Goal: Task Accomplishment & Management: Complete application form

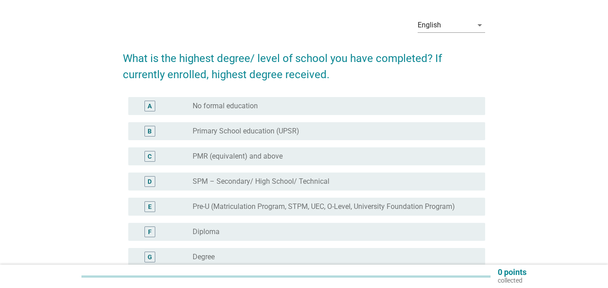
scroll to position [45, 0]
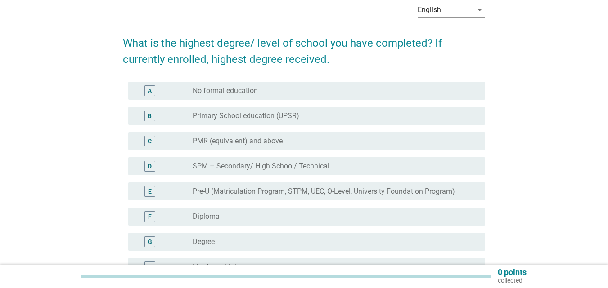
click at [150, 242] on div "G" at bounding box center [150, 242] width 4 height 9
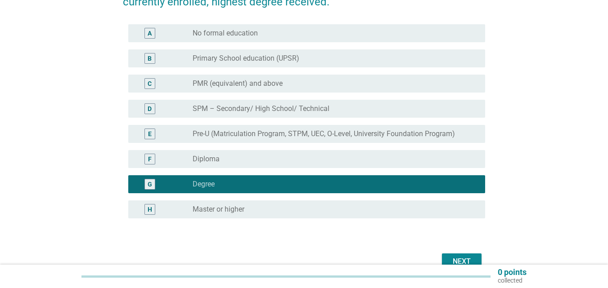
scroll to position [135, 0]
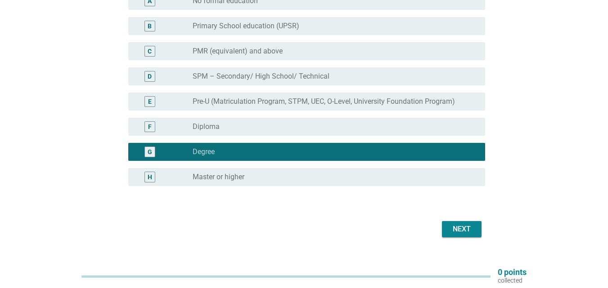
click at [454, 225] on div "Next" at bounding box center [461, 229] width 25 height 11
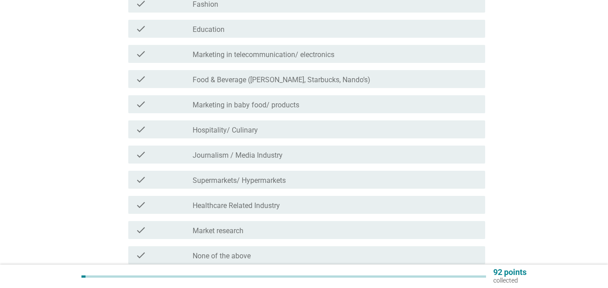
scroll to position [270, 0]
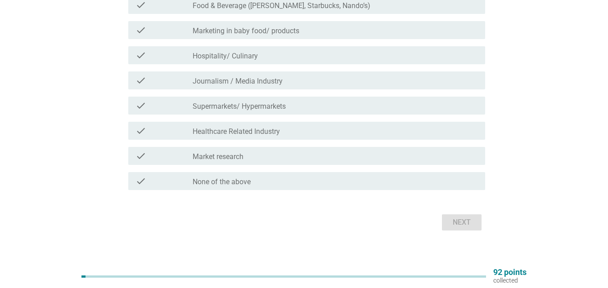
click at [198, 175] on div "check check_box_outline_blank None of the above" at bounding box center [306, 181] width 357 height 18
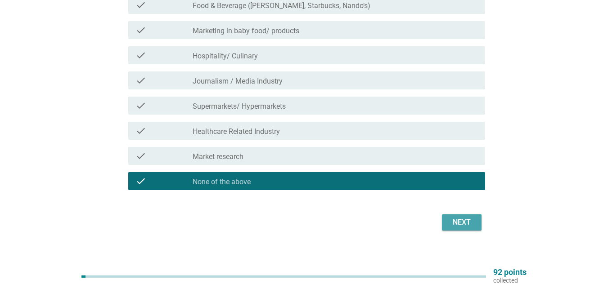
click at [466, 225] on div "Next" at bounding box center [461, 222] width 25 height 11
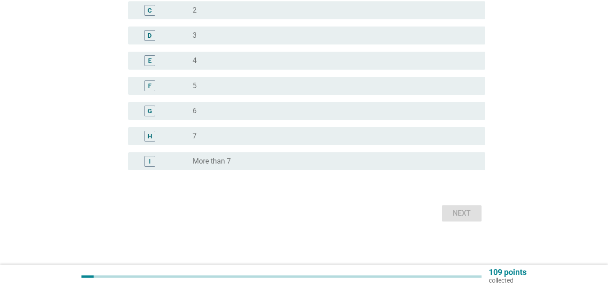
scroll to position [0, 0]
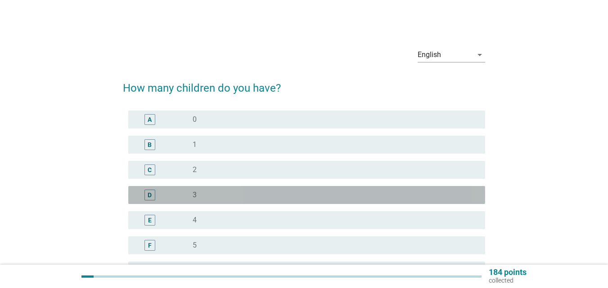
click at [211, 193] on div "radio_button_unchecked 3" at bounding box center [332, 195] width 278 height 9
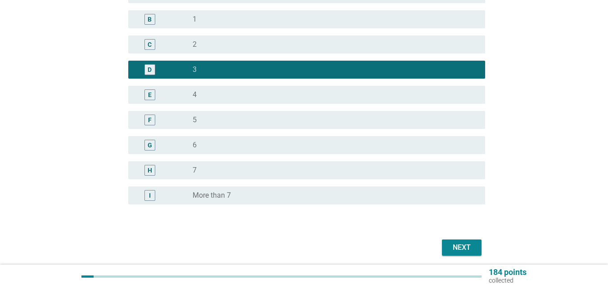
scroll to position [160, 0]
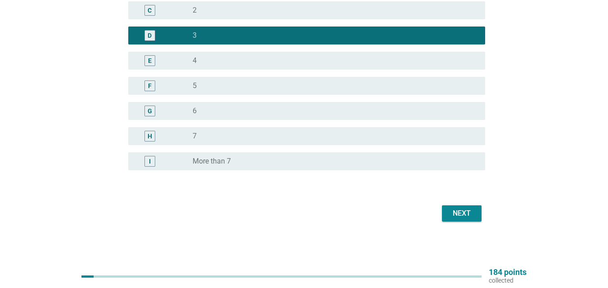
click at [451, 210] on div "Next" at bounding box center [461, 213] width 25 height 11
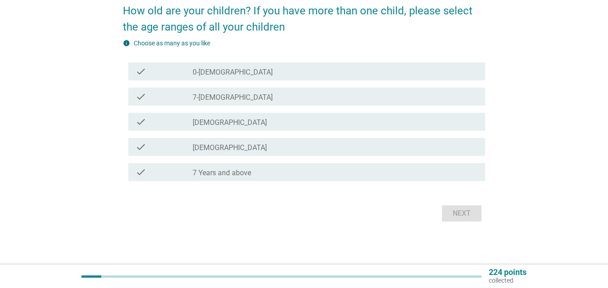
scroll to position [0, 0]
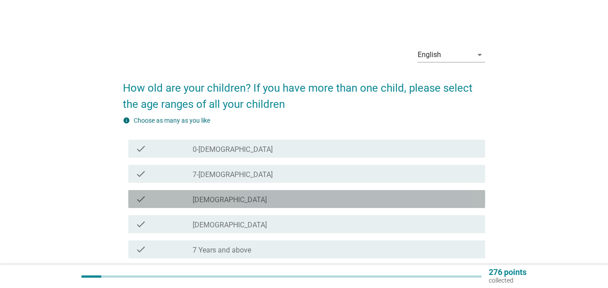
click at [220, 198] on label "[DEMOGRAPHIC_DATA]" at bounding box center [230, 200] width 74 height 9
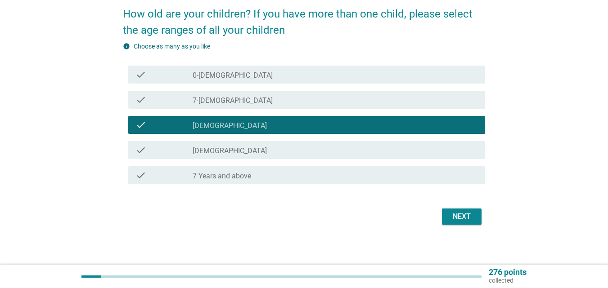
scroll to position [77, 0]
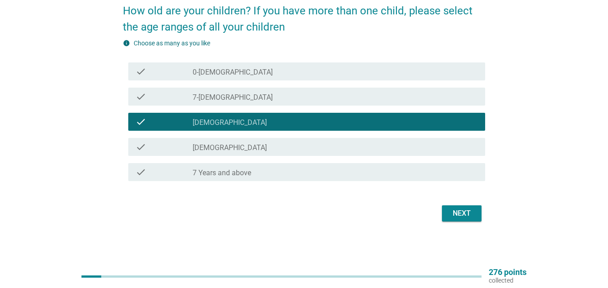
click at [231, 158] on div "check check_box_outline_blank [DEMOGRAPHIC_DATA]" at bounding box center [304, 146] width 362 height 25
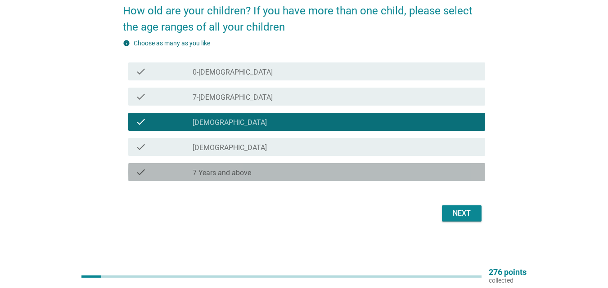
click at [231, 173] on label "7 Years and above" at bounding box center [222, 173] width 58 height 9
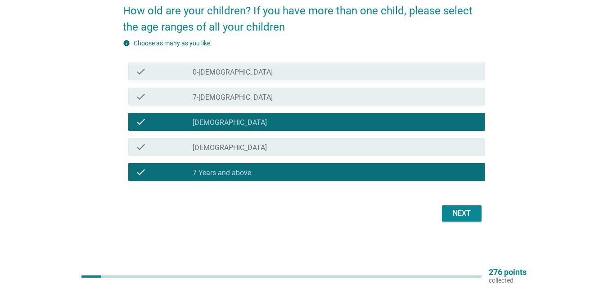
click at [475, 211] on button "Next" at bounding box center [462, 214] width 40 height 16
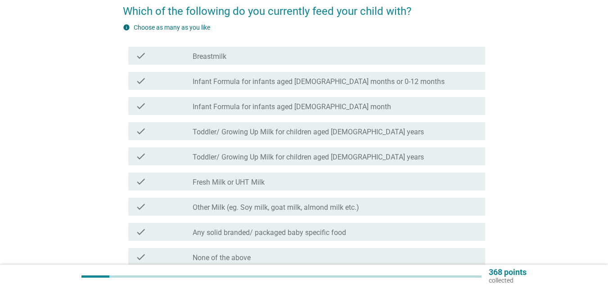
scroll to position [90, 0]
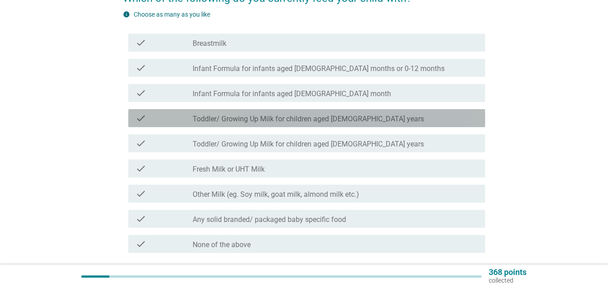
click at [327, 122] on label "Toddler/ Growing Up Milk for children aged [DEMOGRAPHIC_DATA] years" at bounding box center [308, 119] width 231 height 9
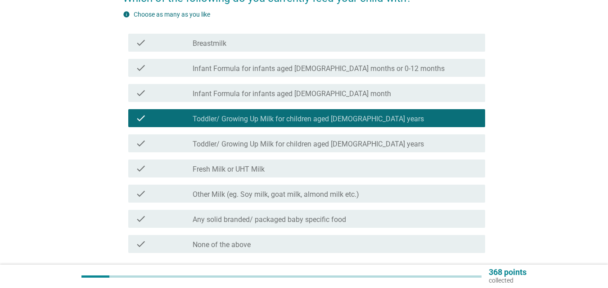
click at [245, 169] on label "Fresh Milk or UHT Milk" at bounding box center [229, 169] width 72 height 9
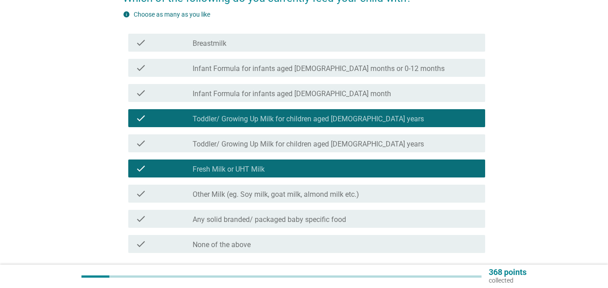
scroll to position [135, 0]
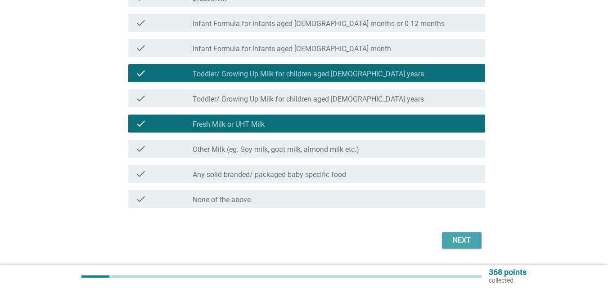
click at [461, 245] on div "Next" at bounding box center [461, 240] width 25 height 11
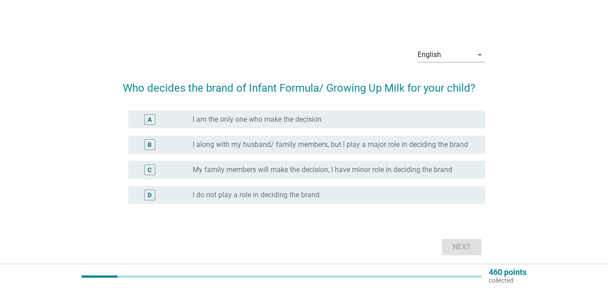
click at [312, 144] on label "I along with my husband/ family members, but I play a major role in deciding th…" at bounding box center [330, 144] width 275 height 9
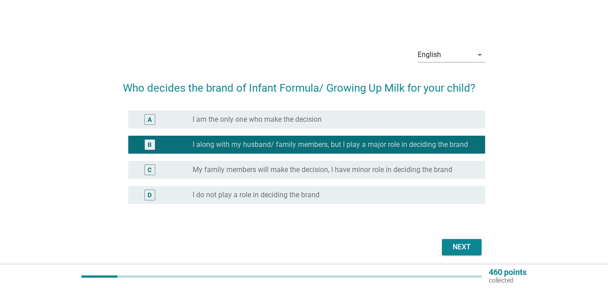
click at [456, 233] on form "Who decides the brand of Infant Formula/ Growing Up Milk for your child? A radi…" at bounding box center [304, 164] width 362 height 187
click at [461, 243] on div "Next" at bounding box center [461, 247] width 25 height 11
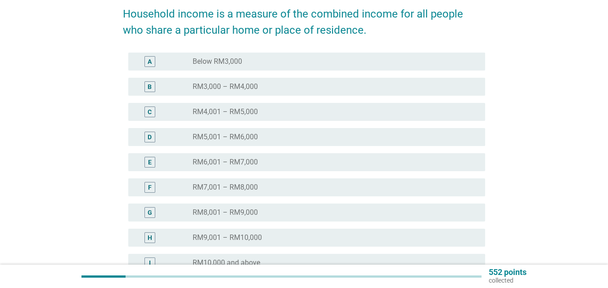
scroll to position [180, 0]
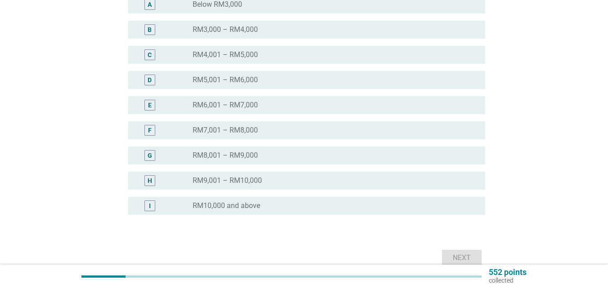
click at [228, 213] on div "I radio_button_unchecked RM10,000 and above" at bounding box center [306, 206] width 357 height 18
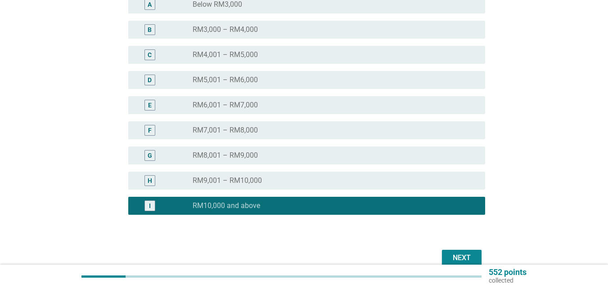
click at [224, 184] on label "RM9,001 – RM10,000" at bounding box center [227, 180] width 69 height 9
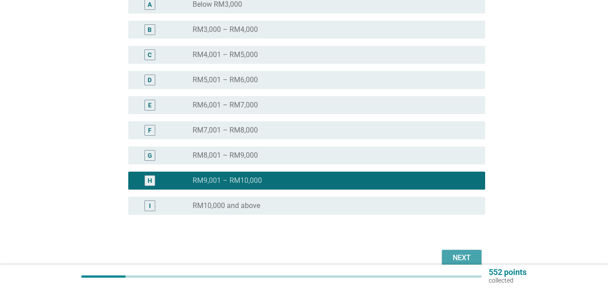
click at [457, 260] on div "Next" at bounding box center [461, 258] width 25 height 11
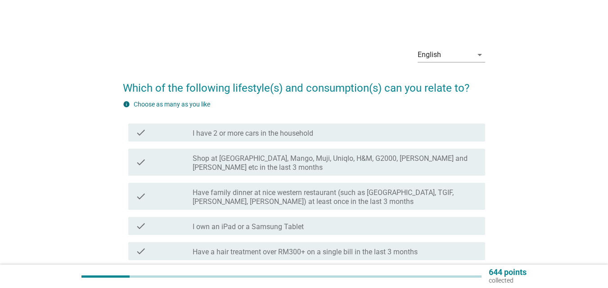
click at [304, 134] on label "I have 2 or more cars in the household" at bounding box center [253, 133] width 121 height 9
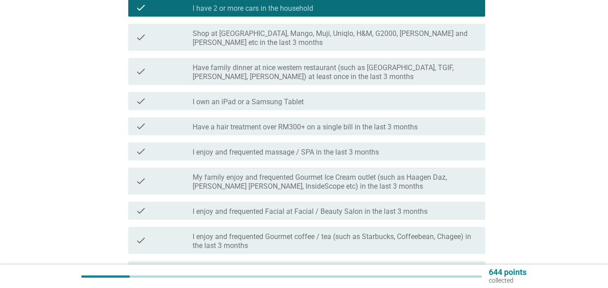
scroll to position [135, 0]
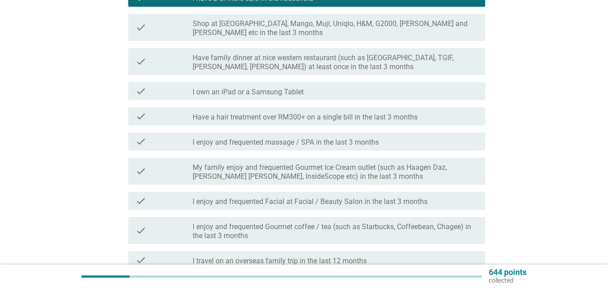
click at [296, 90] on label "I own an iPad or a Samsung Tablet" at bounding box center [248, 92] width 111 height 9
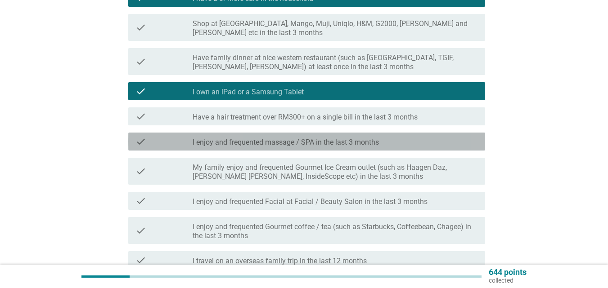
click at [324, 142] on label "I enjoy and frequented massage / SPA in the last 3 months" at bounding box center [286, 142] width 186 height 9
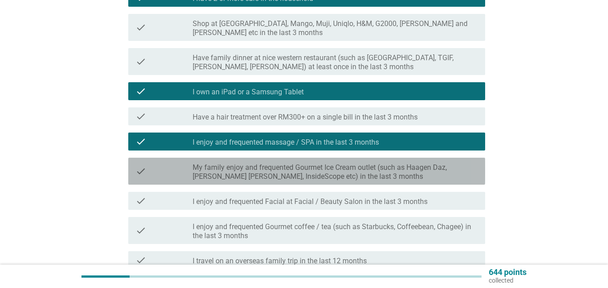
click at [288, 178] on label "My family enjoy and frequented Gourmet Ice Cream outlet (such as Haagen Daz, [P…" at bounding box center [335, 172] width 285 height 18
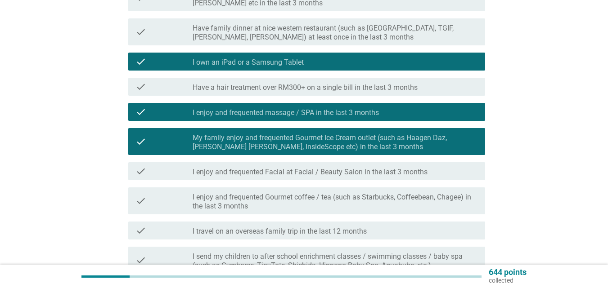
scroll to position [180, 0]
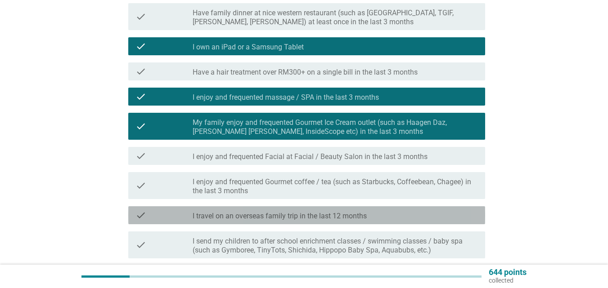
click at [283, 220] on label "I travel on an overseas family trip in the last 12 months" at bounding box center [280, 216] width 174 height 9
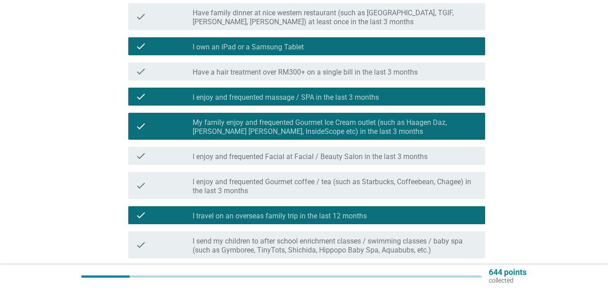
scroll to position [270, 0]
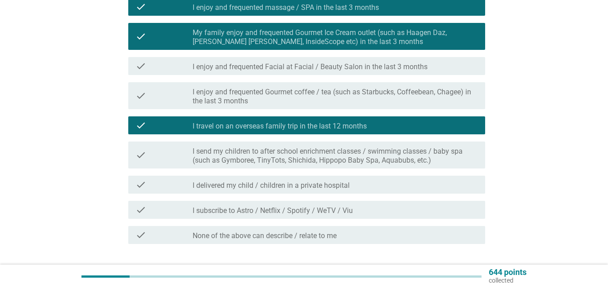
click at [343, 193] on div "check check_box_outline_blank I delivered my child / children in a private hosp…" at bounding box center [306, 185] width 357 height 18
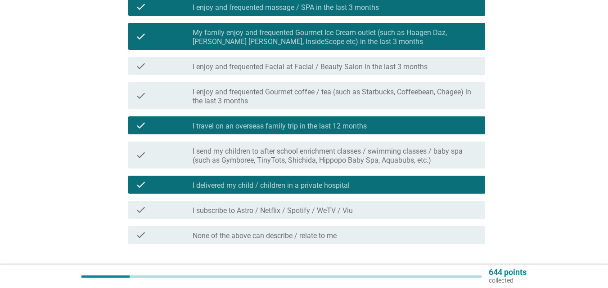
click at [342, 218] on div "check check_box_outline_blank I subscribe to Astro / Netflix / Spotify / WeTV /…" at bounding box center [306, 210] width 357 height 18
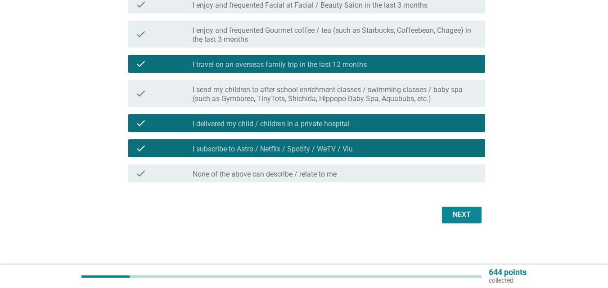
scroll to position [333, 0]
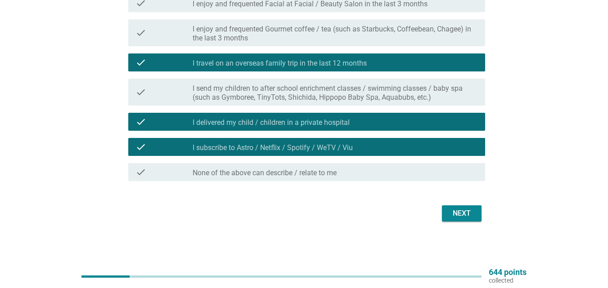
click at [453, 211] on div "Next" at bounding box center [461, 213] width 25 height 11
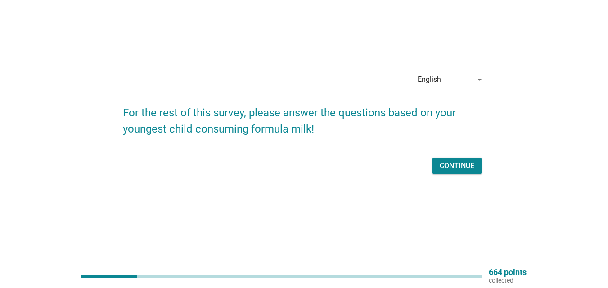
scroll to position [0, 0]
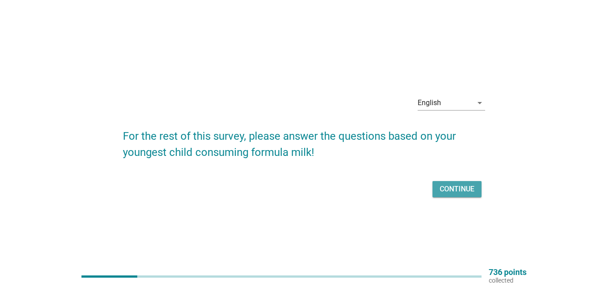
click at [456, 182] on button "Continue" at bounding box center [456, 189] width 49 height 16
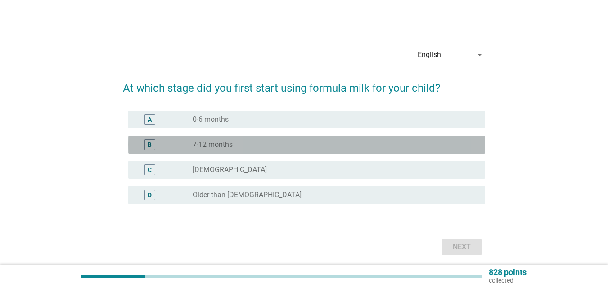
click at [202, 146] on label "7-12 months" at bounding box center [213, 144] width 40 height 9
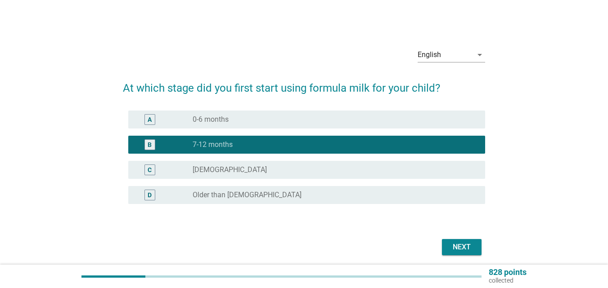
click at [459, 246] on div "Next" at bounding box center [461, 247] width 25 height 11
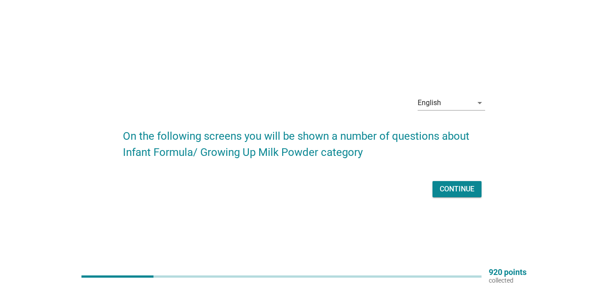
click at [450, 189] on div "Continue" at bounding box center [456, 189] width 35 height 11
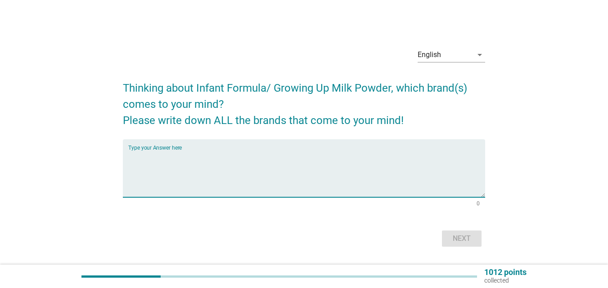
click at [192, 174] on textarea "Type your Answer here" at bounding box center [306, 173] width 357 height 47
type textarea "enfragrow, dumex , S20"
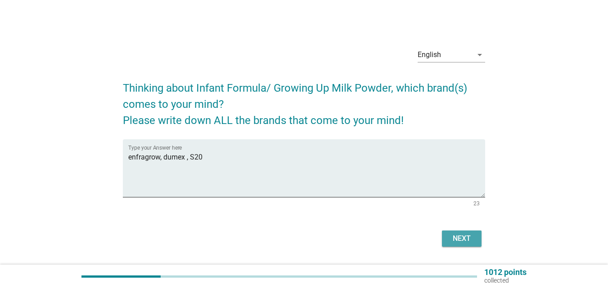
click at [449, 238] on div "Next" at bounding box center [461, 238] width 25 height 11
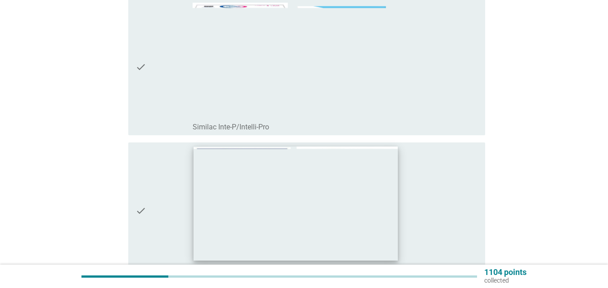
scroll to position [495, 0]
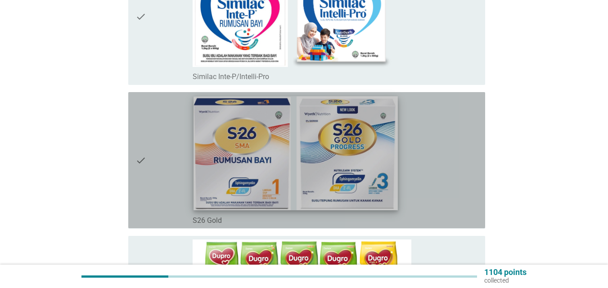
click at [248, 126] on img at bounding box center [295, 153] width 204 height 114
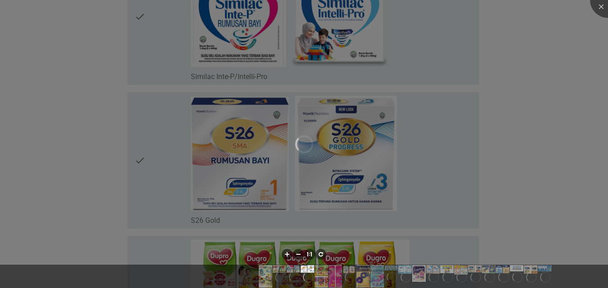
scroll to position [585, 0]
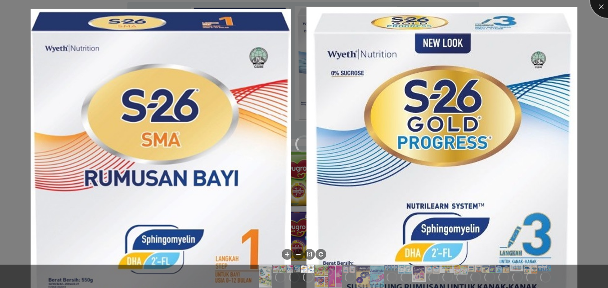
click at [596, 9] on div at bounding box center [608, 0] width 36 height 36
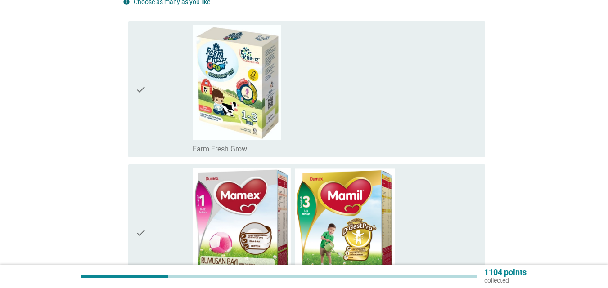
scroll to position [225, 0]
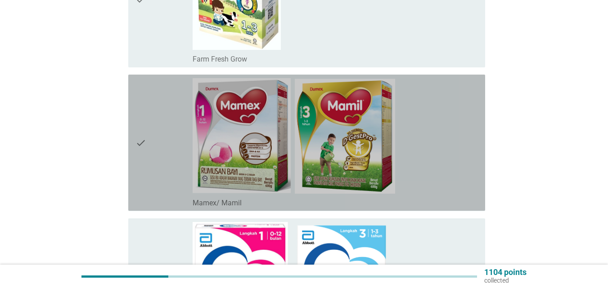
click at [136, 141] on icon "check" at bounding box center [140, 142] width 11 height 129
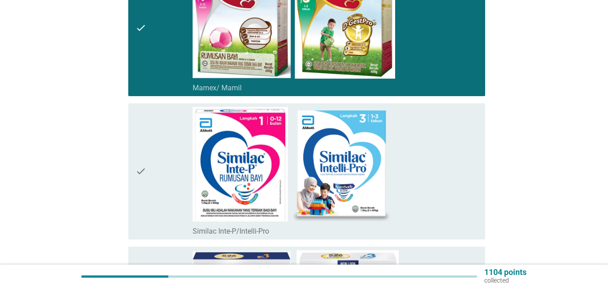
scroll to position [360, 0]
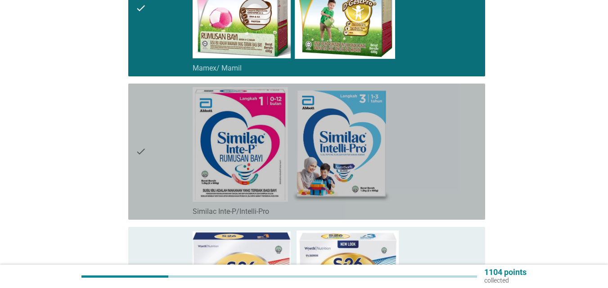
click at [140, 154] on icon "check" at bounding box center [140, 151] width 11 height 129
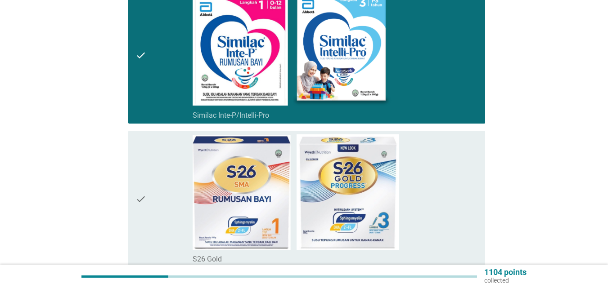
scroll to position [495, 0]
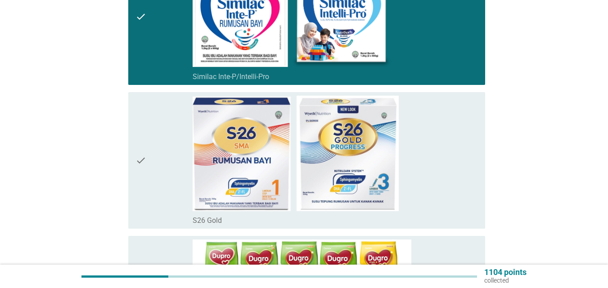
click at [135, 164] on div "check check_box_outline_blank S26 Gold" at bounding box center [306, 160] width 357 height 136
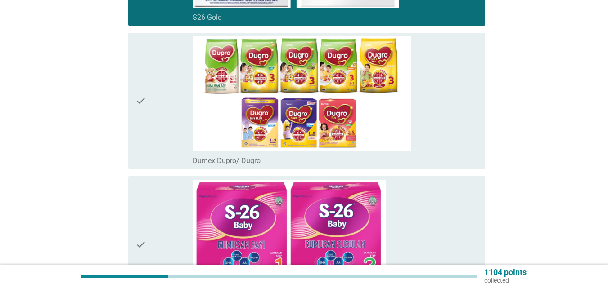
scroll to position [720, 0]
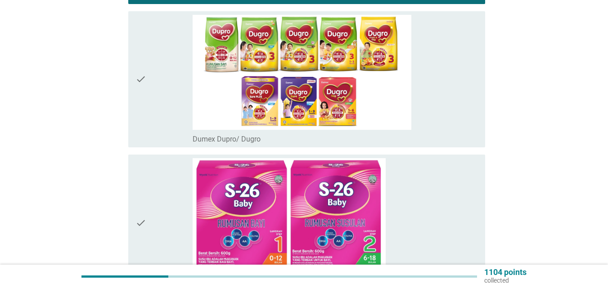
click at [146, 75] on icon "check" at bounding box center [140, 79] width 11 height 129
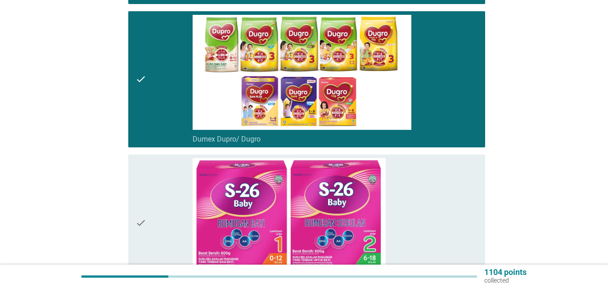
click at [149, 220] on div "check" at bounding box center [163, 222] width 57 height 129
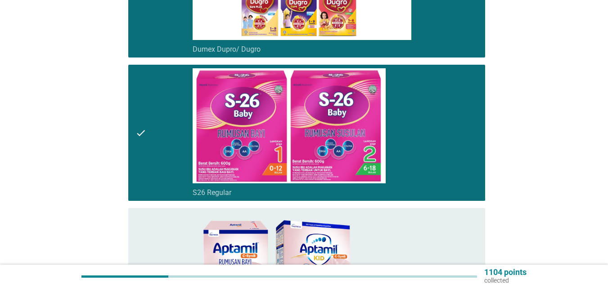
scroll to position [1035, 0]
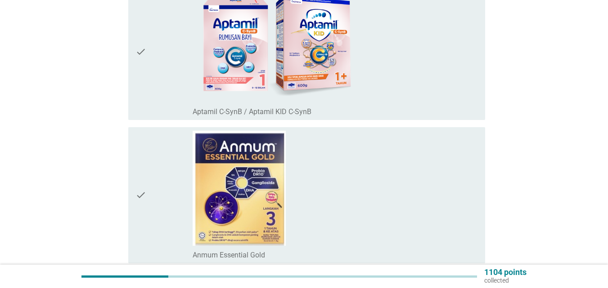
click at [140, 42] on icon "check" at bounding box center [140, 51] width 11 height 129
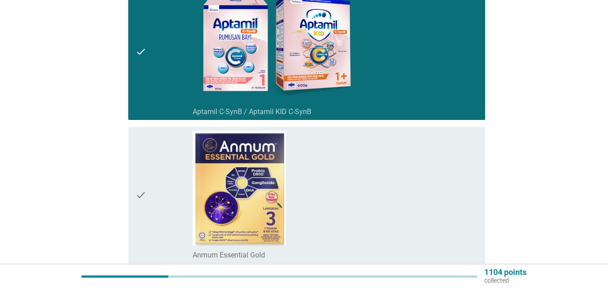
click at [142, 202] on icon "check" at bounding box center [140, 195] width 11 height 129
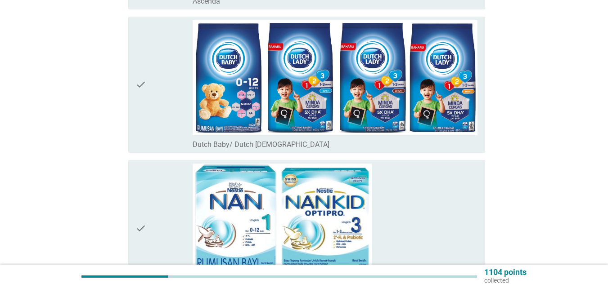
scroll to position [1439, 0]
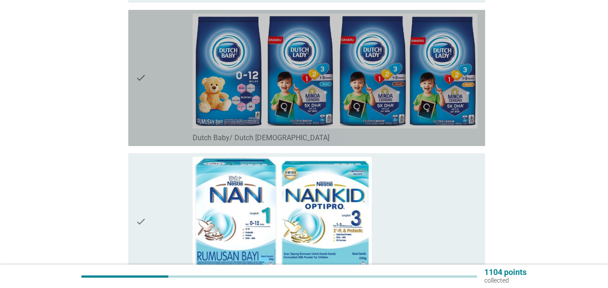
click at [137, 72] on icon "check" at bounding box center [140, 77] width 11 height 129
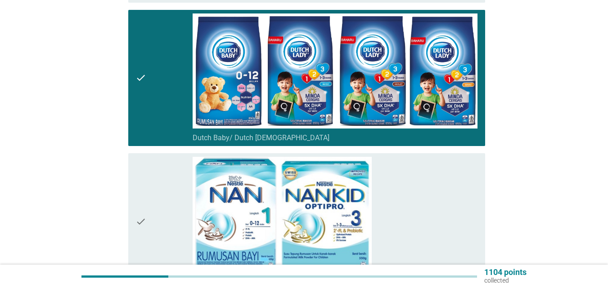
click at [143, 221] on icon "check" at bounding box center [140, 221] width 11 height 129
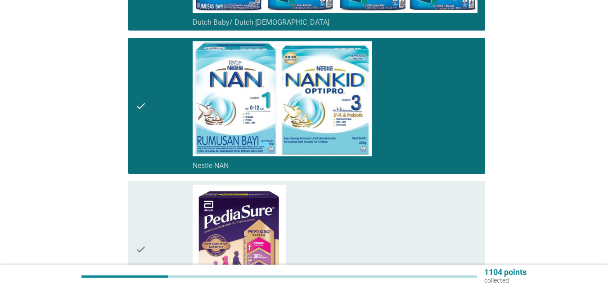
scroll to position [1574, 0]
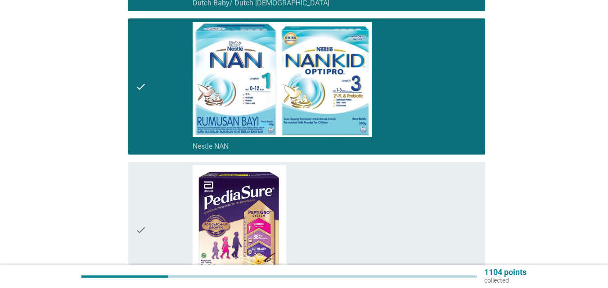
click at [144, 220] on icon "check" at bounding box center [140, 230] width 11 height 129
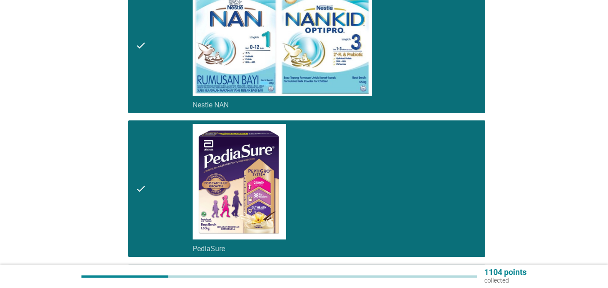
scroll to position [1754, 0]
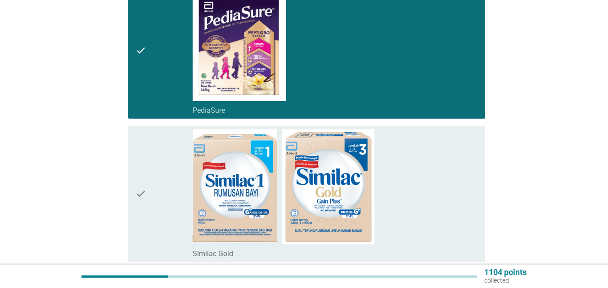
click at [153, 187] on div "check" at bounding box center [163, 194] width 57 height 129
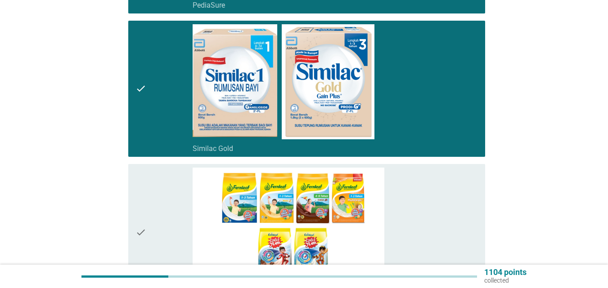
scroll to position [1889, 0]
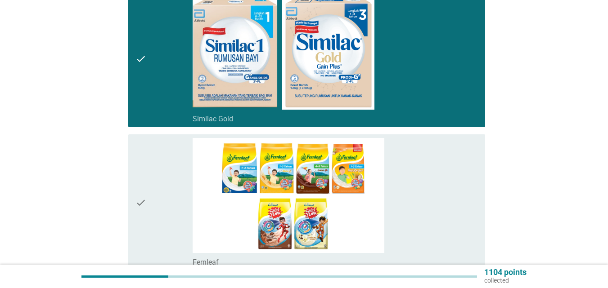
click at [137, 200] on icon "check" at bounding box center [140, 202] width 11 height 129
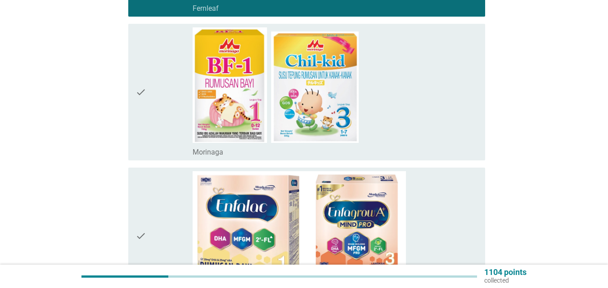
scroll to position [2204, 0]
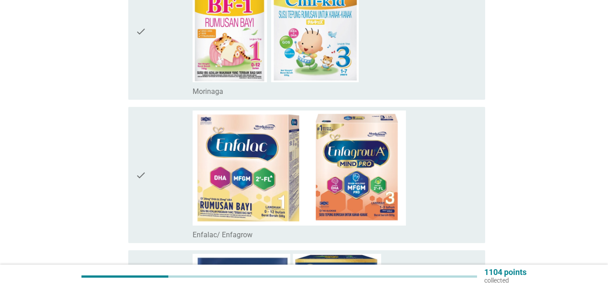
click at [145, 165] on icon "check" at bounding box center [140, 175] width 11 height 129
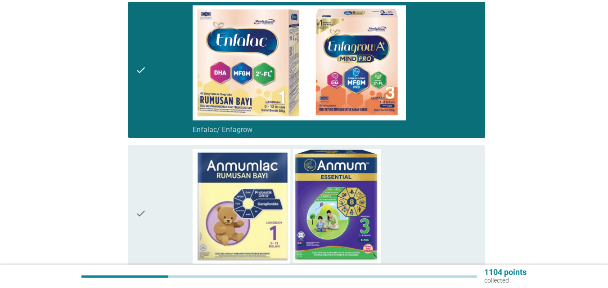
scroll to position [2339, 0]
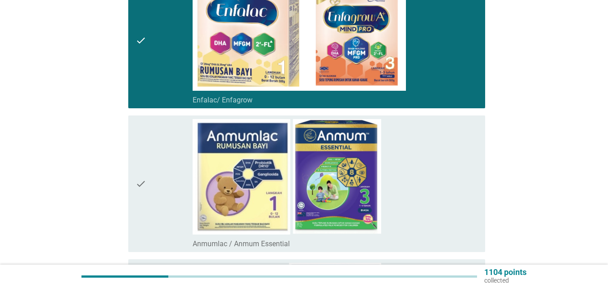
click at [134, 186] on div "check check_box_outline_blank Anmumlac / Anmum Essential" at bounding box center [306, 184] width 357 height 136
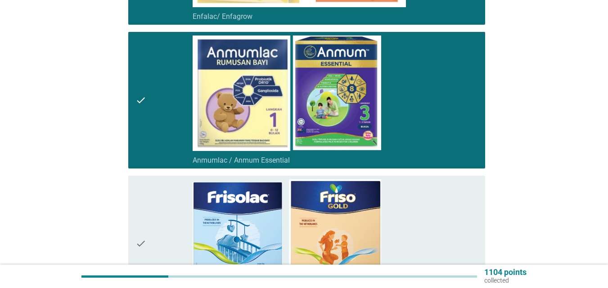
scroll to position [2429, 0]
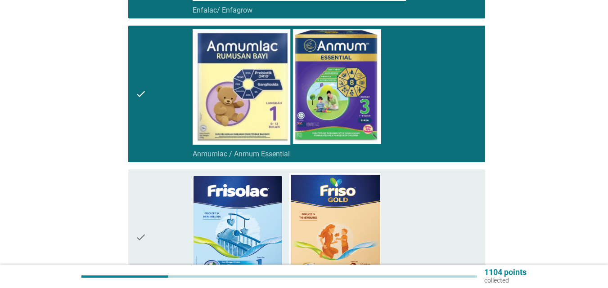
click at [142, 221] on icon "check" at bounding box center [140, 237] width 11 height 129
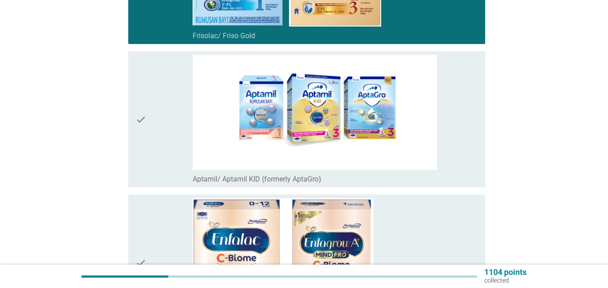
scroll to position [2699, 0]
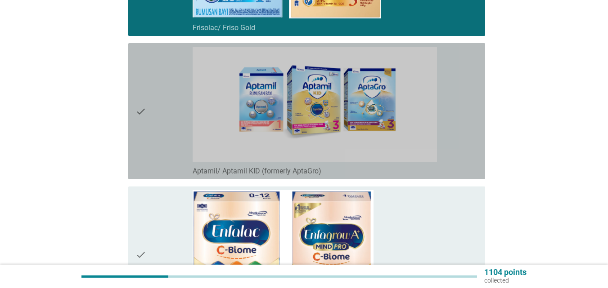
click at [143, 110] on icon "check" at bounding box center [140, 111] width 11 height 129
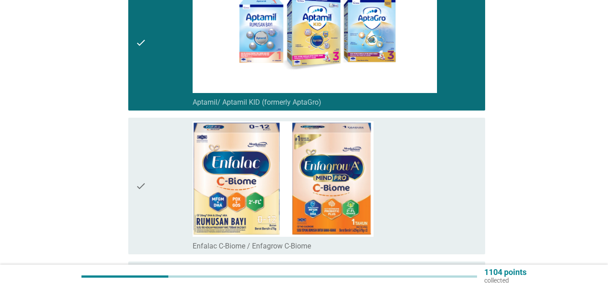
scroll to position [2789, 0]
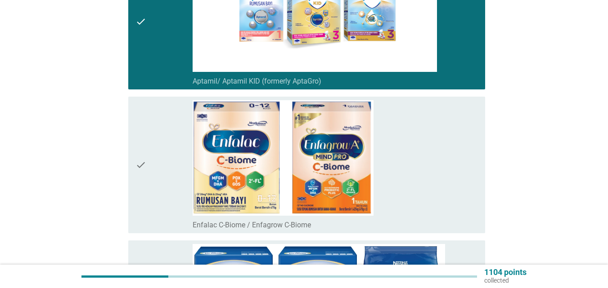
click at [135, 170] on icon "check" at bounding box center [140, 164] width 11 height 129
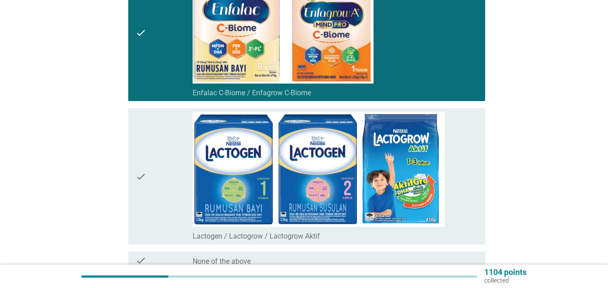
scroll to position [2924, 0]
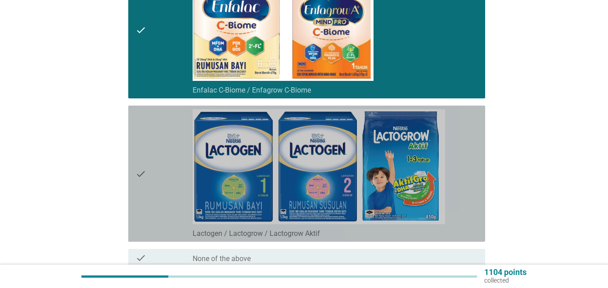
click at [141, 173] on icon "check" at bounding box center [140, 173] width 11 height 129
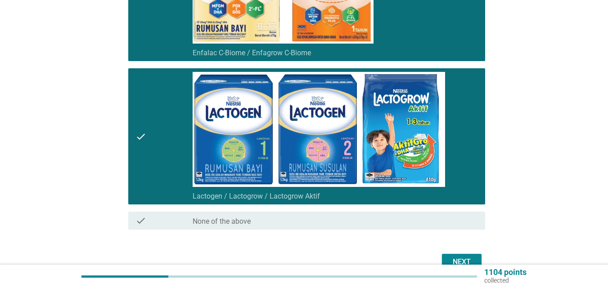
scroll to position [3010, 0]
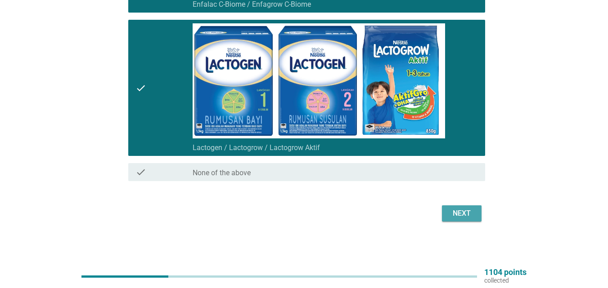
click at [455, 213] on div "Next" at bounding box center [461, 213] width 25 height 11
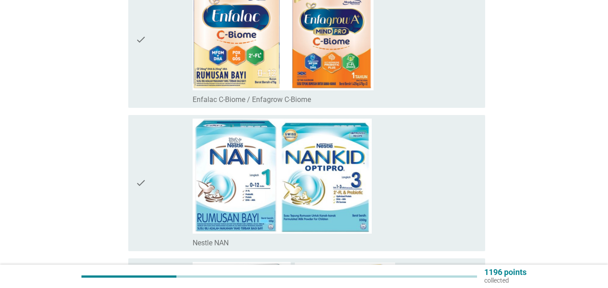
scroll to position [405, 0]
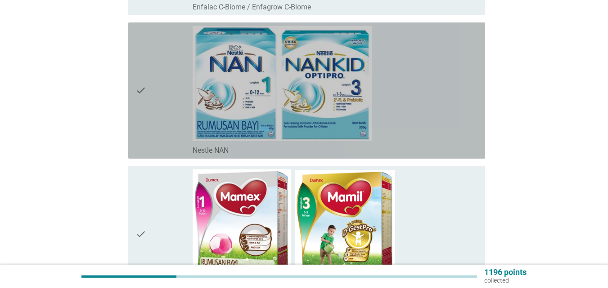
click at [144, 94] on icon "check" at bounding box center [140, 90] width 11 height 129
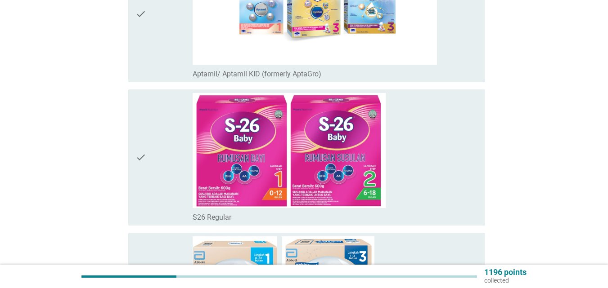
scroll to position [1349, 0]
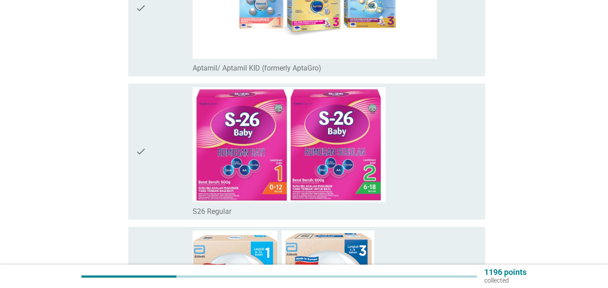
click at [145, 153] on icon "check" at bounding box center [140, 151] width 11 height 129
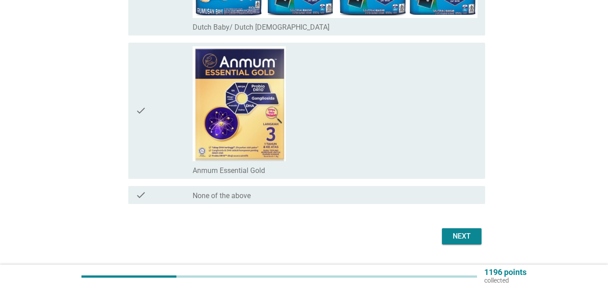
scroll to position [2563, 0]
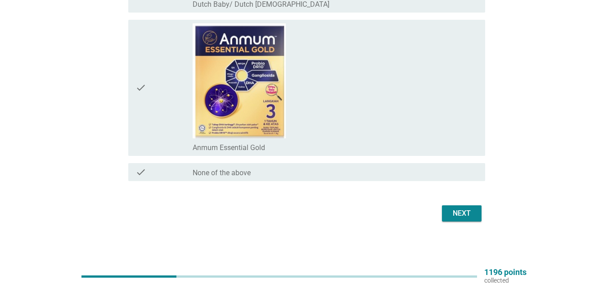
click at [462, 212] on div "Next" at bounding box center [461, 213] width 25 height 11
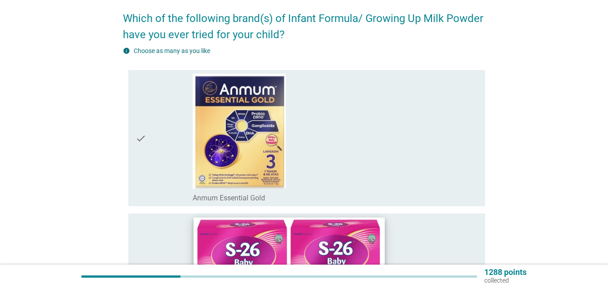
scroll to position [180, 0]
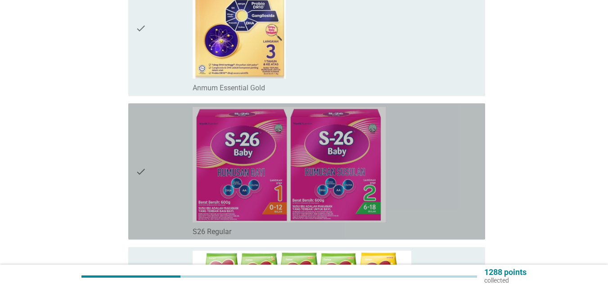
click at [138, 166] on icon "check" at bounding box center [140, 171] width 11 height 129
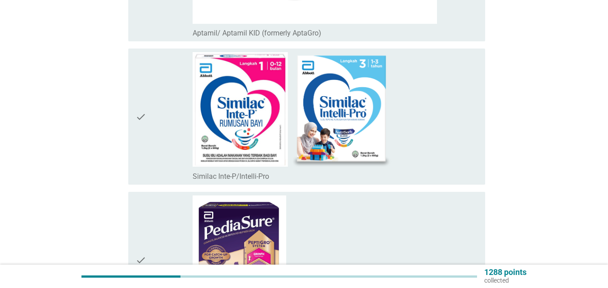
scroll to position [810, 0]
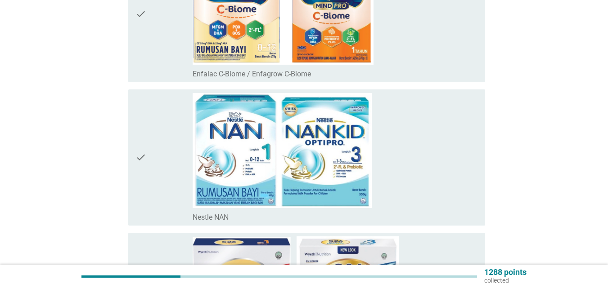
scroll to position [1394, 0]
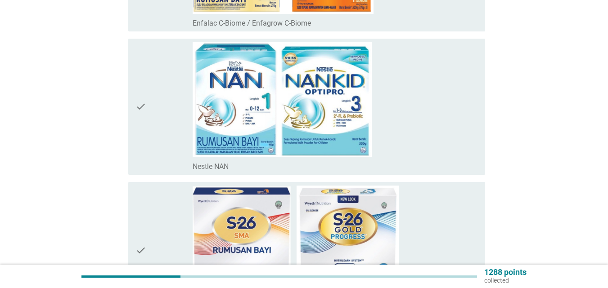
click at [136, 109] on icon "check" at bounding box center [140, 106] width 11 height 129
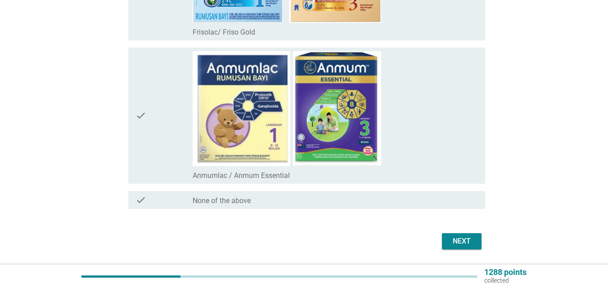
scroll to position [2563, 0]
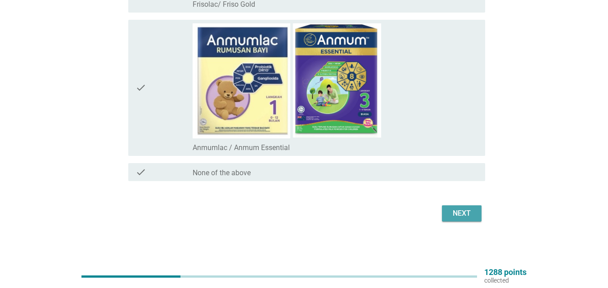
click at [471, 211] on div "Next" at bounding box center [461, 213] width 25 height 11
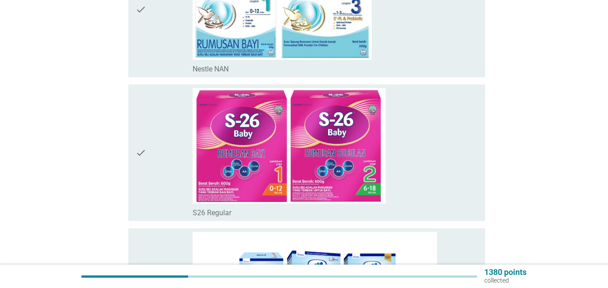
scroll to position [225, 0]
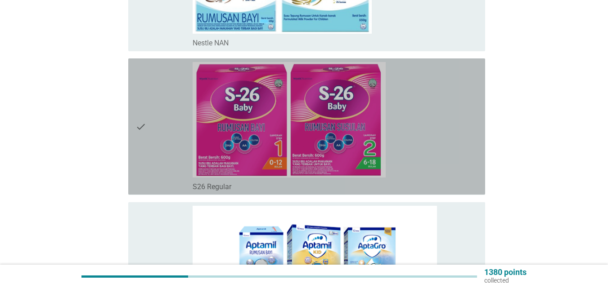
click at [146, 130] on icon "check" at bounding box center [140, 126] width 11 height 129
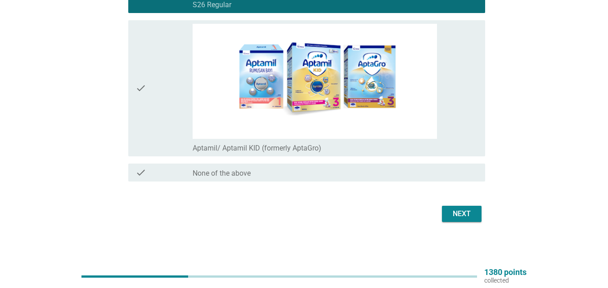
scroll to position [408, 0]
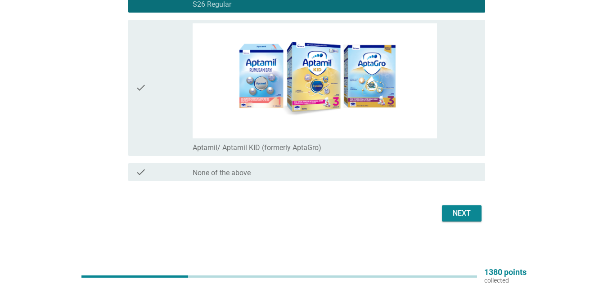
click at [453, 212] on div "Next" at bounding box center [461, 213] width 25 height 11
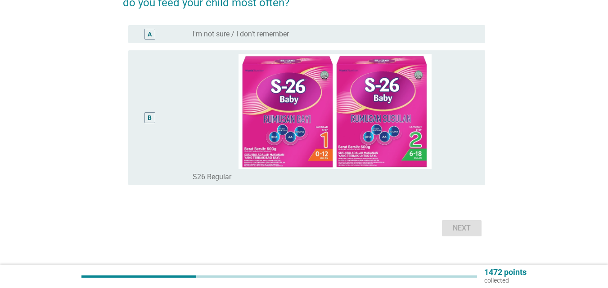
scroll to position [117, 0]
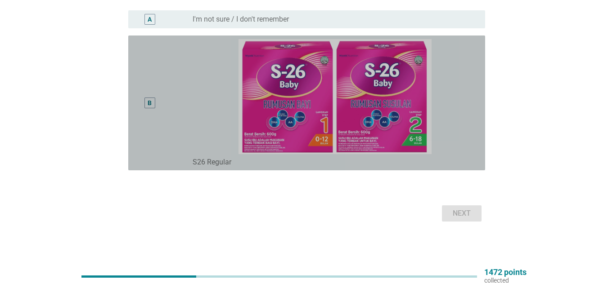
click at [150, 102] on div "B" at bounding box center [150, 103] width 4 height 9
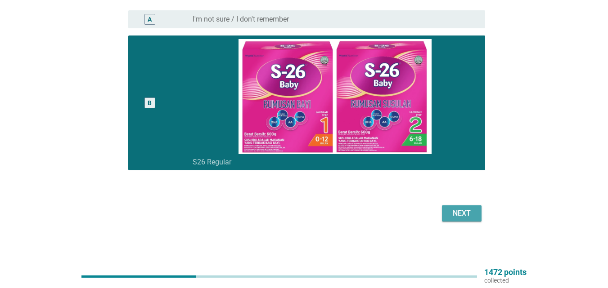
click at [457, 221] on button "Next" at bounding box center [462, 214] width 40 height 16
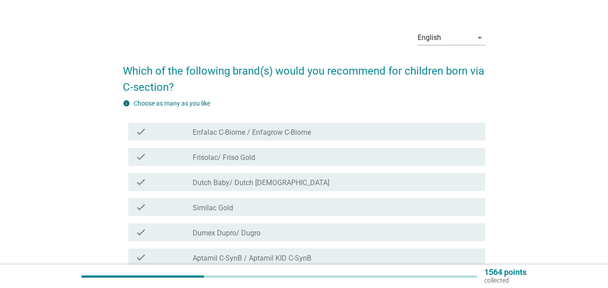
scroll to position [45, 0]
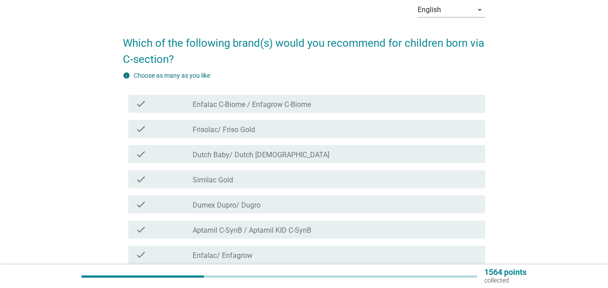
click at [174, 185] on div "check check_box_outline_blank Similac Gold" at bounding box center [306, 179] width 357 height 18
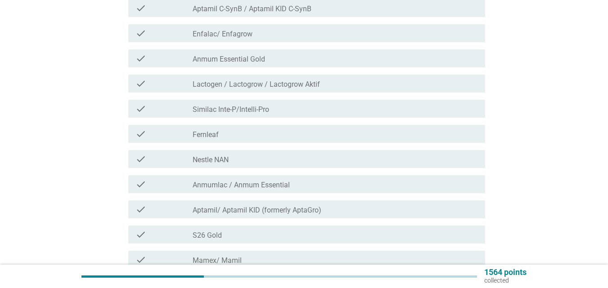
scroll to position [270, 0]
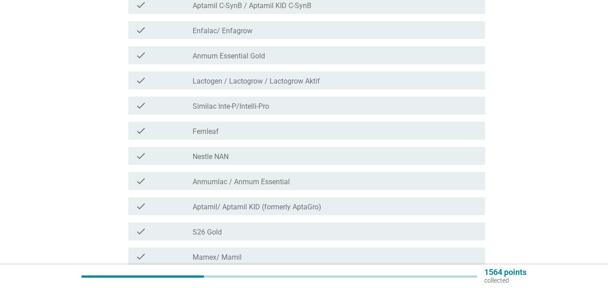
click at [146, 222] on div "check check_box_outline_blank S26 Gold" at bounding box center [304, 231] width 362 height 25
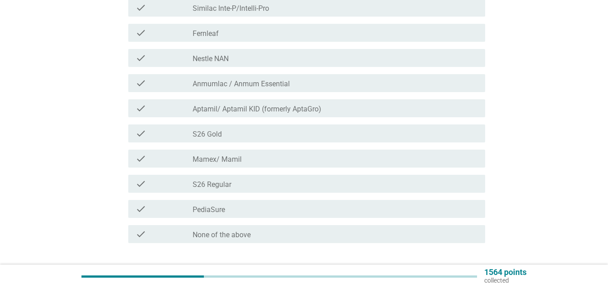
scroll to position [405, 0]
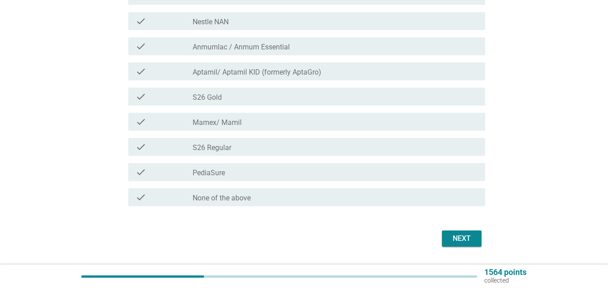
click at [140, 152] on icon "check" at bounding box center [140, 147] width 11 height 11
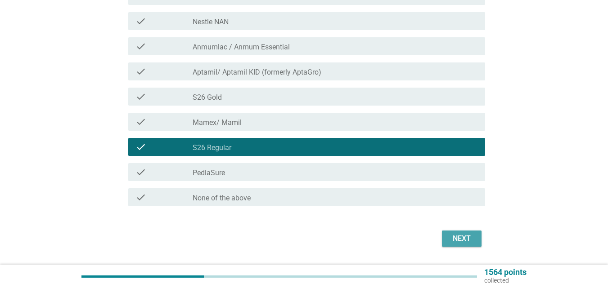
click at [450, 237] on div "Next" at bounding box center [461, 238] width 25 height 11
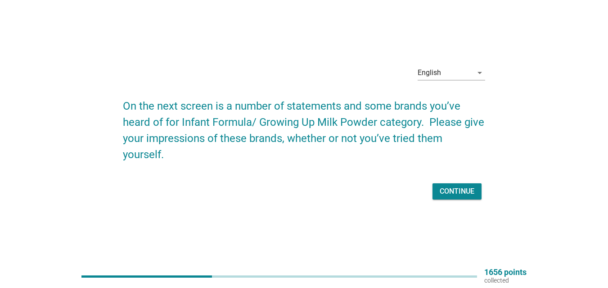
scroll to position [23, 0]
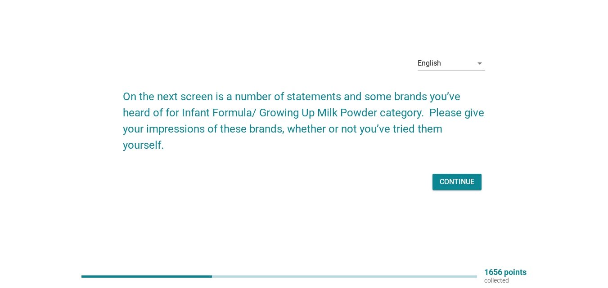
click at [453, 186] on div "Continue" at bounding box center [456, 182] width 35 height 11
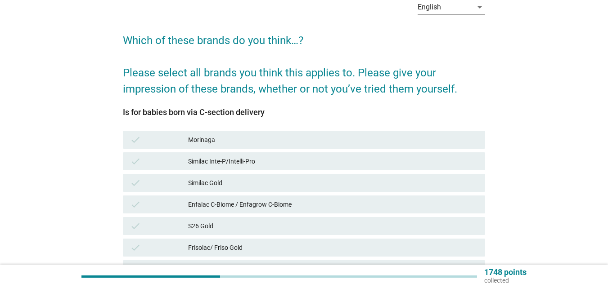
scroll to position [45, 0]
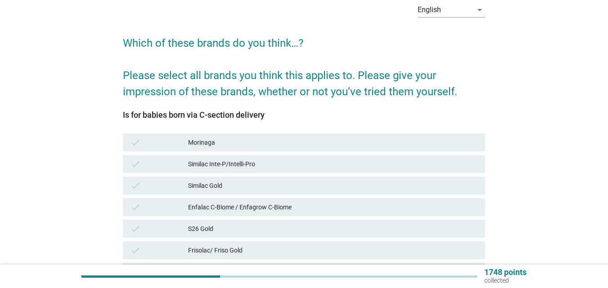
click at [139, 182] on icon "check" at bounding box center [135, 185] width 11 height 11
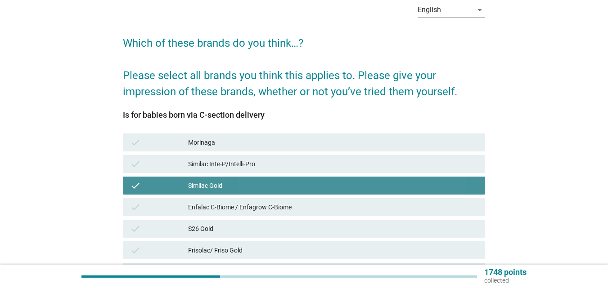
click at [144, 185] on div "check" at bounding box center [159, 185] width 58 height 11
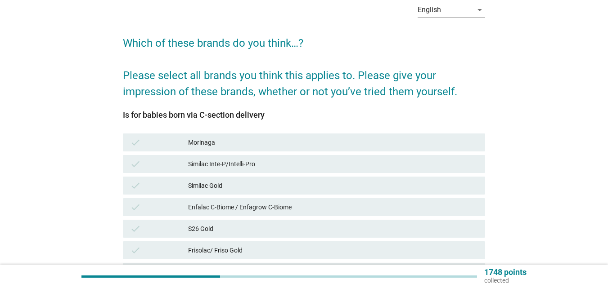
drag, startPoint x: 135, startPoint y: 230, endPoint x: 136, endPoint y: 224, distance: 5.5
click at [135, 229] on icon "check" at bounding box center [135, 229] width 11 height 11
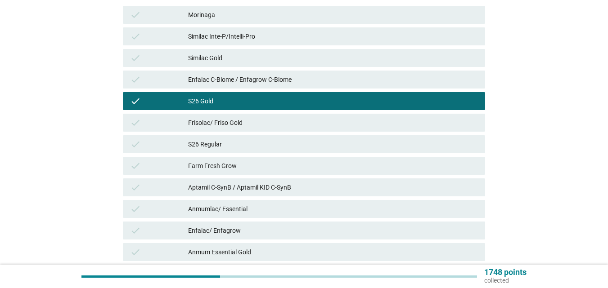
scroll to position [180, 0]
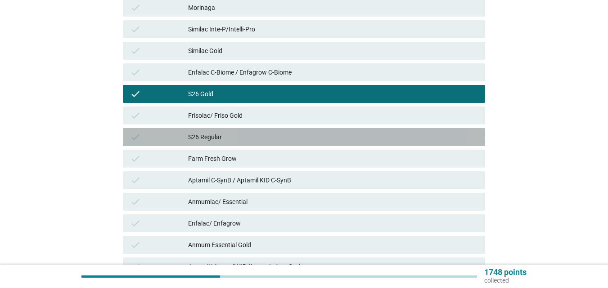
click at [140, 137] on icon "check" at bounding box center [135, 137] width 11 height 11
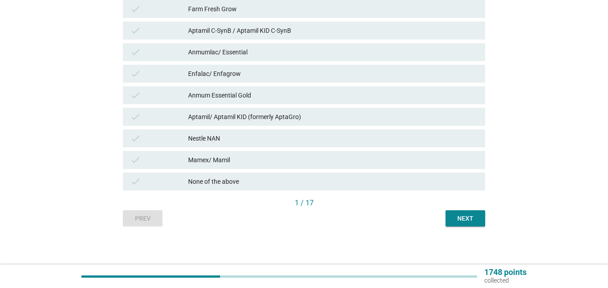
scroll to position [332, 0]
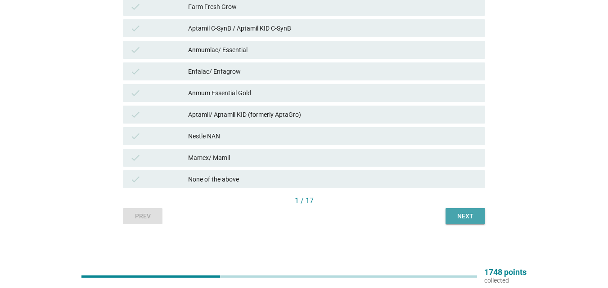
click at [451, 215] on button "Next" at bounding box center [465, 216] width 40 height 16
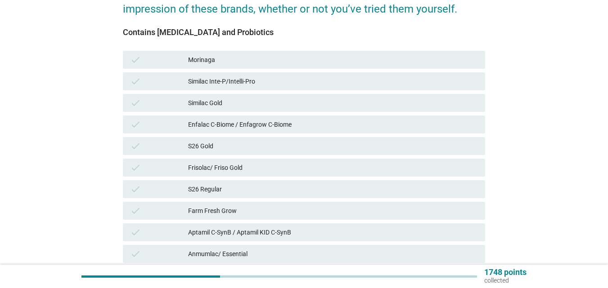
scroll to position [135, 0]
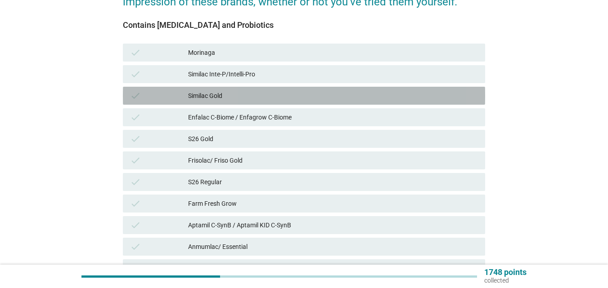
click at [140, 94] on icon "check" at bounding box center [135, 95] width 11 height 11
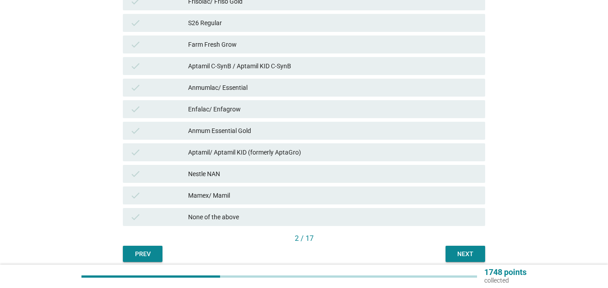
scroll to position [332, 0]
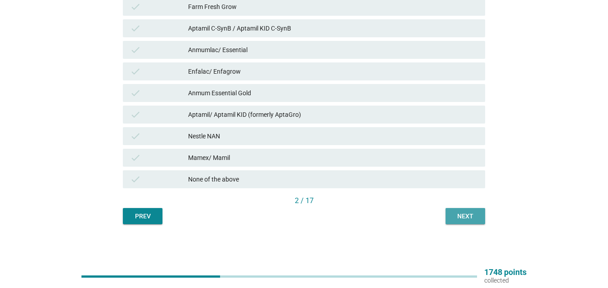
click at [462, 215] on div "Next" at bounding box center [465, 216] width 25 height 9
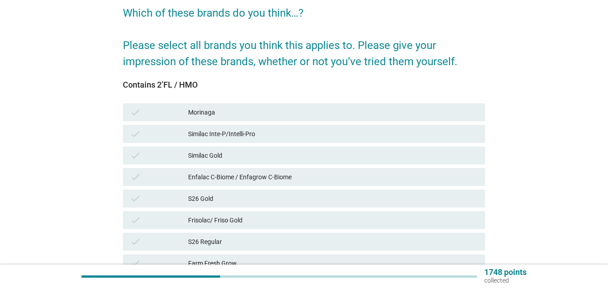
scroll to position [90, 0]
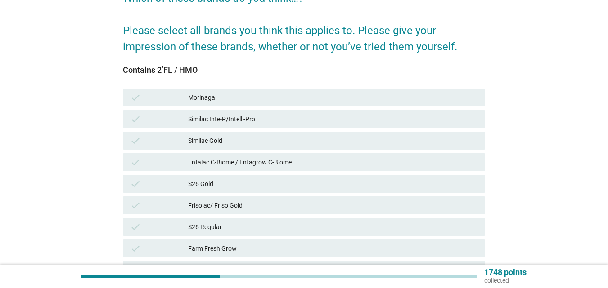
click at [150, 121] on div "check" at bounding box center [159, 119] width 58 height 11
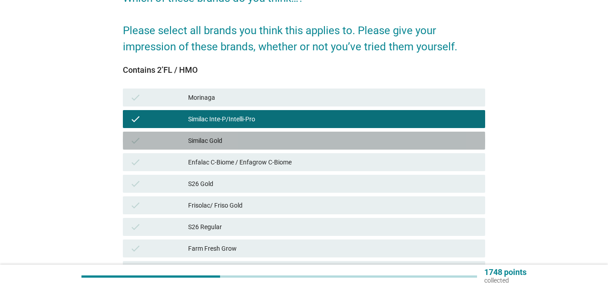
click at [153, 139] on div "check" at bounding box center [159, 140] width 58 height 11
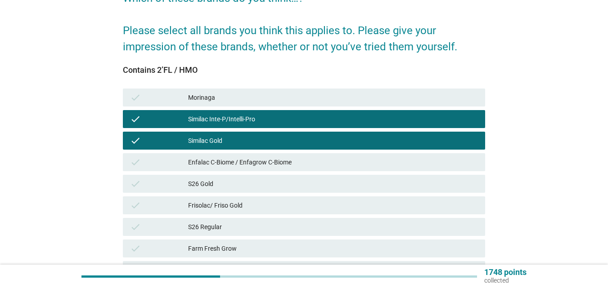
click at [156, 185] on div "check" at bounding box center [159, 184] width 58 height 11
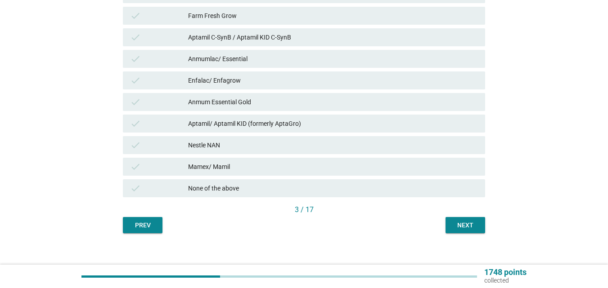
scroll to position [332, 0]
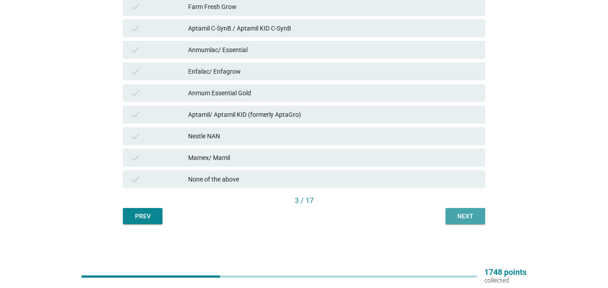
click at [476, 220] on div "Next" at bounding box center [465, 216] width 25 height 9
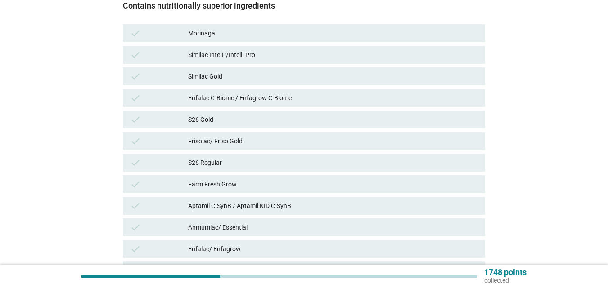
scroll to position [180, 0]
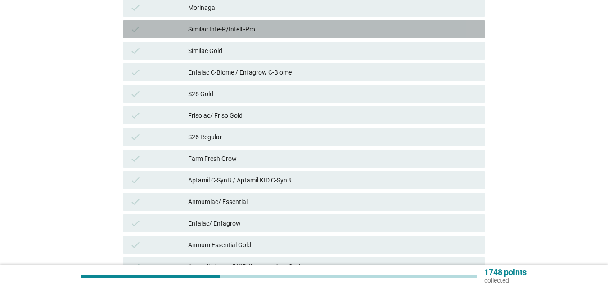
click at [150, 29] on div "check" at bounding box center [159, 29] width 58 height 11
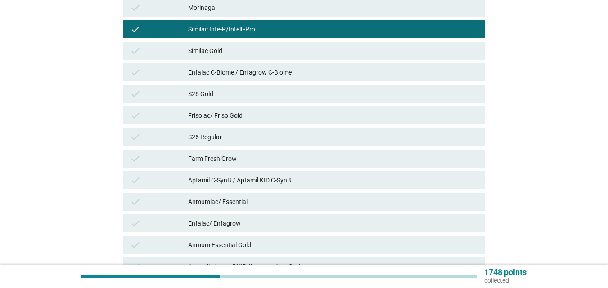
click at [148, 39] on div "check Similac Inte-P/Intelli-Pro" at bounding box center [304, 29] width 366 height 22
click at [148, 55] on div "check" at bounding box center [159, 50] width 58 height 11
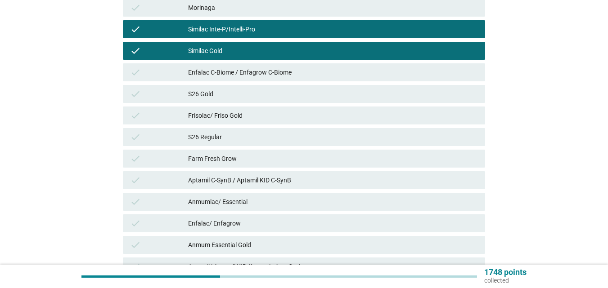
click at [147, 104] on div "check S26 Gold" at bounding box center [304, 94] width 366 height 22
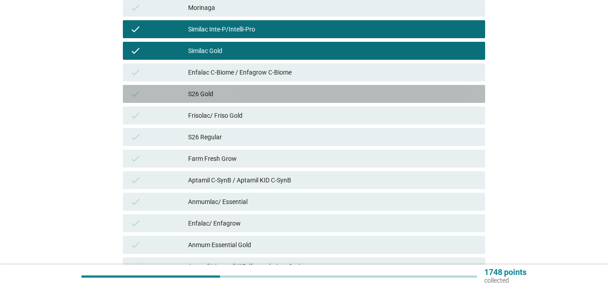
click at [149, 93] on div "check" at bounding box center [159, 94] width 58 height 11
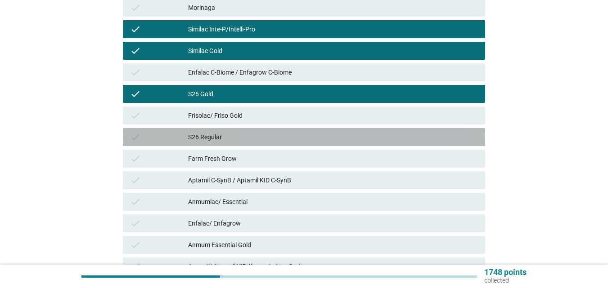
click at [154, 139] on div "check" at bounding box center [159, 137] width 58 height 11
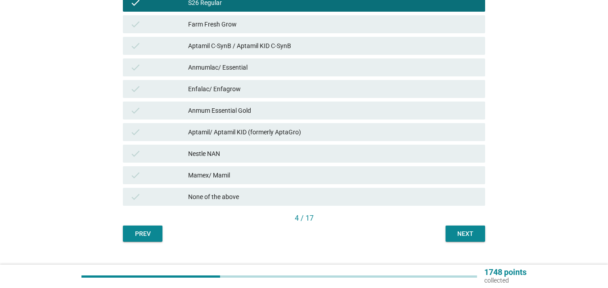
scroll to position [315, 0]
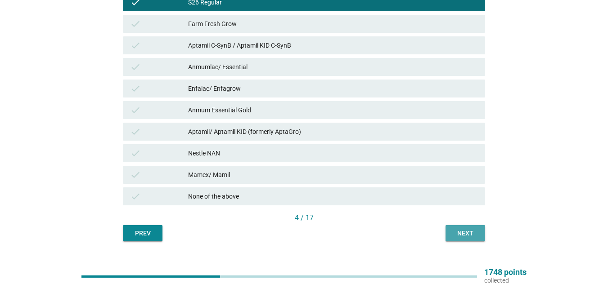
click at [471, 239] on button "Next" at bounding box center [465, 233] width 40 height 16
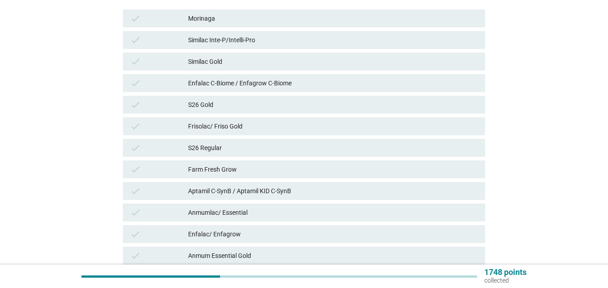
scroll to position [180, 0]
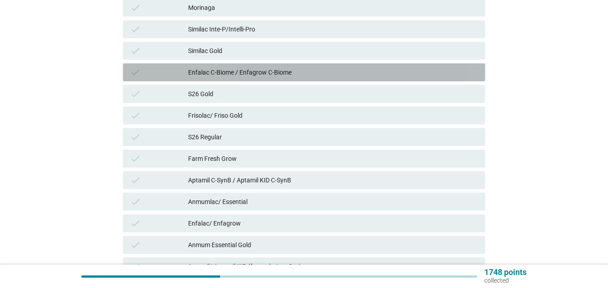
click at [170, 69] on div "check" at bounding box center [159, 72] width 58 height 11
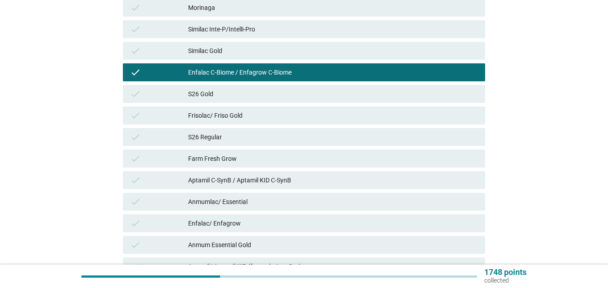
click at [160, 50] on div "check" at bounding box center [159, 50] width 58 height 11
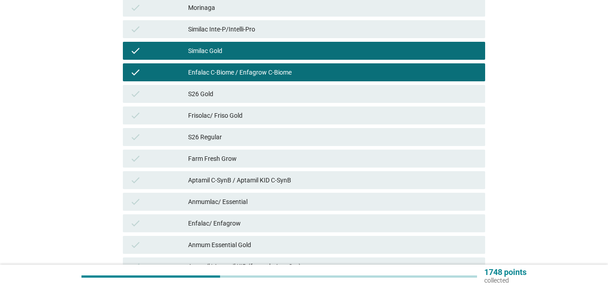
click at [156, 71] on div "check" at bounding box center [159, 72] width 58 height 11
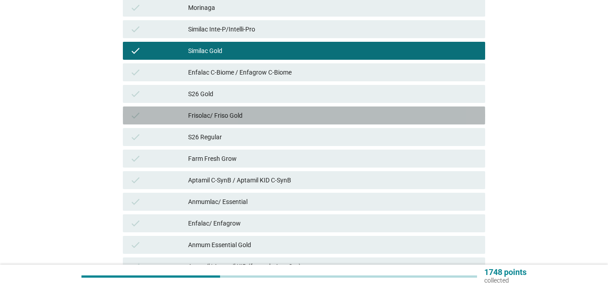
click at [155, 121] on div "check" at bounding box center [159, 115] width 58 height 11
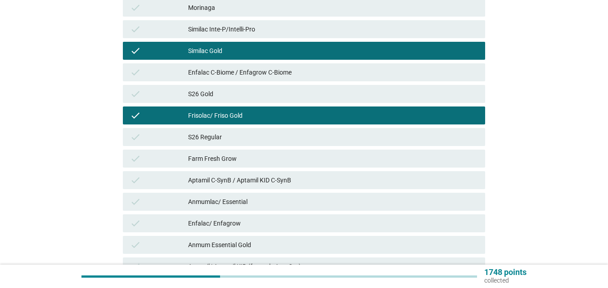
click at [152, 143] on div "check S26 Regular" at bounding box center [304, 137] width 362 height 18
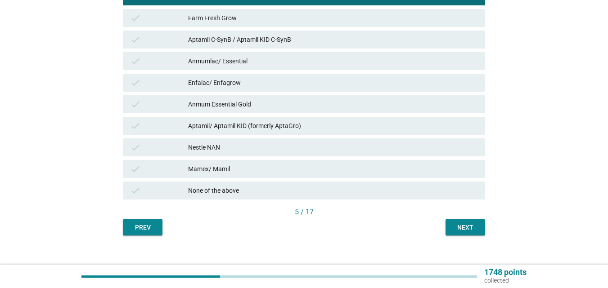
scroll to position [332, 0]
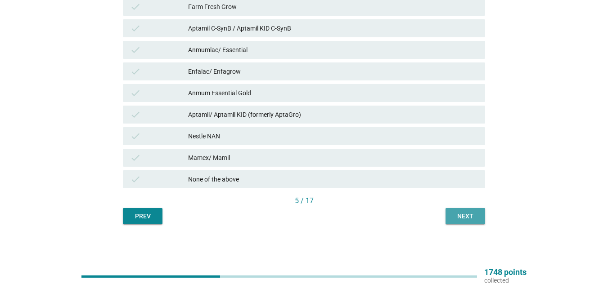
click at [458, 213] on div "Next" at bounding box center [465, 216] width 25 height 9
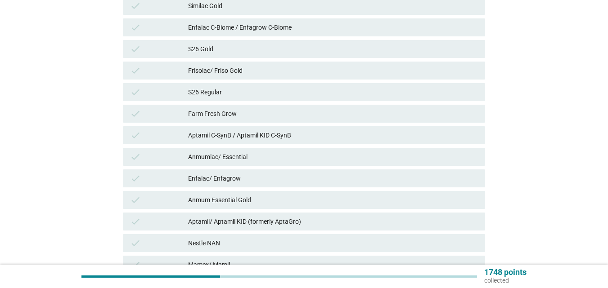
scroll to position [180, 0]
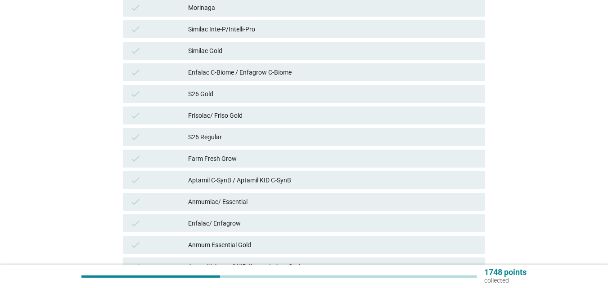
click at [159, 94] on div "check" at bounding box center [159, 94] width 58 height 11
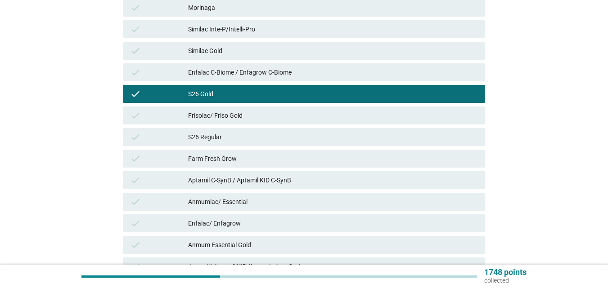
click at [158, 52] on div "check" at bounding box center [159, 50] width 58 height 11
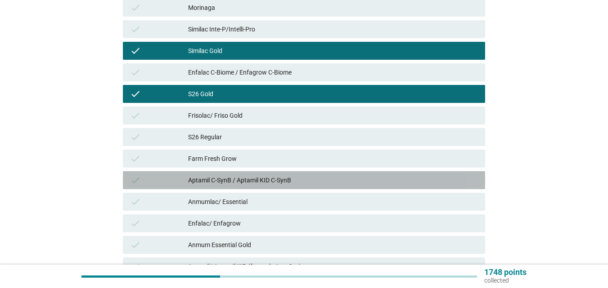
click at [166, 175] on div "check" at bounding box center [159, 180] width 58 height 11
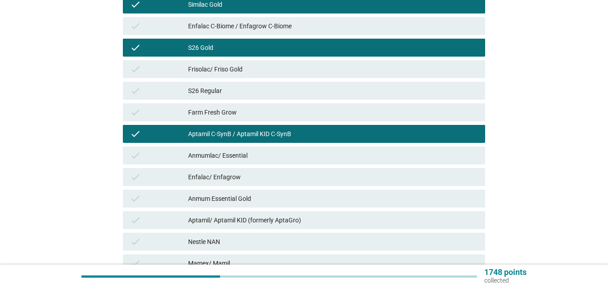
scroll to position [270, 0]
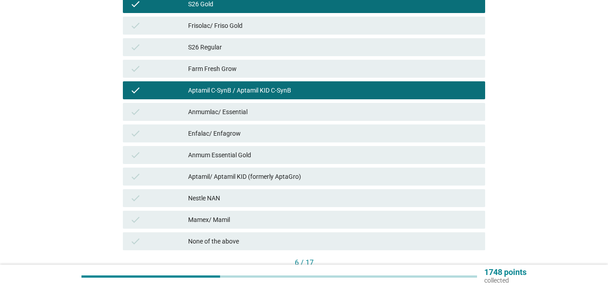
click at [156, 196] on div "check" at bounding box center [159, 198] width 58 height 11
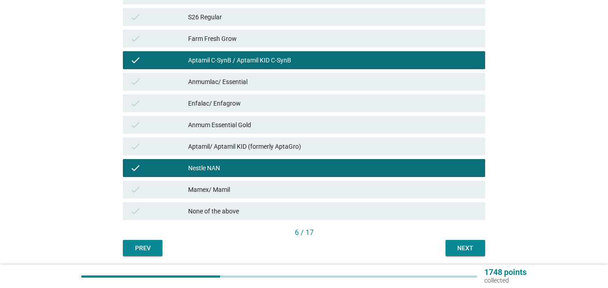
scroll to position [332, 0]
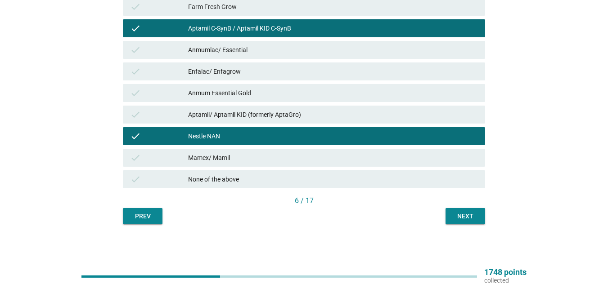
click at [464, 214] on div "Next" at bounding box center [465, 216] width 25 height 9
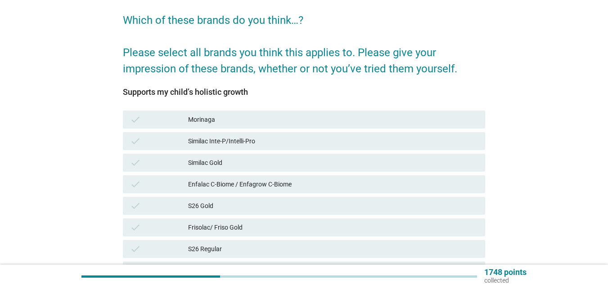
scroll to position [180, 0]
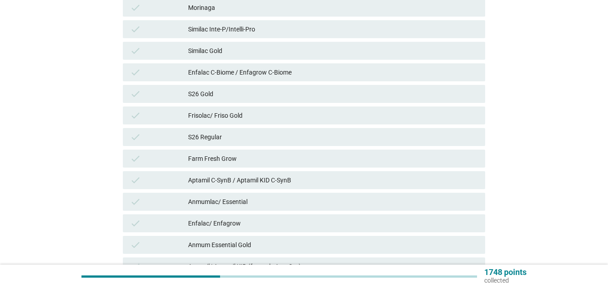
click at [157, 66] on div "check Enfalac C-Biome / Enfagrow C-Biome" at bounding box center [304, 72] width 362 height 18
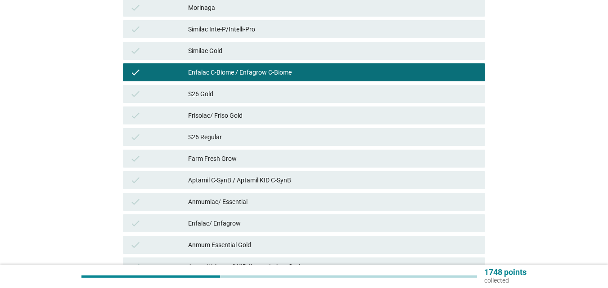
click at [162, 152] on div "check Farm Fresh Grow" at bounding box center [304, 159] width 362 height 18
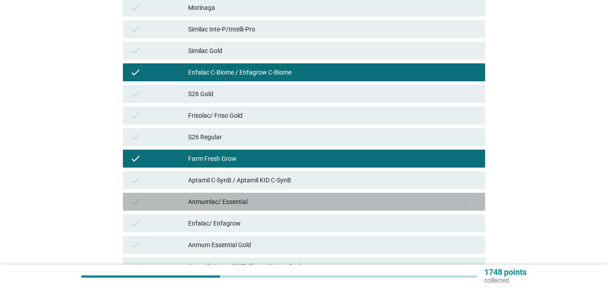
drag, startPoint x: 160, startPoint y: 202, endPoint x: 230, endPoint y: 220, distance: 72.6
click at [160, 202] on div "check" at bounding box center [159, 202] width 58 height 11
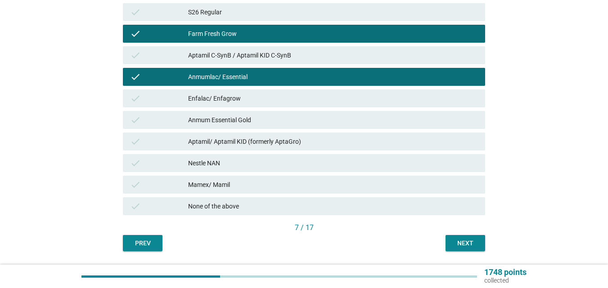
scroll to position [315, 0]
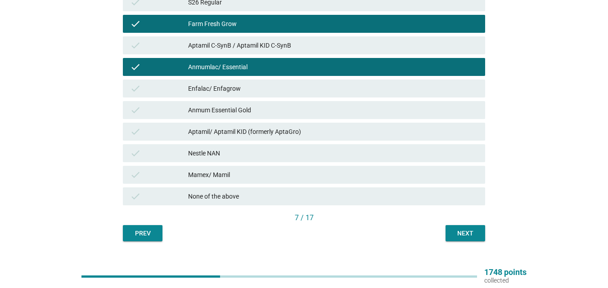
click at [469, 238] on div "Next" at bounding box center [465, 233] width 25 height 9
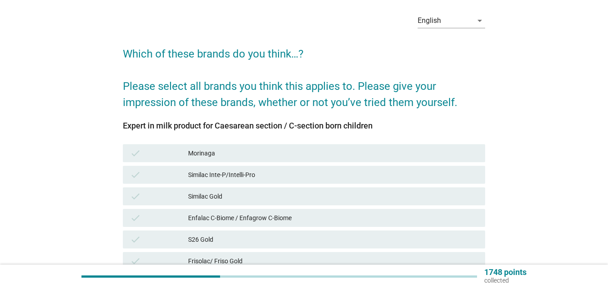
scroll to position [135, 0]
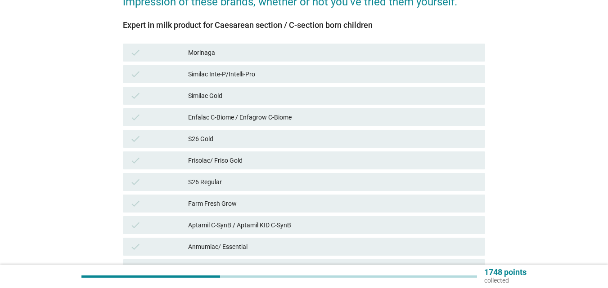
click at [163, 80] on div "check Similac Inte-P/Intelli-Pro" at bounding box center [304, 74] width 362 height 18
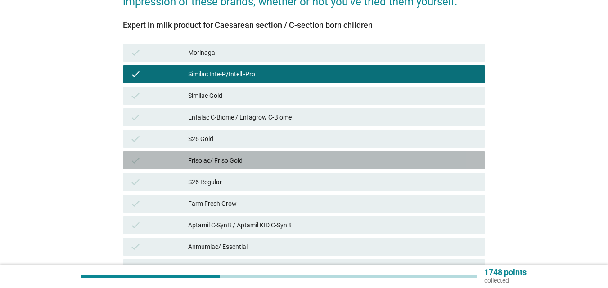
drag, startPoint x: 159, startPoint y: 157, endPoint x: 155, endPoint y: 177, distance: 20.2
click at [159, 157] on div "check" at bounding box center [159, 160] width 58 height 11
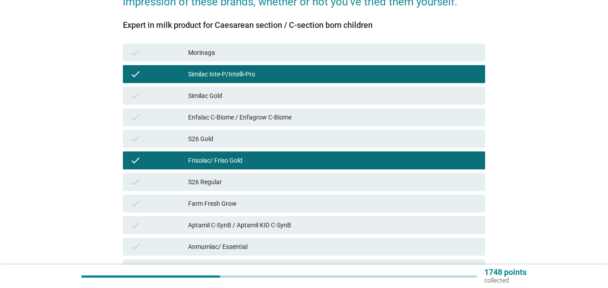
click at [153, 193] on div "check Farm Fresh Grow" at bounding box center [304, 204] width 366 height 22
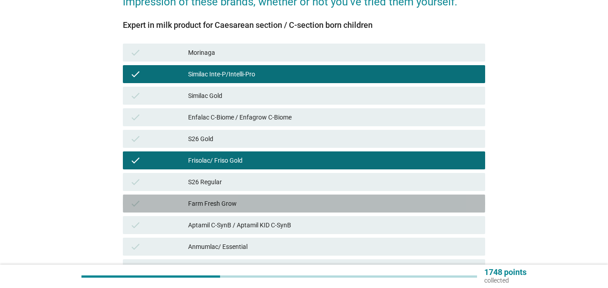
click at [159, 205] on div "check" at bounding box center [159, 203] width 58 height 11
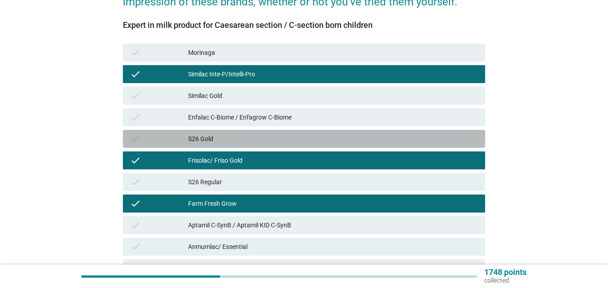
click at [151, 137] on div "check" at bounding box center [159, 139] width 58 height 11
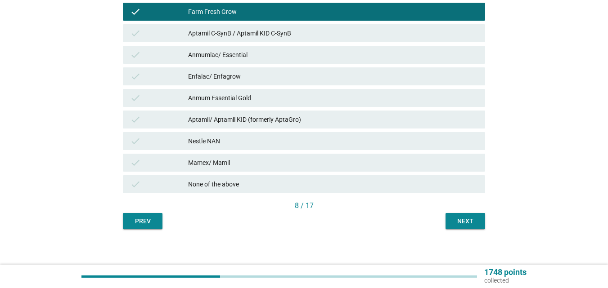
scroll to position [332, 0]
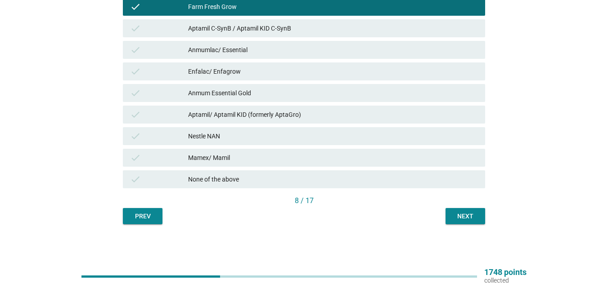
click at [459, 215] on div "Next" at bounding box center [465, 216] width 25 height 9
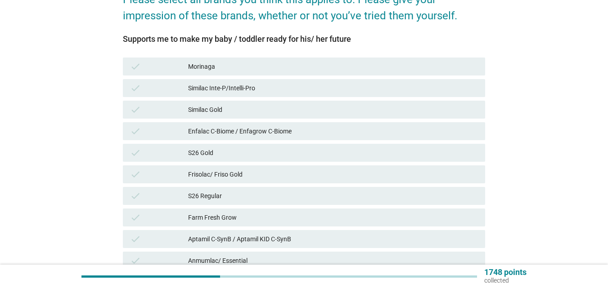
scroll to position [135, 0]
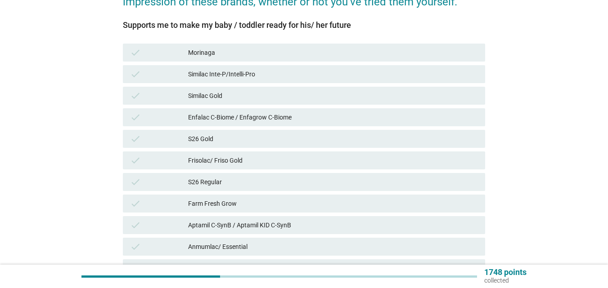
click at [152, 63] on div "check [PERSON_NAME]" at bounding box center [304, 53] width 366 height 22
click at [152, 70] on div "check" at bounding box center [159, 74] width 58 height 11
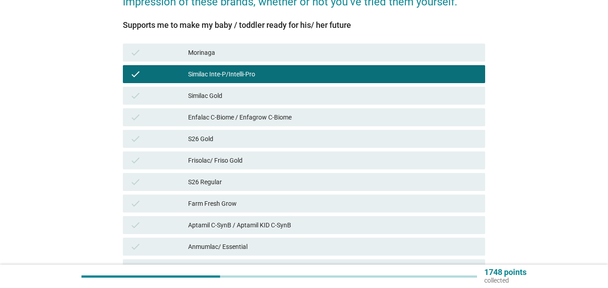
click at [153, 141] on div "check" at bounding box center [159, 139] width 58 height 11
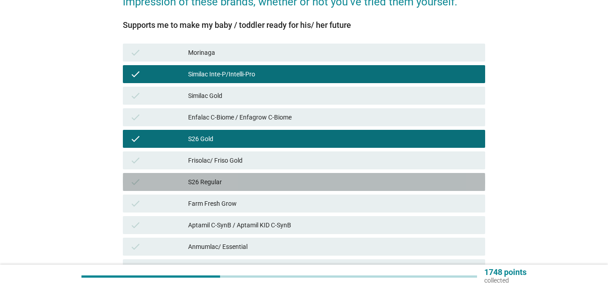
click at [155, 183] on div "check" at bounding box center [159, 182] width 58 height 11
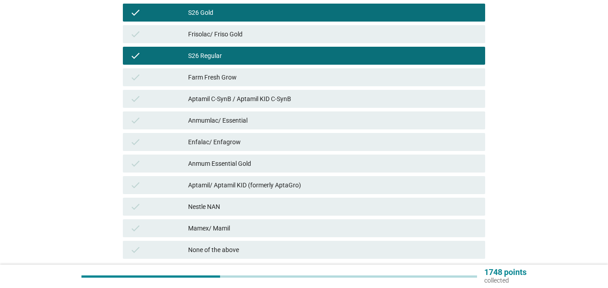
scroll to position [270, 0]
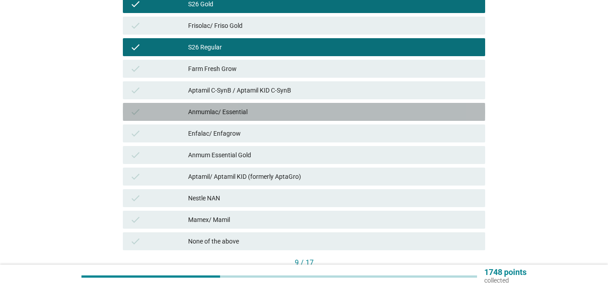
click at [158, 119] on div "check Anmumlac/ Essential" at bounding box center [304, 112] width 362 height 18
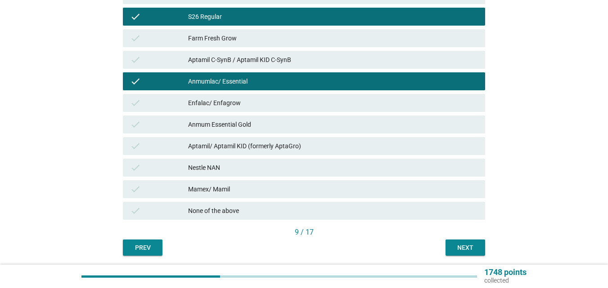
scroll to position [332, 0]
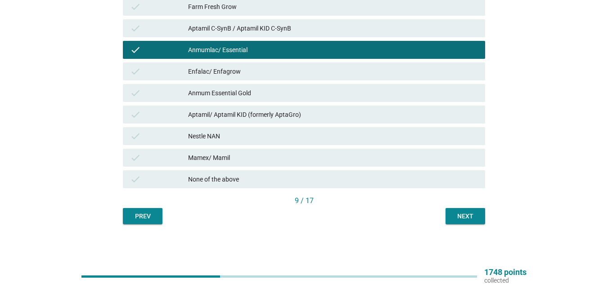
click at [474, 211] on button "Next" at bounding box center [465, 216] width 40 height 16
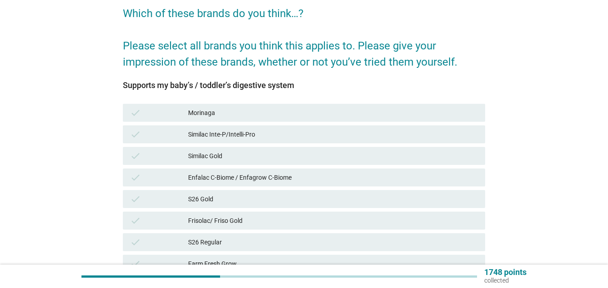
scroll to position [90, 0]
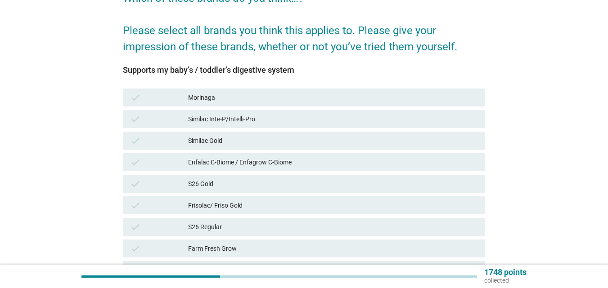
click at [156, 127] on div "check Similac Inte-P/Intelli-Pro" at bounding box center [304, 119] width 362 height 18
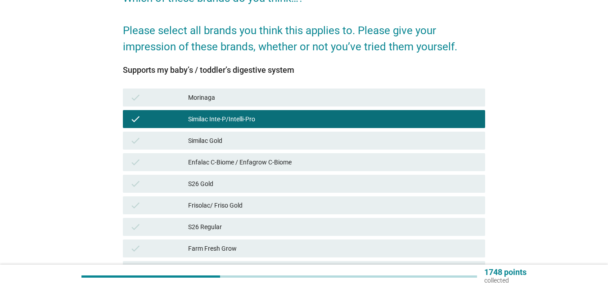
click at [147, 188] on div "check" at bounding box center [159, 184] width 58 height 11
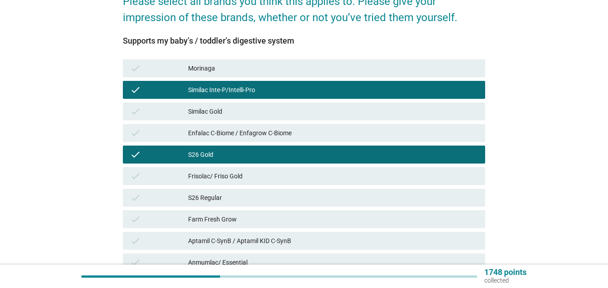
scroll to position [135, 0]
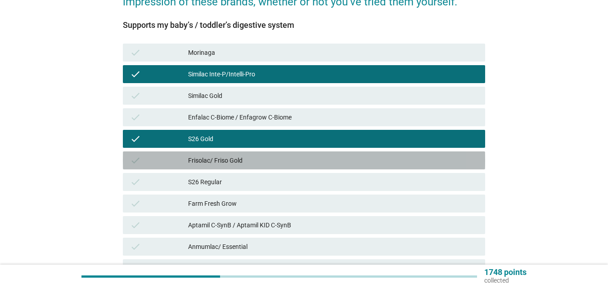
click at [152, 159] on div "check" at bounding box center [159, 160] width 58 height 11
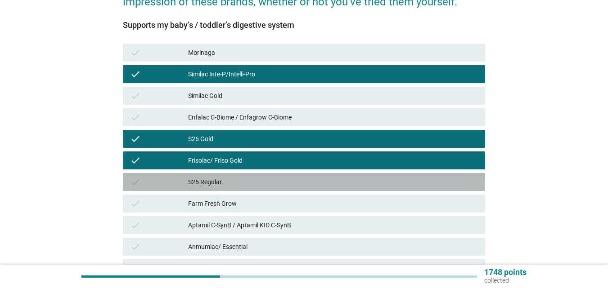
click at [155, 177] on div "check" at bounding box center [159, 182] width 58 height 11
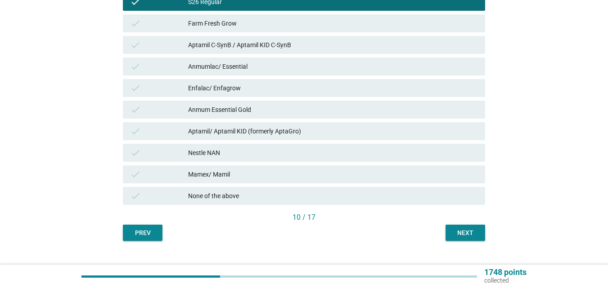
scroll to position [332, 0]
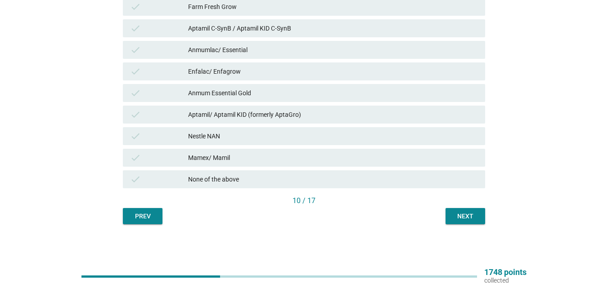
click at [459, 214] on div "Next" at bounding box center [465, 216] width 25 height 9
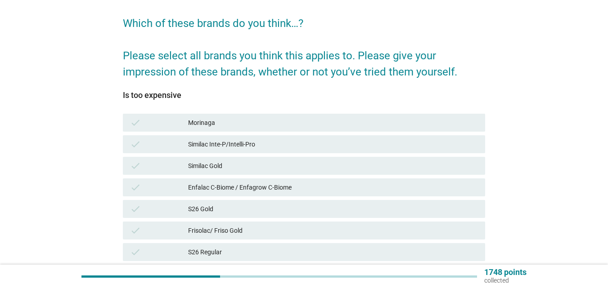
scroll to position [90, 0]
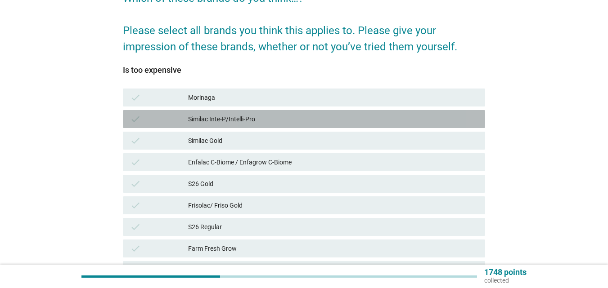
click at [154, 119] on div "check" at bounding box center [159, 119] width 58 height 11
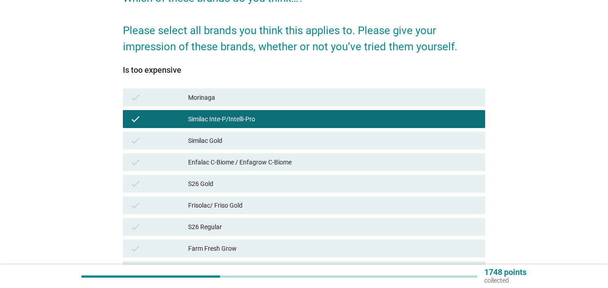
click at [152, 166] on div "check" at bounding box center [159, 162] width 58 height 11
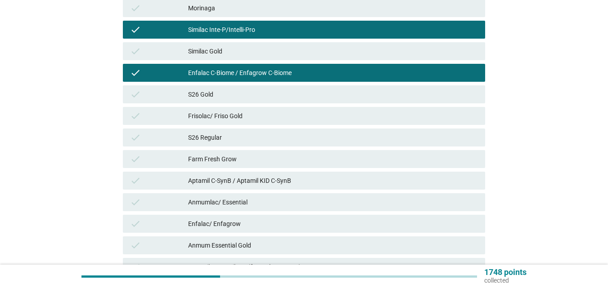
scroll to position [180, 0]
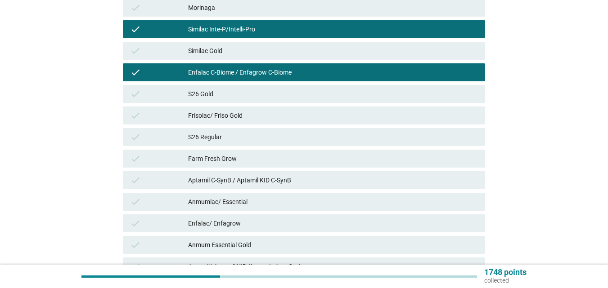
click at [144, 135] on div "check" at bounding box center [159, 137] width 58 height 11
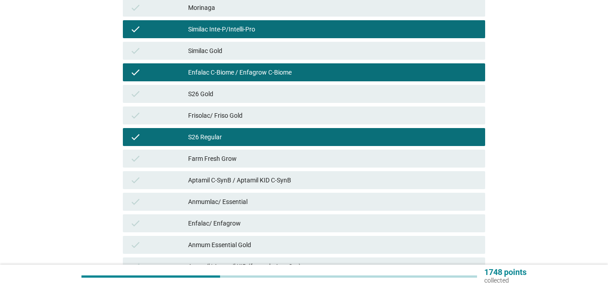
click at [144, 158] on div "check" at bounding box center [159, 158] width 58 height 11
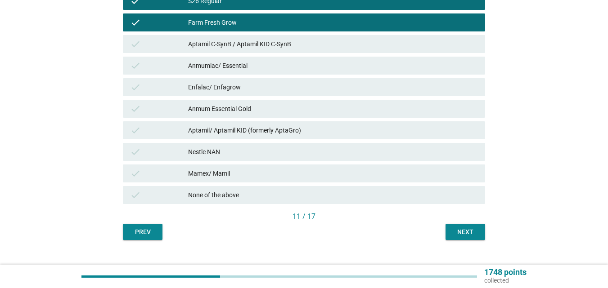
scroll to position [332, 0]
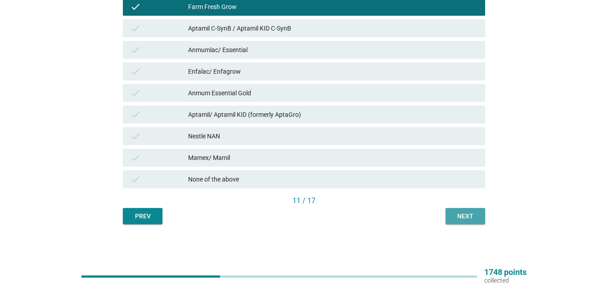
click at [479, 216] on button "Next" at bounding box center [465, 216] width 40 height 16
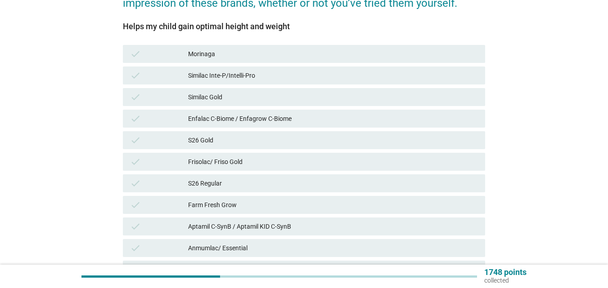
scroll to position [135, 0]
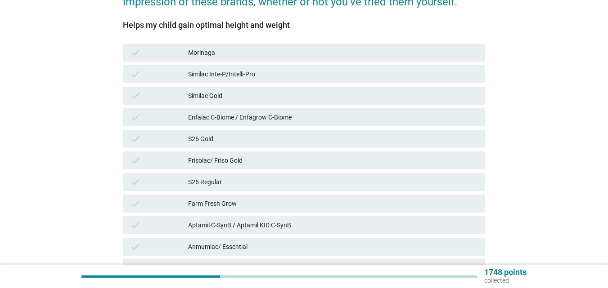
click at [148, 94] on div "check" at bounding box center [159, 95] width 58 height 11
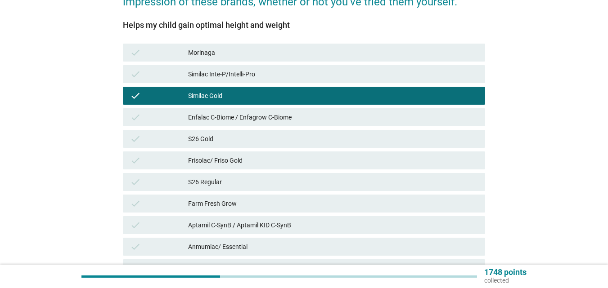
click at [148, 76] on div "check" at bounding box center [159, 74] width 58 height 11
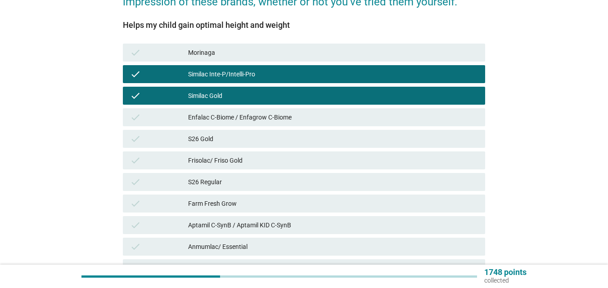
click at [151, 182] on div "check" at bounding box center [159, 182] width 58 height 11
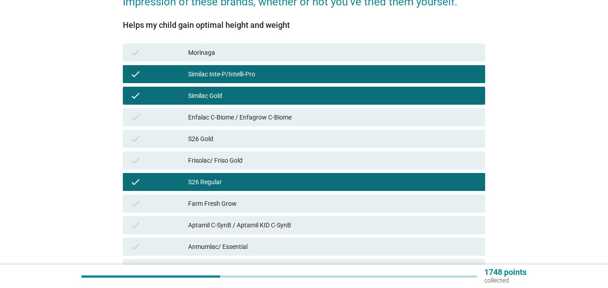
click at [149, 201] on div "check" at bounding box center [159, 203] width 58 height 11
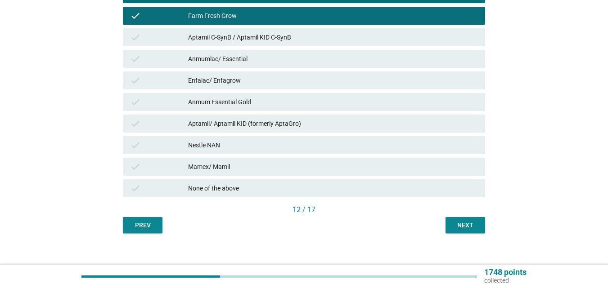
scroll to position [332, 0]
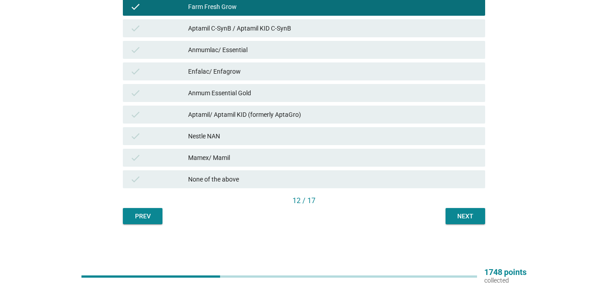
click at [473, 212] on div "Next" at bounding box center [465, 216] width 25 height 9
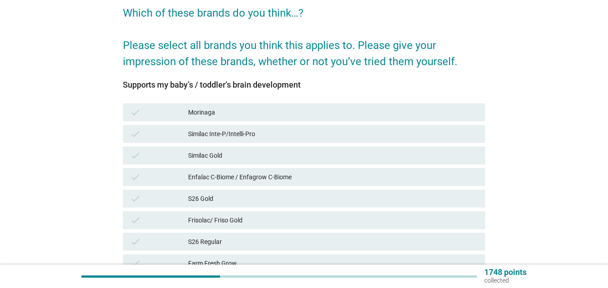
scroll to position [90, 0]
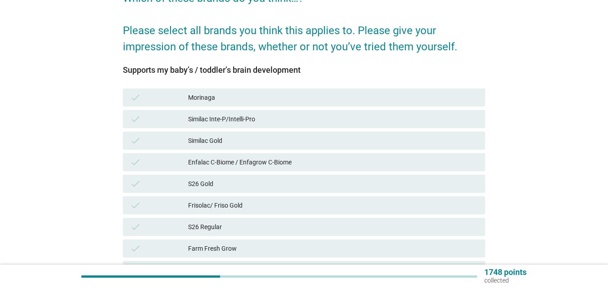
click at [143, 153] on div "check Enfalac C-Biome / Enfagrow C-Biome" at bounding box center [304, 163] width 366 height 22
click at [143, 194] on div "check S26 Gold" at bounding box center [304, 184] width 366 height 22
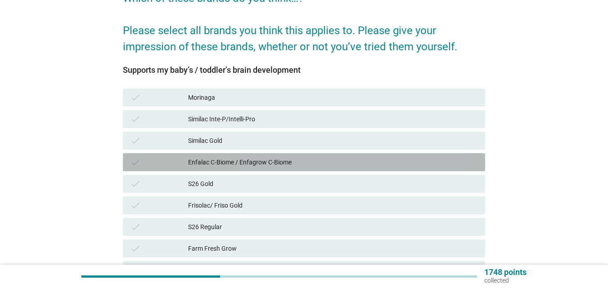
click at [140, 169] on div "check Enfalac C-Biome / Enfagrow C-Biome" at bounding box center [304, 162] width 362 height 18
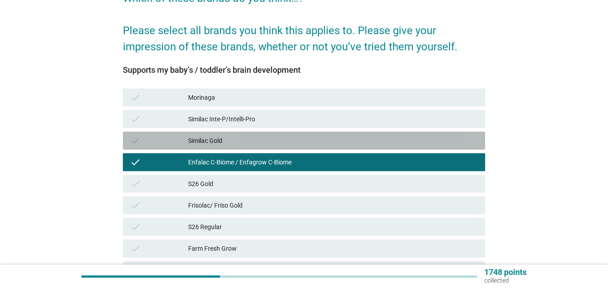
click at [139, 134] on div "check Similac Gold" at bounding box center [304, 141] width 362 height 18
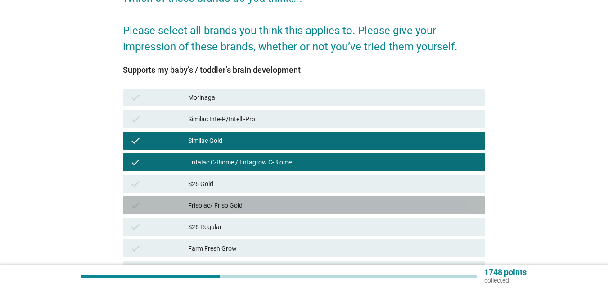
click at [147, 210] on div "check" at bounding box center [159, 205] width 58 height 11
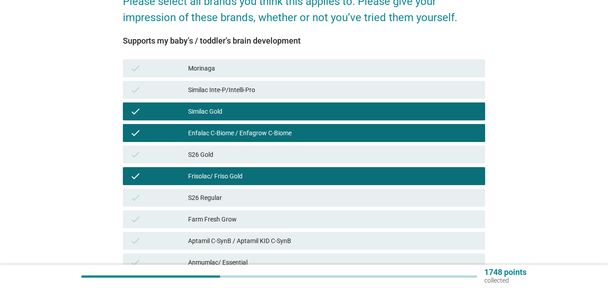
scroll to position [135, 0]
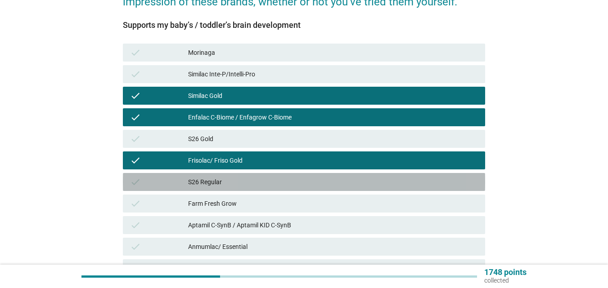
click at [140, 179] on icon "check" at bounding box center [135, 182] width 11 height 11
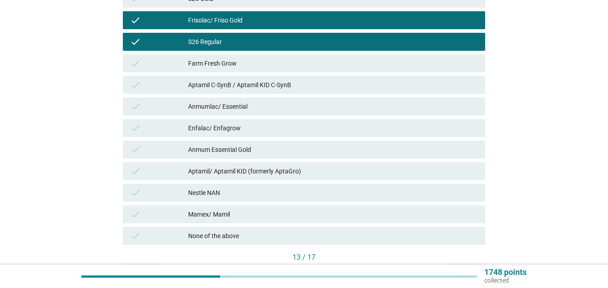
scroll to position [332, 0]
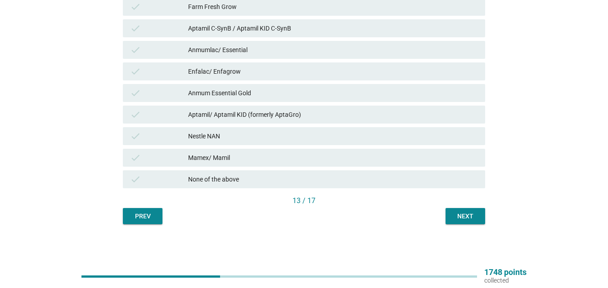
click at [468, 217] on div "Next" at bounding box center [465, 216] width 25 height 9
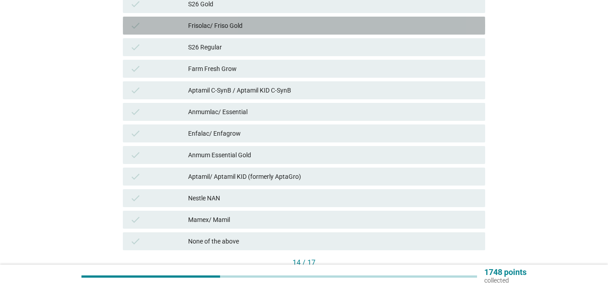
click at [150, 29] on div "check" at bounding box center [159, 25] width 58 height 11
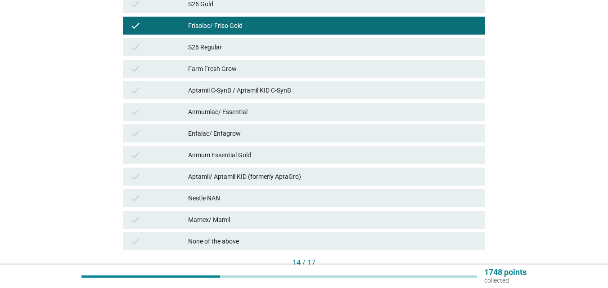
drag, startPoint x: 148, startPoint y: 52, endPoint x: 149, endPoint y: 62, distance: 10.0
click at [148, 53] on div "check S26 Regular" at bounding box center [304, 47] width 362 height 18
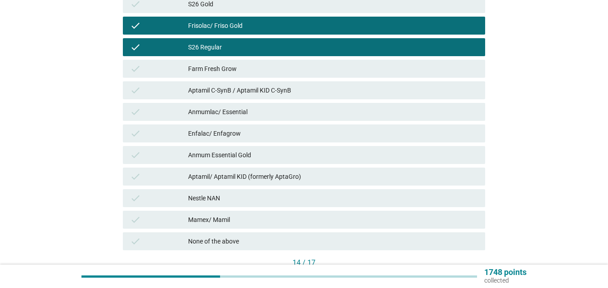
click at [141, 161] on div "check Anmum Essential Gold" at bounding box center [304, 155] width 362 height 18
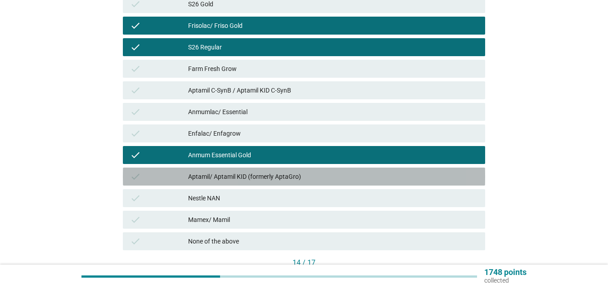
drag, startPoint x: 144, startPoint y: 180, endPoint x: 215, endPoint y: 180, distance: 70.2
click at [144, 180] on div "check" at bounding box center [159, 176] width 58 height 11
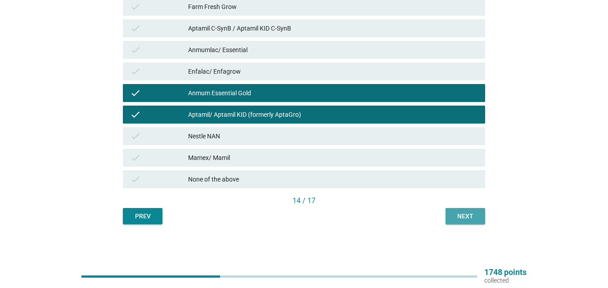
click at [468, 215] on div "Next" at bounding box center [465, 216] width 25 height 9
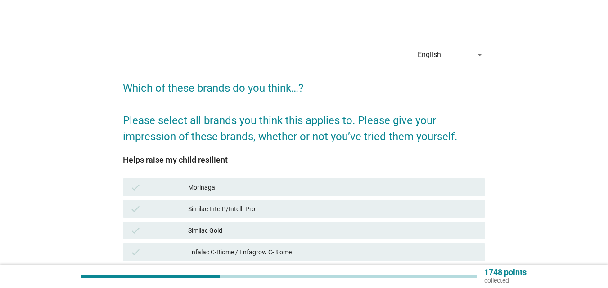
click at [153, 207] on div "check" at bounding box center [159, 209] width 58 height 11
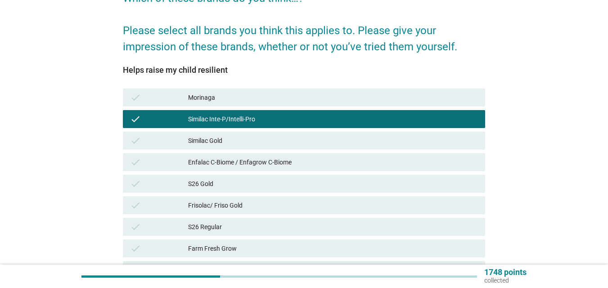
click at [161, 139] on div "check" at bounding box center [159, 140] width 58 height 11
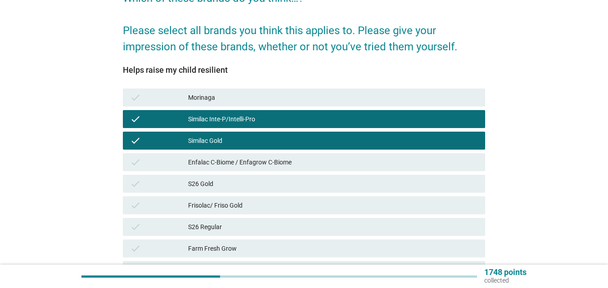
click at [145, 216] on div "check S26 Regular" at bounding box center [304, 227] width 366 height 22
click at [147, 197] on div "check Frisolac/ Friso Gold" at bounding box center [304, 206] width 362 height 18
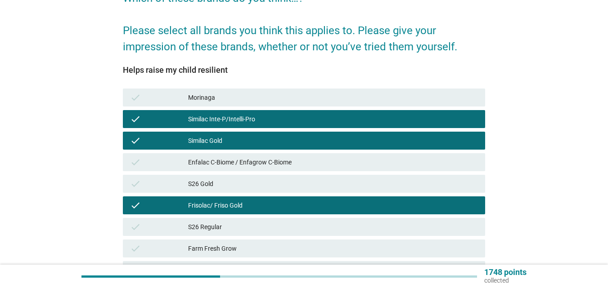
click at [152, 223] on div "check" at bounding box center [159, 227] width 58 height 11
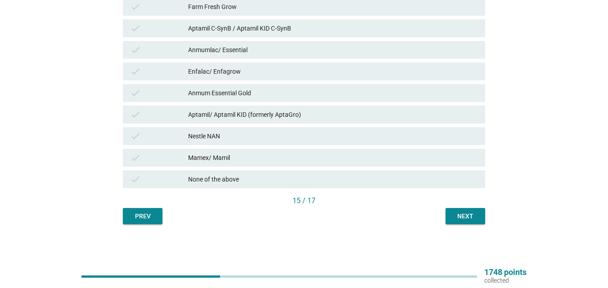
drag, startPoint x: 161, startPoint y: 138, endPoint x: 176, endPoint y: 138, distance: 15.3
click at [162, 138] on div "check" at bounding box center [159, 136] width 58 height 11
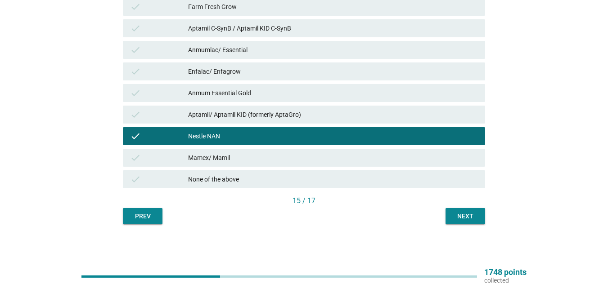
click at [469, 216] on div "Next" at bounding box center [465, 216] width 25 height 9
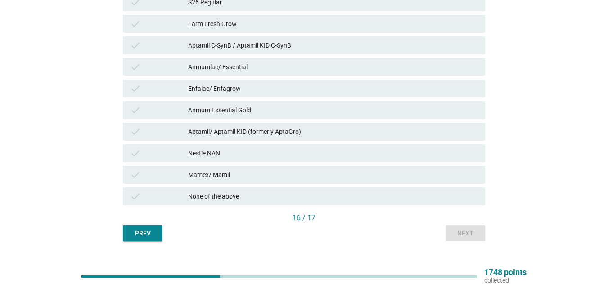
click at [167, 23] on div "check" at bounding box center [159, 23] width 58 height 11
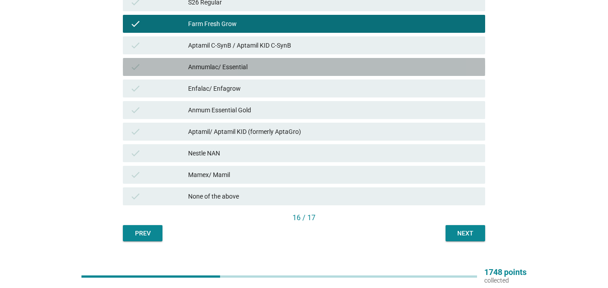
click at [160, 63] on div "check" at bounding box center [159, 67] width 58 height 11
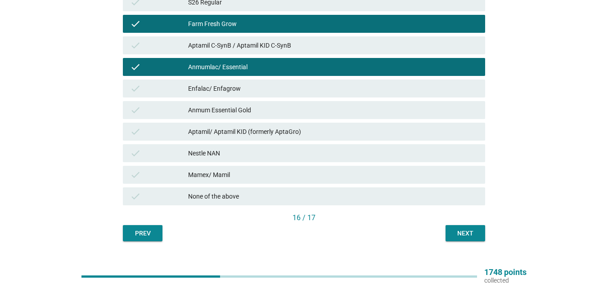
click at [162, 98] on div "check Enfalac/ Enfagrow" at bounding box center [304, 89] width 366 height 22
click at [450, 232] on button "Next" at bounding box center [465, 233] width 40 height 16
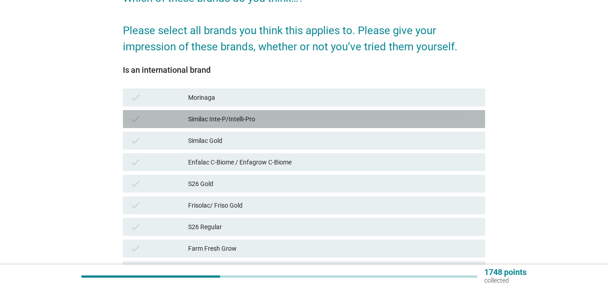
drag, startPoint x: 152, startPoint y: 125, endPoint x: 155, endPoint y: 167, distance: 42.8
click at [152, 126] on div "check Similac Inte-P/Intelli-Pro" at bounding box center [304, 119] width 362 height 18
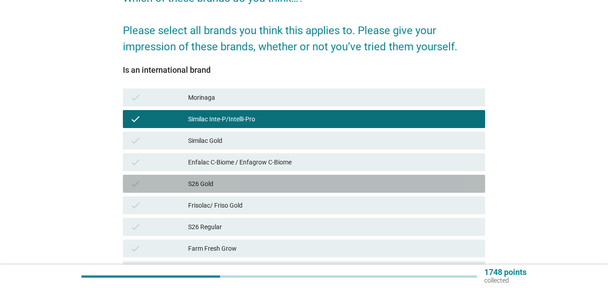
click at [159, 189] on div "check S26 Gold" at bounding box center [304, 184] width 362 height 18
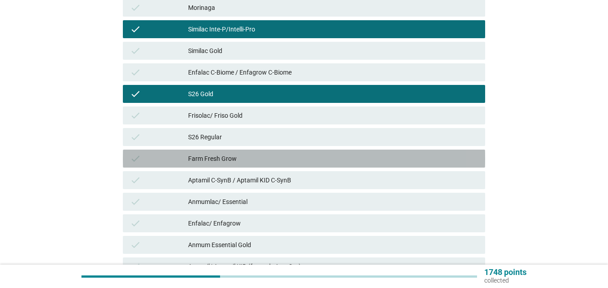
click at [160, 164] on div "check Farm Fresh Grow" at bounding box center [304, 159] width 362 height 18
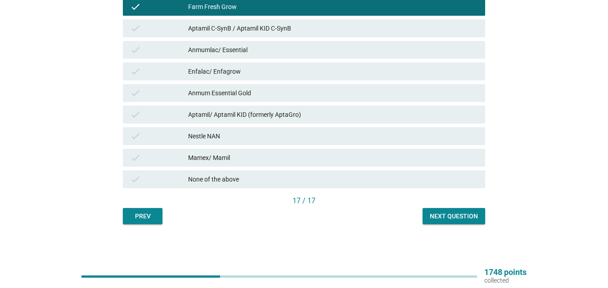
click at [171, 8] on div "check" at bounding box center [159, 6] width 58 height 11
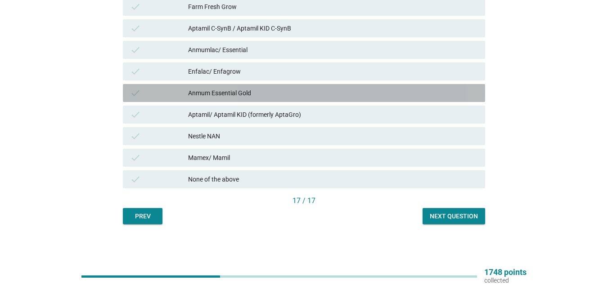
click at [154, 90] on div "check" at bounding box center [159, 93] width 58 height 11
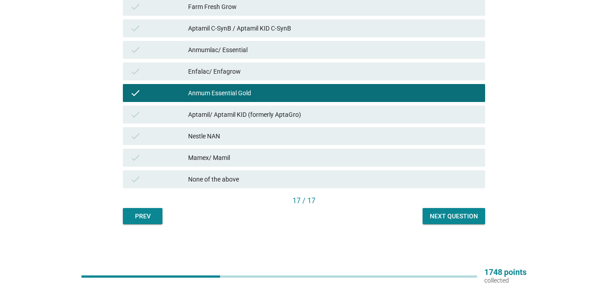
click at [472, 213] on div "Next question" at bounding box center [454, 216] width 48 height 9
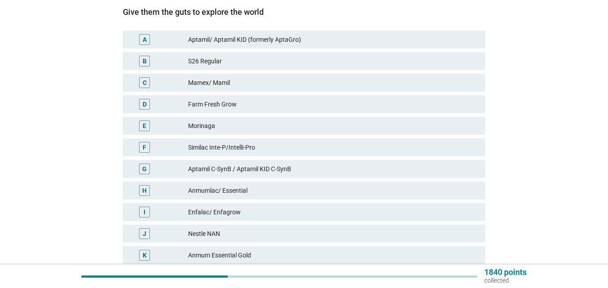
scroll to position [135, 0]
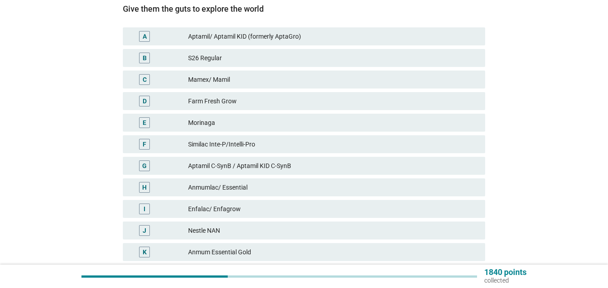
click at [155, 139] on div "F" at bounding box center [144, 144] width 29 height 11
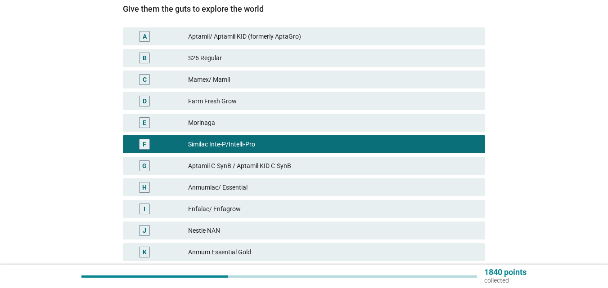
click at [131, 211] on div "I" at bounding box center [144, 209] width 29 height 11
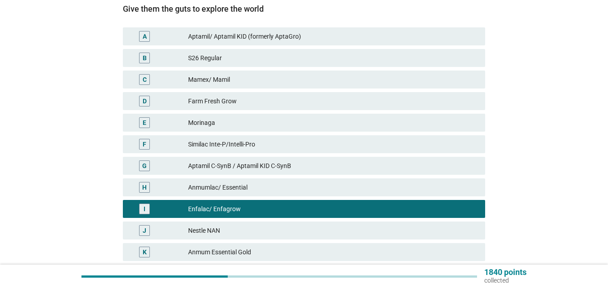
click at [168, 138] on div "F Similac Inte-P/Intelli-Pro" at bounding box center [304, 144] width 362 height 18
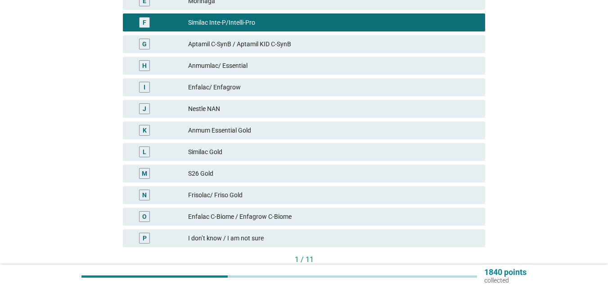
scroll to position [316, 0]
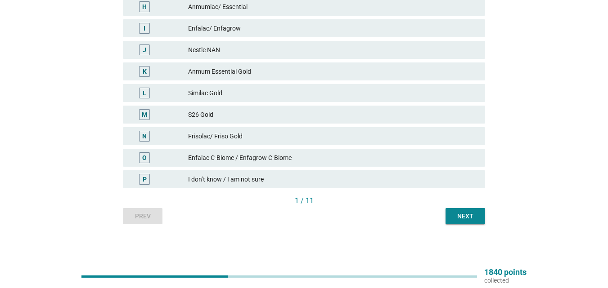
click at [472, 212] on div "Next" at bounding box center [465, 216] width 25 height 9
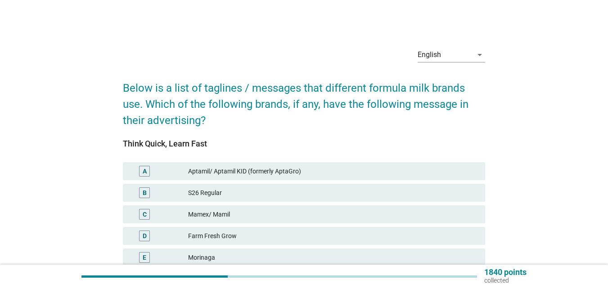
click at [146, 233] on div "D" at bounding box center [145, 236] width 4 height 9
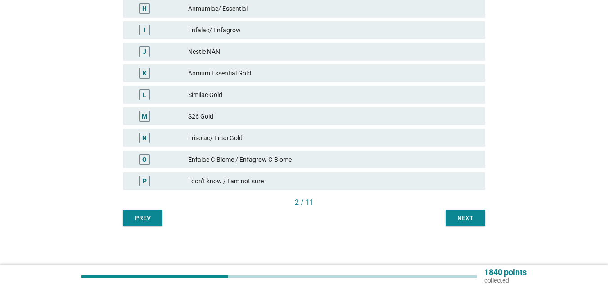
scroll to position [316, 0]
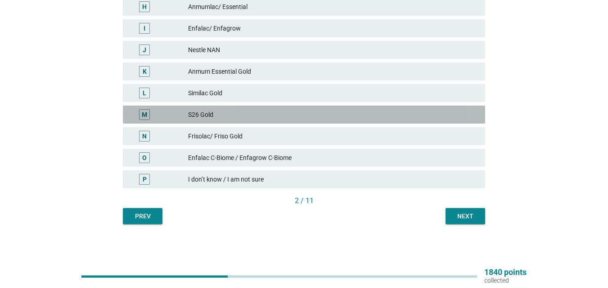
click at [182, 117] on div "M" at bounding box center [159, 114] width 58 height 11
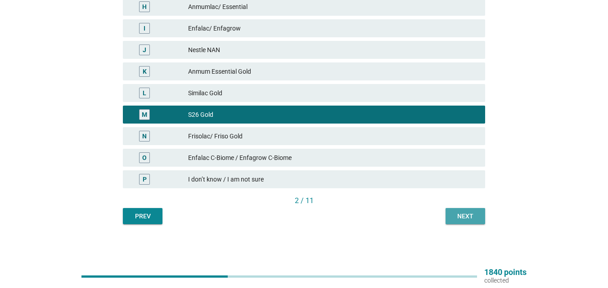
click at [478, 217] on button "Next" at bounding box center [465, 216] width 40 height 16
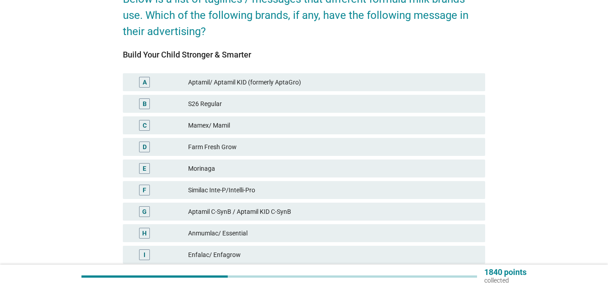
scroll to position [90, 0]
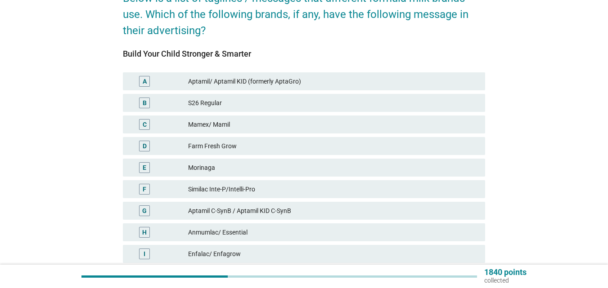
drag, startPoint x: 177, startPoint y: 156, endPoint x: 173, endPoint y: 203, distance: 47.4
click at [178, 157] on div "A Aptamil/ Aptamil KID (formerly AptaGro) B S26 Regular C Mamex/ Mamil D Farm F…" at bounding box center [304, 243] width 366 height 345
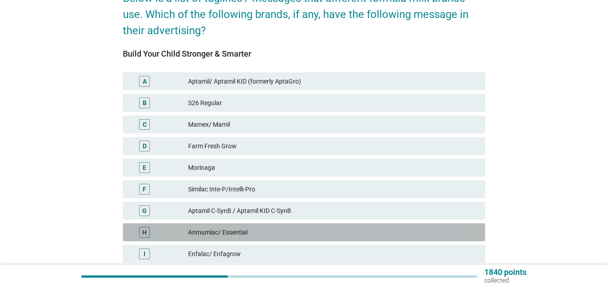
drag, startPoint x: 162, startPoint y: 229, endPoint x: 158, endPoint y: 246, distance: 17.9
click at [161, 229] on div "H" at bounding box center [159, 232] width 58 height 11
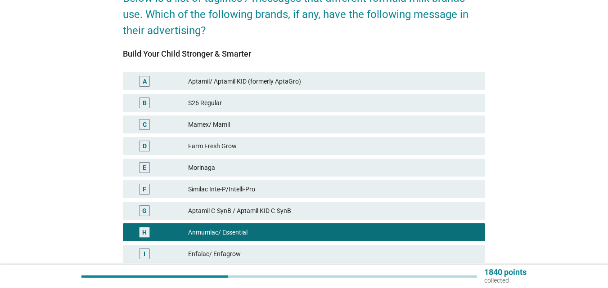
click at [156, 136] on div "D Farm Fresh Grow" at bounding box center [304, 146] width 366 height 22
click at [160, 114] on div "C Mamex/ Mamil" at bounding box center [304, 125] width 366 height 22
click at [161, 109] on div "B S26 Regular" at bounding box center [304, 103] width 362 height 18
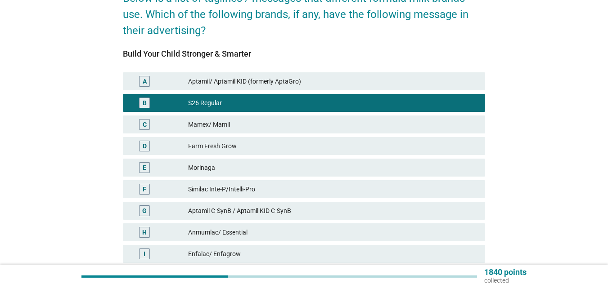
drag, startPoint x: 142, startPoint y: 254, endPoint x: 155, endPoint y: 256, distance: 13.7
click at [145, 255] on div "I" at bounding box center [144, 254] width 11 height 11
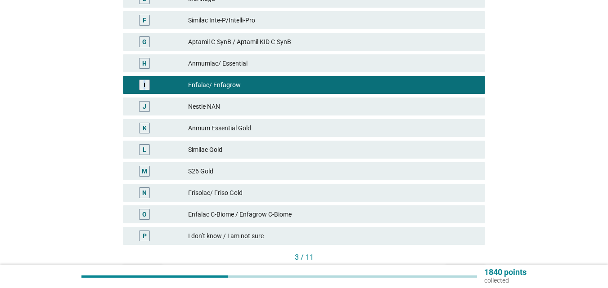
scroll to position [316, 0]
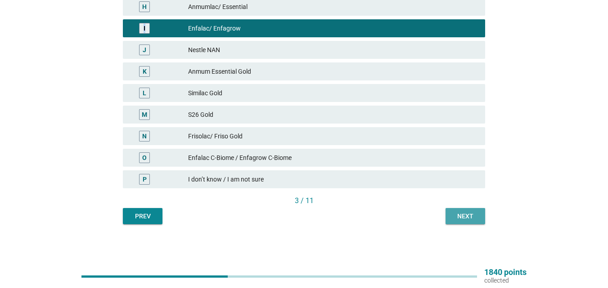
click at [464, 215] on div "Next" at bounding box center [465, 216] width 25 height 9
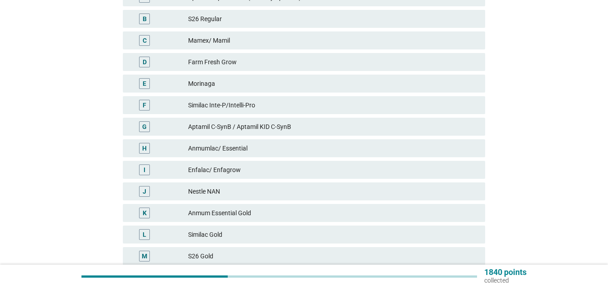
scroll to position [180, 0]
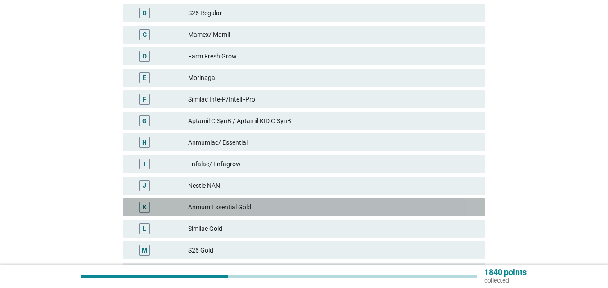
drag, startPoint x: 154, startPoint y: 207, endPoint x: 407, endPoint y: 211, distance: 252.4
click at [156, 206] on div "K" at bounding box center [144, 207] width 29 height 11
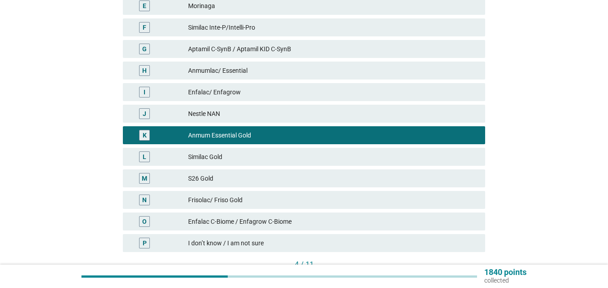
scroll to position [270, 0]
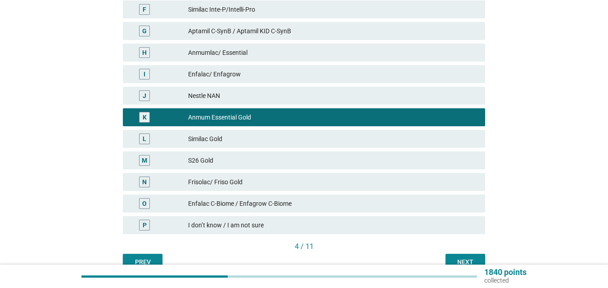
click at [465, 260] on div "Next" at bounding box center [465, 262] width 25 height 9
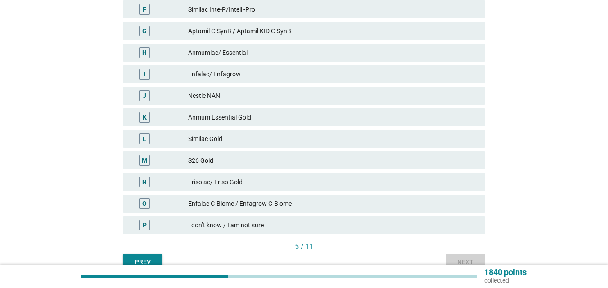
scroll to position [0, 0]
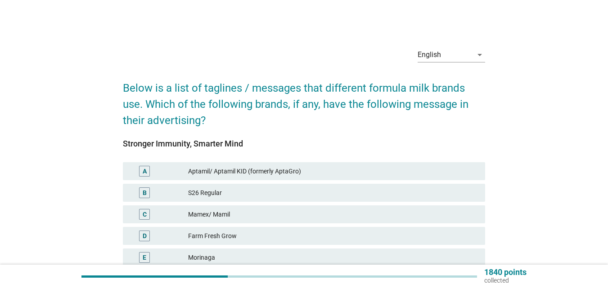
click at [174, 220] on div "C" at bounding box center [159, 214] width 58 height 11
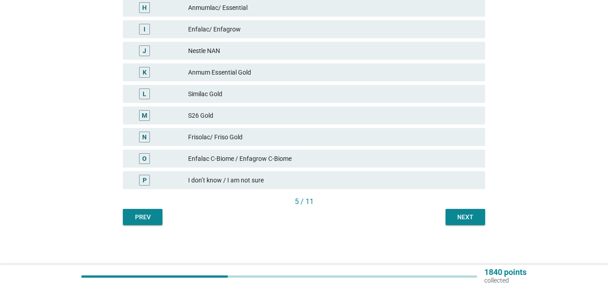
scroll to position [316, 0]
click at [467, 212] on div "Next" at bounding box center [465, 216] width 25 height 9
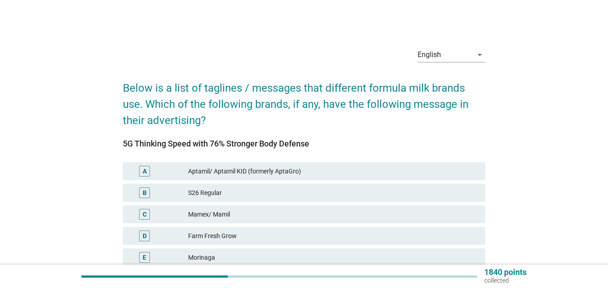
click at [196, 241] on div "Farm Fresh Grow" at bounding box center [333, 236] width 290 height 11
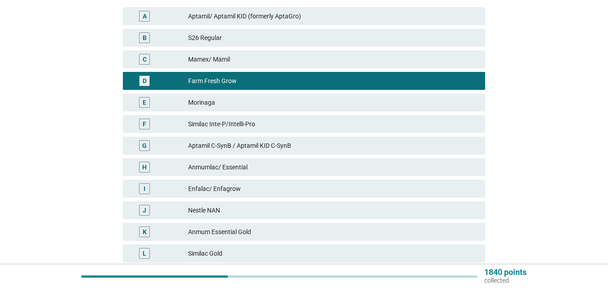
scroll to position [225, 0]
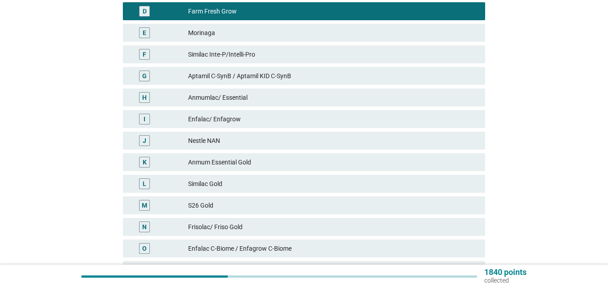
click at [204, 157] on div "K Anmum Essential Gold" at bounding box center [304, 162] width 362 height 18
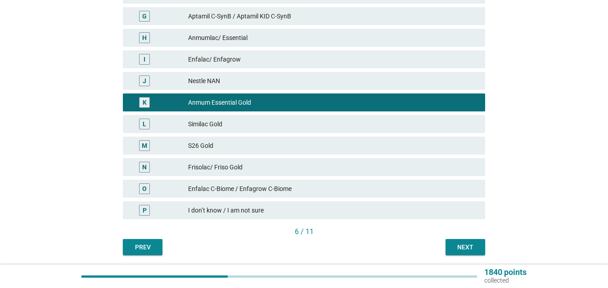
scroll to position [316, 0]
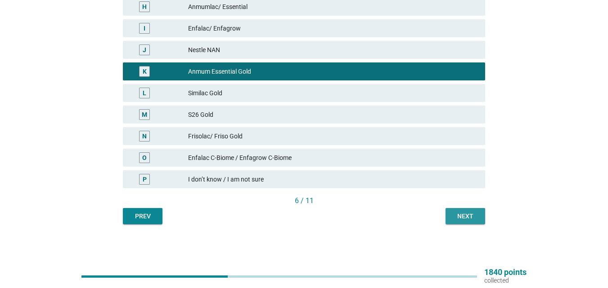
click at [461, 213] on div "Next" at bounding box center [465, 216] width 25 height 9
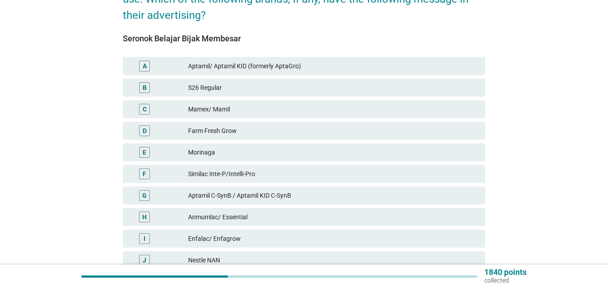
scroll to position [225, 0]
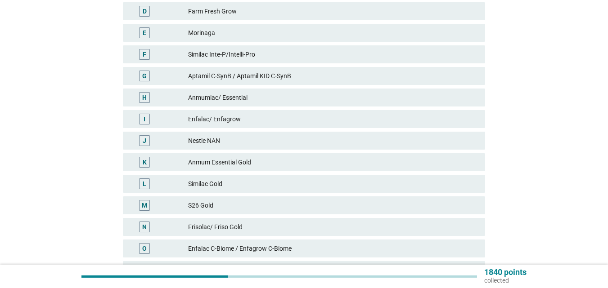
click at [164, 182] on div "L" at bounding box center [159, 184] width 58 height 11
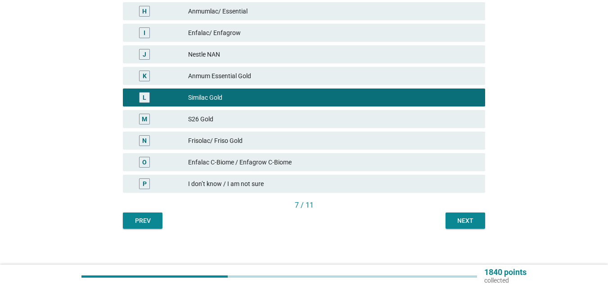
scroll to position [316, 0]
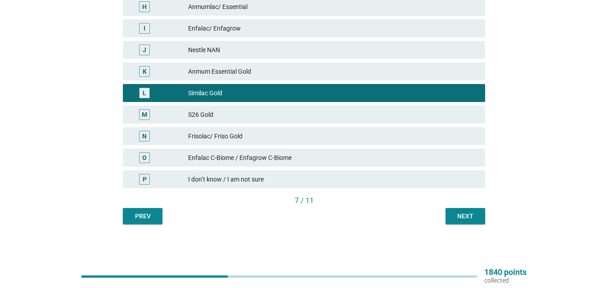
click at [456, 217] on div "Next" at bounding box center [465, 216] width 25 height 9
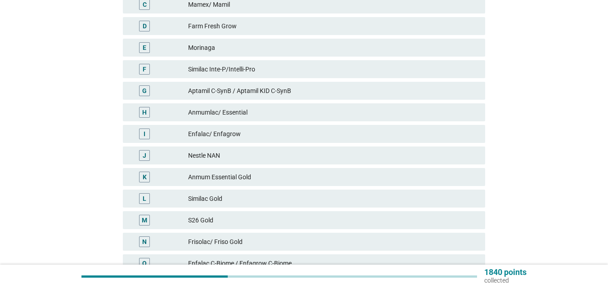
scroll to position [225, 0]
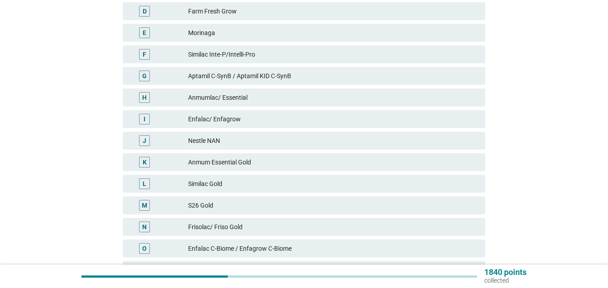
click at [181, 181] on div "L" at bounding box center [159, 184] width 58 height 11
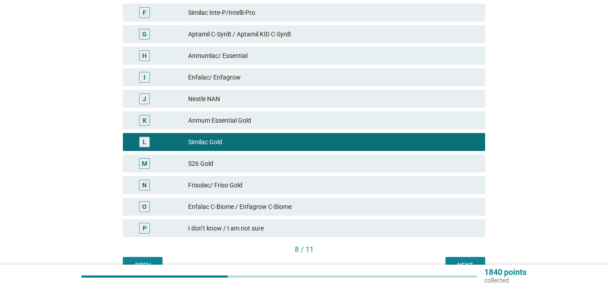
scroll to position [270, 0]
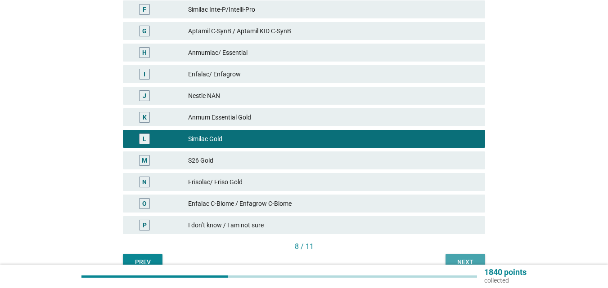
click at [463, 259] on div "Next" at bounding box center [465, 262] width 25 height 9
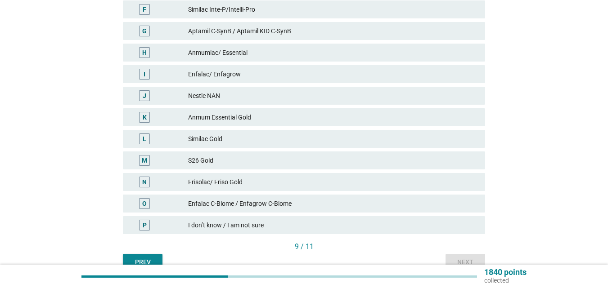
click at [173, 180] on div "N" at bounding box center [159, 182] width 58 height 11
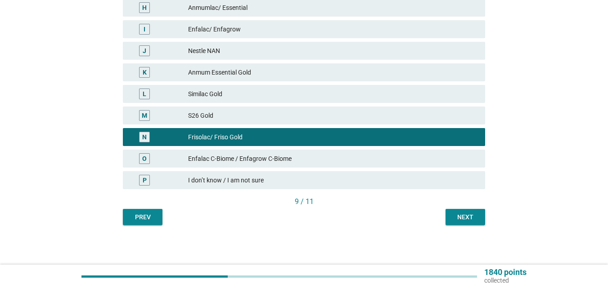
scroll to position [316, 0]
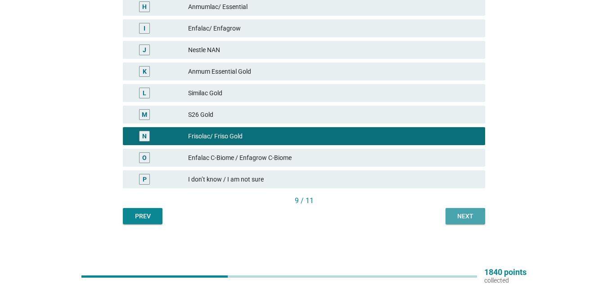
click at [475, 221] on div "Next" at bounding box center [465, 216] width 25 height 9
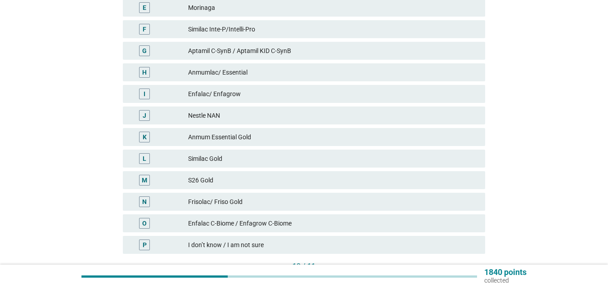
scroll to position [270, 0]
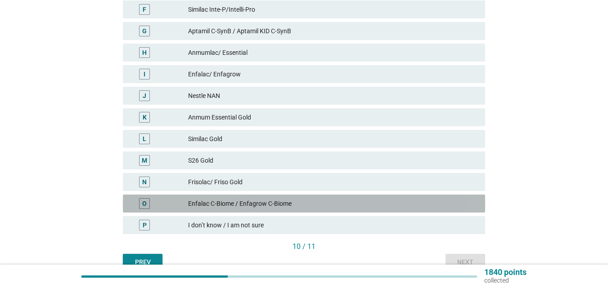
click at [200, 201] on div "Enfalac C-Biome / Enfagrow C-Biome" at bounding box center [333, 203] width 290 height 11
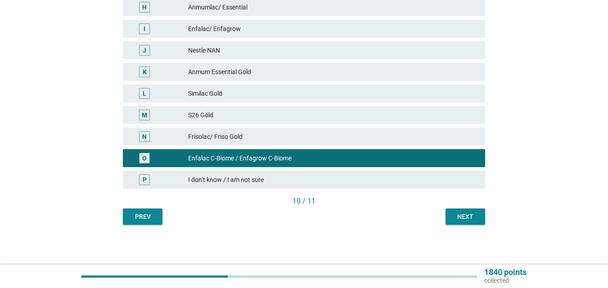
scroll to position [316, 0]
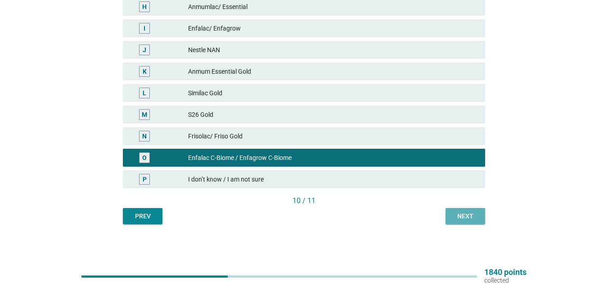
drag, startPoint x: 476, startPoint y: 213, endPoint x: 468, endPoint y: 205, distance: 11.5
click at [475, 210] on button "Next" at bounding box center [465, 216] width 40 height 16
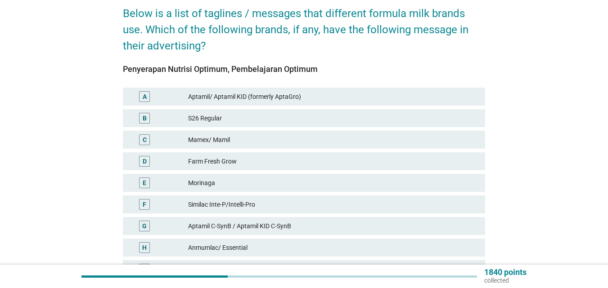
scroll to position [90, 0]
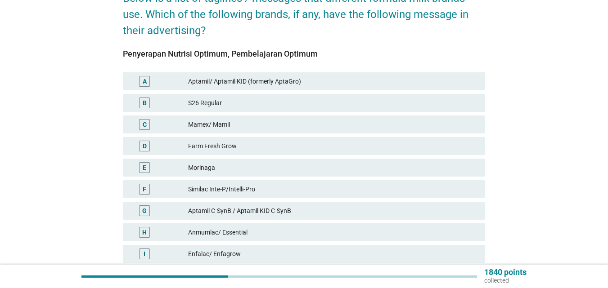
click at [206, 201] on div "G Aptamil C-SynB / Aptamil KID C-SynB" at bounding box center [304, 211] width 366 height 22
click at [212, 204] on div "G Aptamil C-SynB / Aptamil KID C-SynB" at bounding box center [304, 211] width 362 height 18
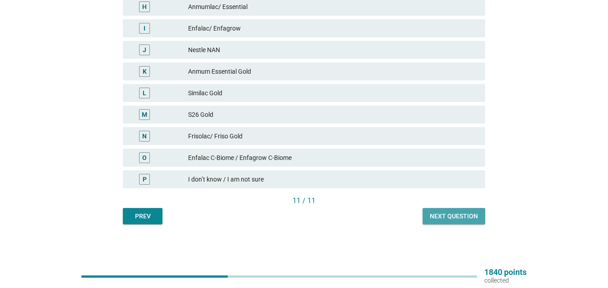
click at [454, 216] on div "Next question" at bounding box center [454, 216] width 48 height 9
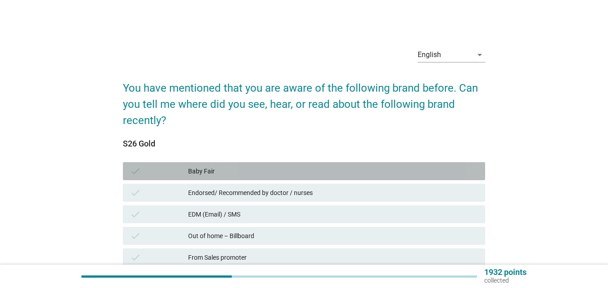
click at [163, 170] on div "check" at bounding box center [159, 171] width 58 height 11
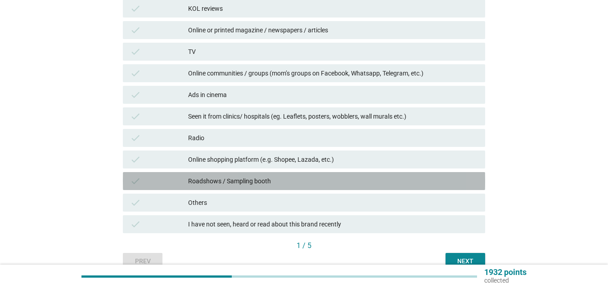
click at [216, 174] on div "check Roadshows / Sampling booth" at bounding box center [304, 181] width 362 height 18
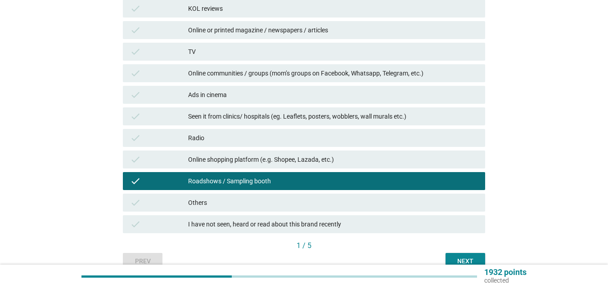
click at [451, 261] on button "Next" at bounding box center [465, 261] width 40 height 16
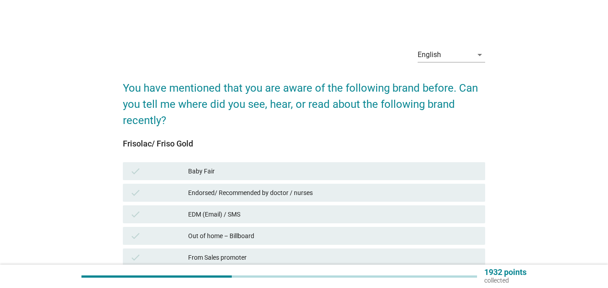
click at [211, 203] on div "check Endorsed/ Recommended by doctor / nurses" at bounding box center [304, 193] width 366 height 22
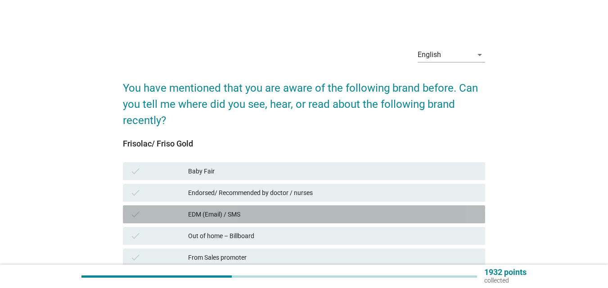
click at [218, 220] on div "check EDM (Email) / SMS" at bounding box center [304, 215] width 362 height 18
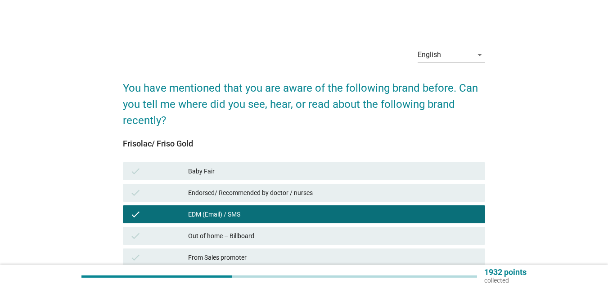
click at [281, 184] on div "check Endorsed/ Recommended by doctor / nurses" at bounding box center [304, 193] width 362 height 18
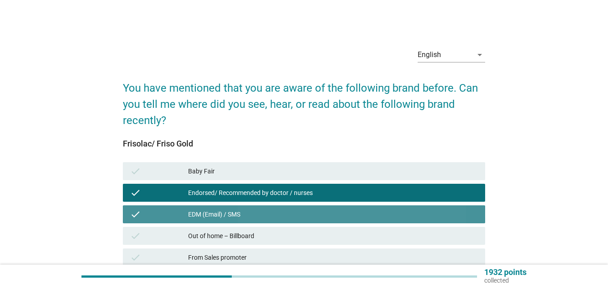
click at [234, 215] on div "EDM (Email) / SMS" at bounding box center [333, 214] width 290 height 11
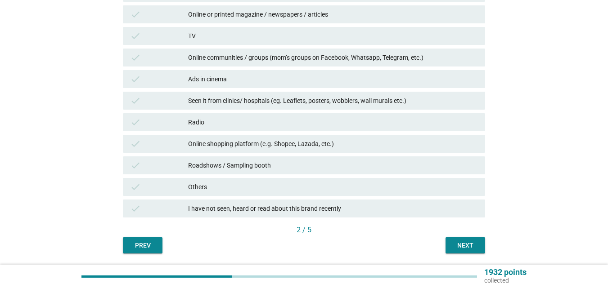
scroll to position [445, 0]
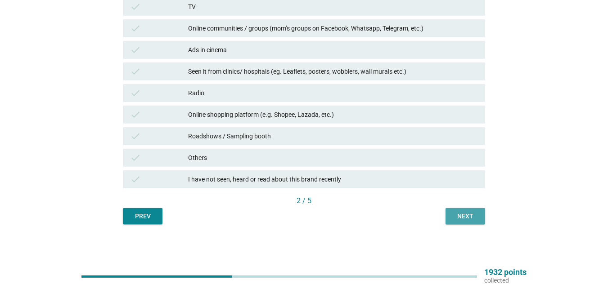
click at [468, 214] on div "Next" at bounding box center [465, 216] width 25 height 9
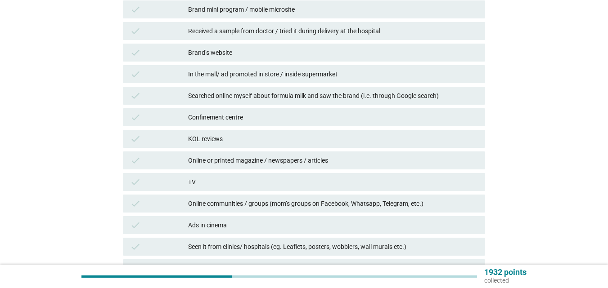
click at [239, 116] on div "Confinement centre" at bounding box center [333, 117] width 290 height 11
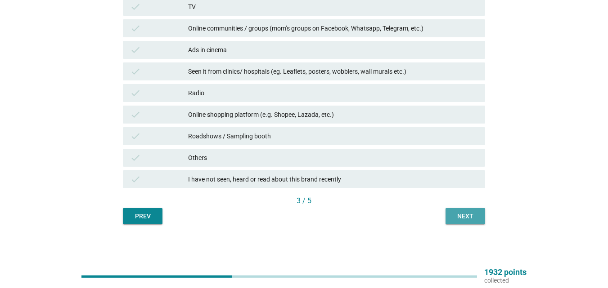
click at [465, 213] on div "Next" at bounding box center [465, 216] width 25 height 9
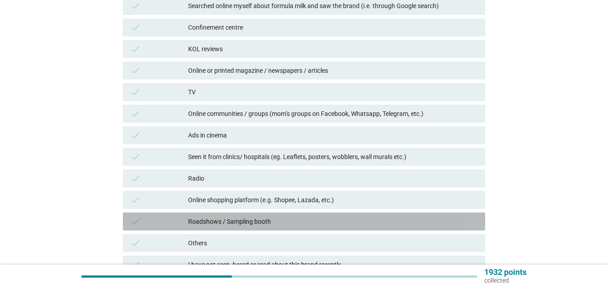
click at [229, 215] on div "check Roadshows / Sampling booth" at bounding box center [304, 222] width 362 height 18
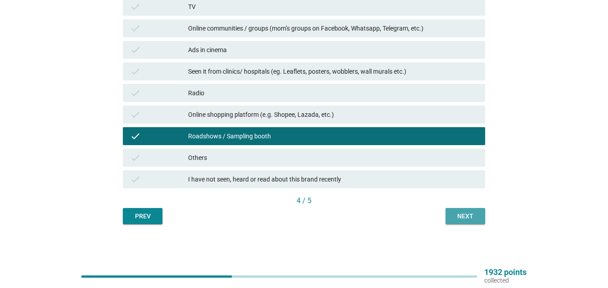
click at [453, 220] on div "Next" at bounding box center [465, 216] width 25 height 9
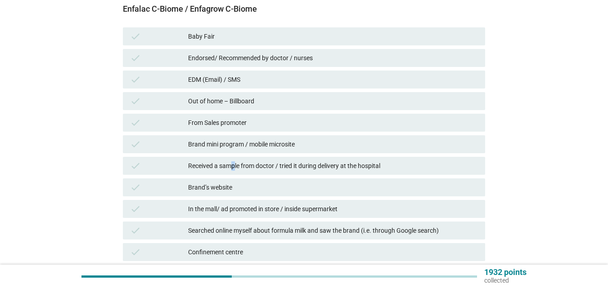
drag, startPoint x: 233, startPoint y: 167, endPoint x: 299, endPoint y: 163, distance: 66.7
click at [236, 166] on div "Received a sample from doctor / tried it during delivery at the hospital" at bounding box center [333, 166] width 290 height 11
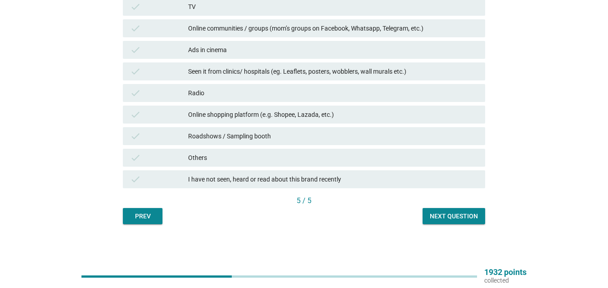
click at [466, 209] on button "Next question" at bounding box center [453, 216] width 63 height 16
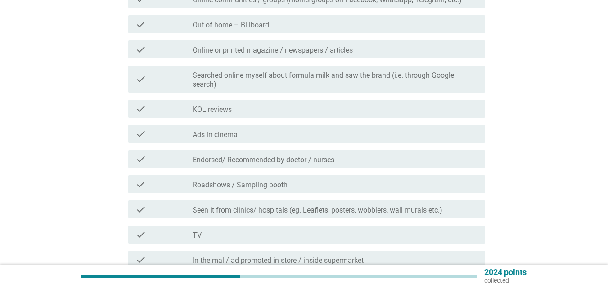
scroll to position [225, 0]
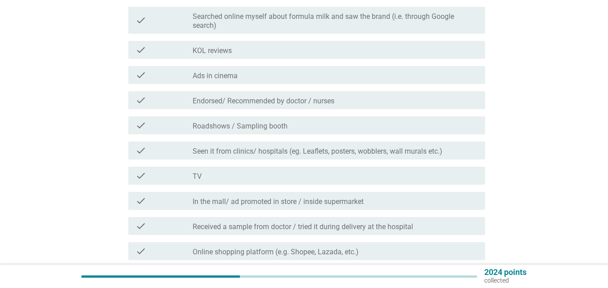
click at [246, 130] on label "Roadshows / Sampling booth" at bounding box center [240, 126] width 95 height 9
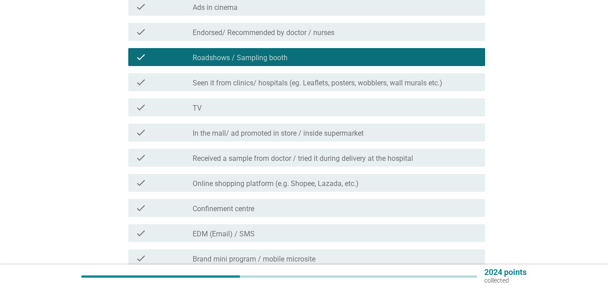
scroll to position [315, 0]
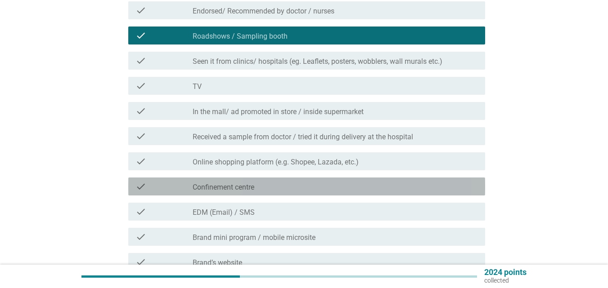
click at [262, 187] on div "check_box_outline_blank Confinement centre" at bounding box center [335, 186] width 285 height 11
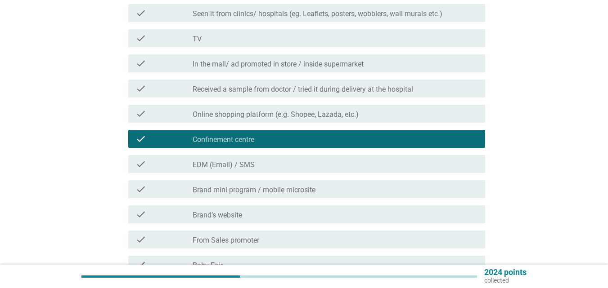
scroll to position [450, 0]
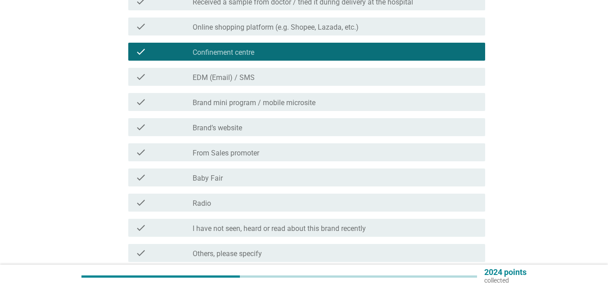
click at [203, 121] on div "check check_box_outline_blank Brand’s website" at bounding box center [306, 127] width 357 height 18
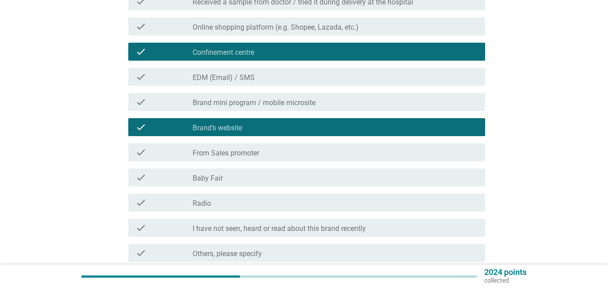
scroll to position [531, 0]
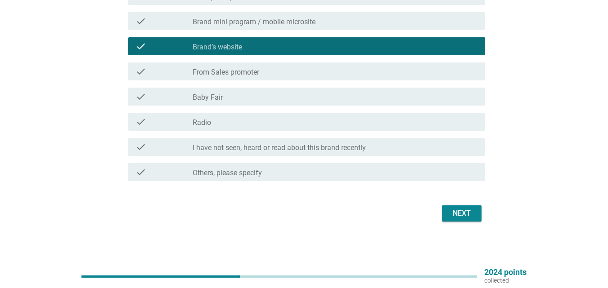
click at [230, 99] on div "check_box_outline_blank Baby Fair" at bounding box center [335, 96] width 285 height 11
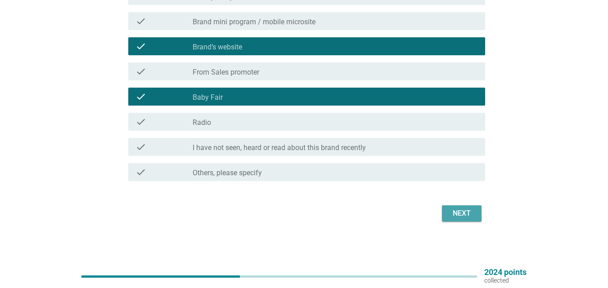
click at [449, 211] on div "Next" at bounding box center [461, 213] width 25 height 11
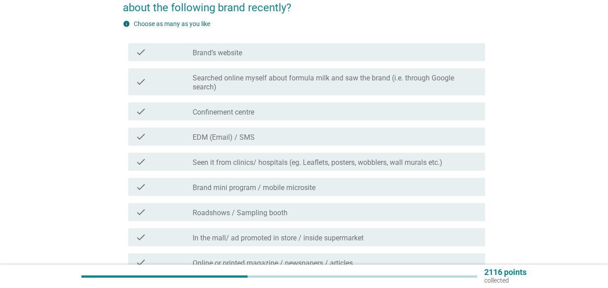
scroll to position [135, 0]
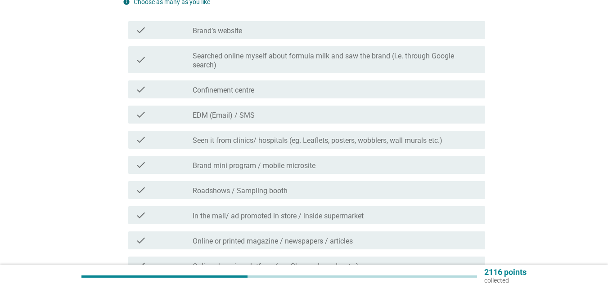
click at [213, 33] on label "Brand’s website" at bounding box center [217, 31] width 49 height 9
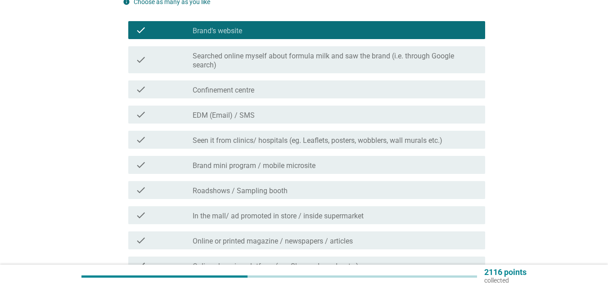
click at [250, 191] on label "Roadshows / Sampling booth" at bounding box center [240, 191] width 95 height 9
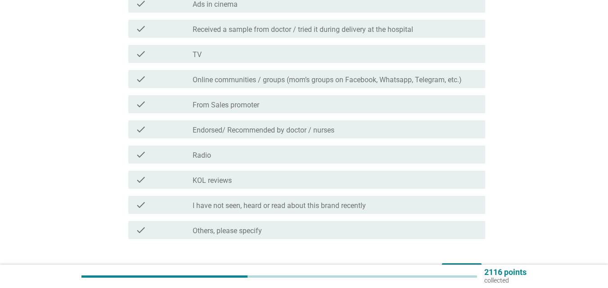
scroll to position [495, 0]
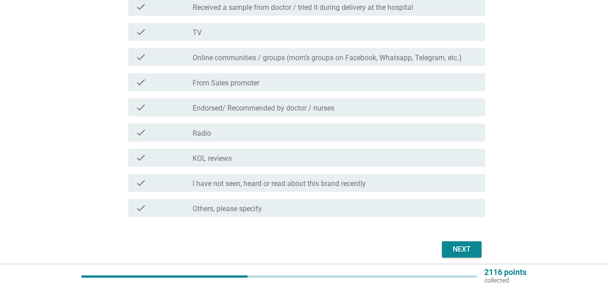
click at [234, 85] on label "From Sales promoter" at bounding box center [226, 83] width 67 height 9
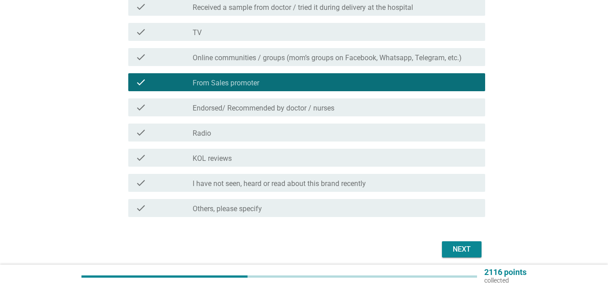
click at [466, 239] on div "Next" at bounding box center [304, 250] width 362 height 22
click at [464, 252] on div "Next" at bounding box center [461, 249] width 25 height 11
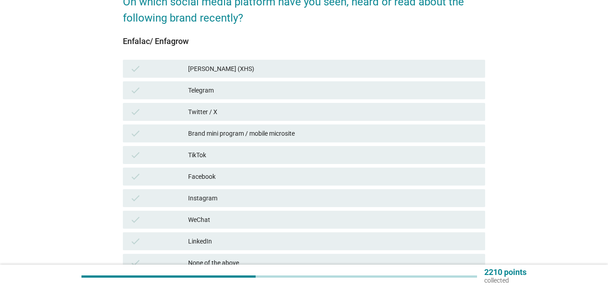
scroll to position [90, 0]
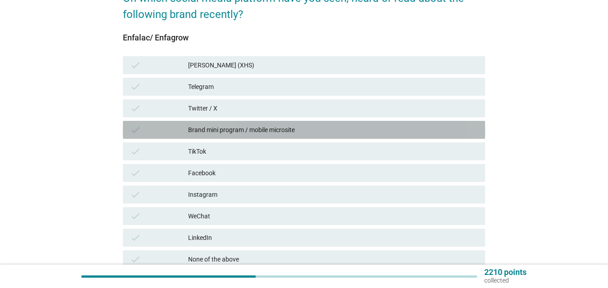
click at [229, 132] on div "Brand mini program / mobile microsite" at bounding box center [333, 130] width 290 height 11
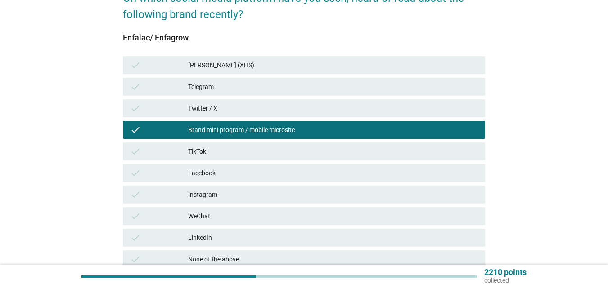
click at [215, 200] on div "check Instagram" at bounding box center [304, 195] width 362 height 18
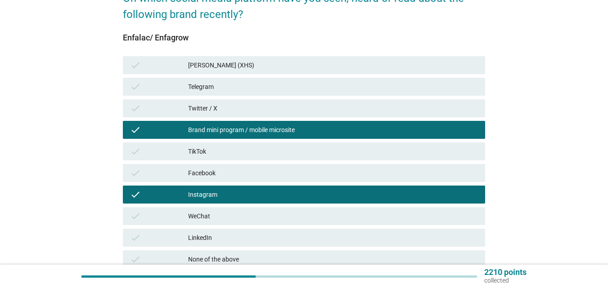
click at [235, 212] on div "WeChat" at bounding box center [333, 216] width 290 height 11
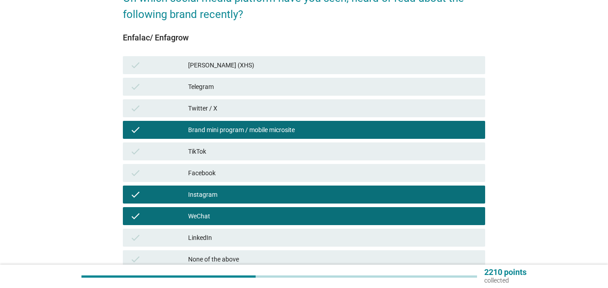
click at [225, 214] on div "WeChat" at bounding box center [333, 216] width 290 height 11
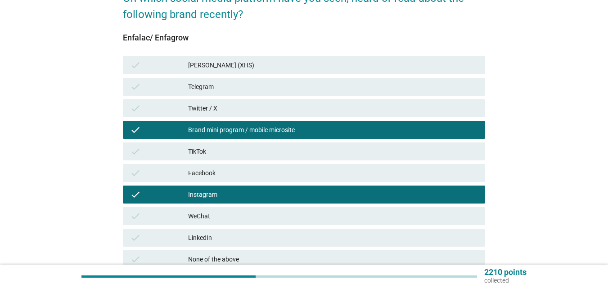
click at [231, 193] on div "Instagram" at bounding box center [333, 194] width 290 height 11
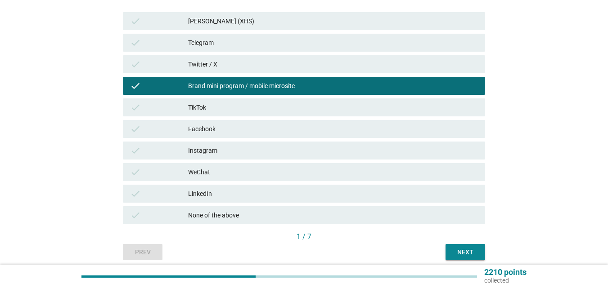
scroll to position [135, 0]
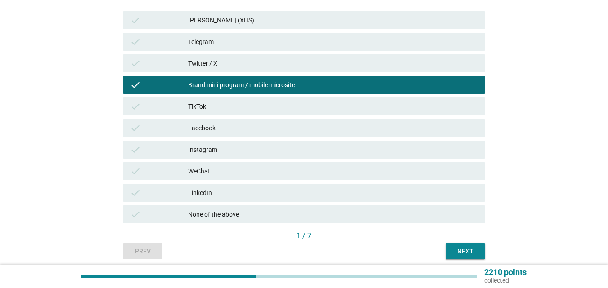
click at [462, 247] on div "Next" at bounding box center [465, 251] width 25 height 9
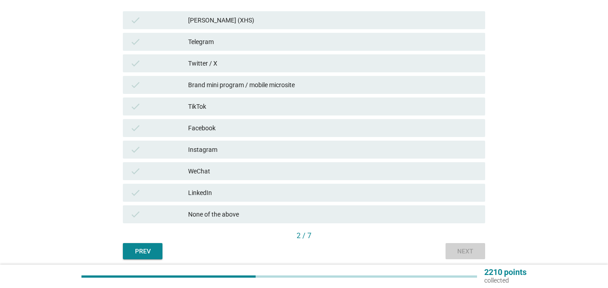
scroll to position [0, 0]
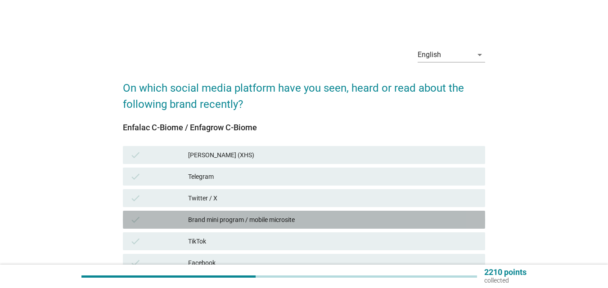
drag, startPoint x: 247, startPoint y: 222, endPoint x: 316, endPoint y: 212, distance: 69.2
click at [247, 221] on div "Brand mini program / mobile microsite" at bounding box center [333, 220] width 290 height 11
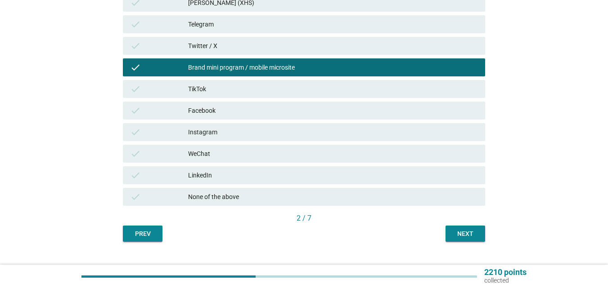
scroll to position [170, 0]
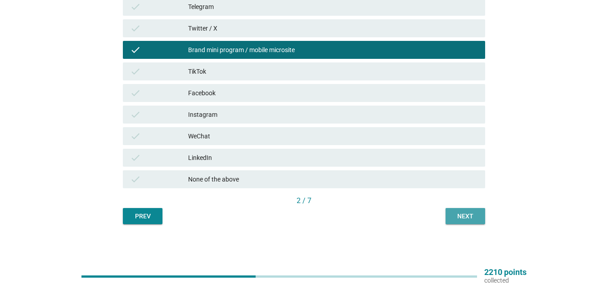
click at [458, 217] on div "Next" at bounding box center [465, 216] width 25 height 9
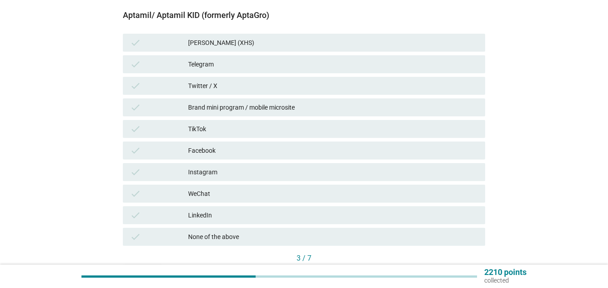
scroll to position [135, 0]
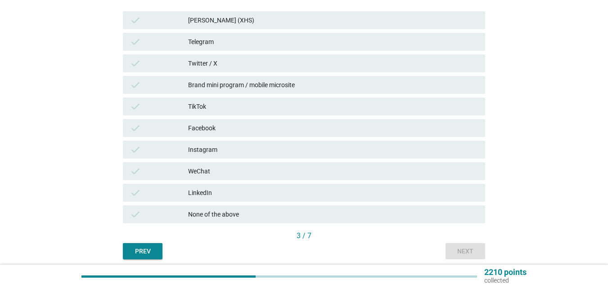
click at [209, 196] on div "LinkedIn" at bounding box center [333, 193] width 290 height 11
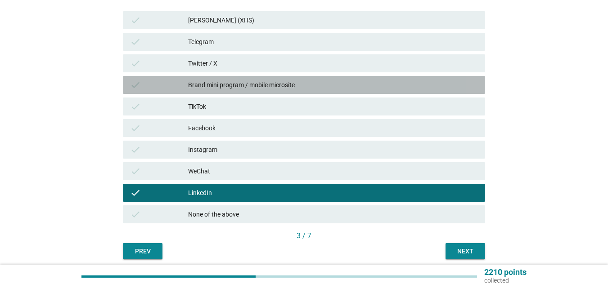
click at [231, 82] on div "Brand mini program / mobile microsite" at bounding box center [333, 85] width 290 height 11
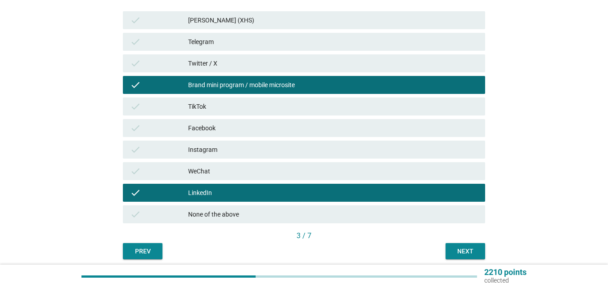
click at [249, 191] on div "LinkedIn" at bounding box center [333, 193] width 290 height 11
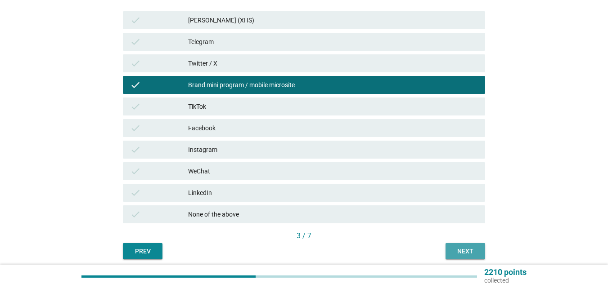
click at [465, 249] on div "Next" at bounding box center [465, 251] width 25 height 9
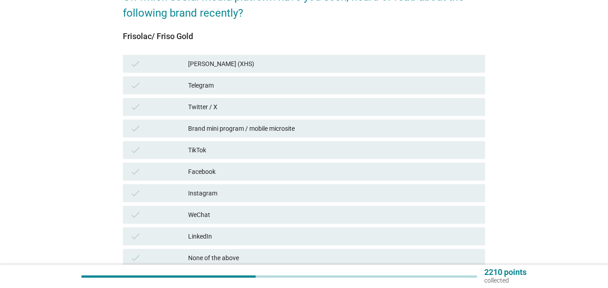
scroll to position [170, 0]
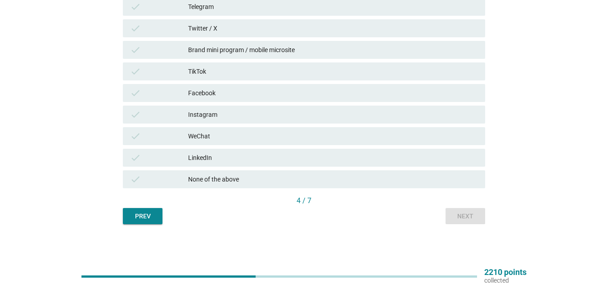
drag, startPoint x: 221, startPoint y: 173, endPoint x: 251, endPoint y: 171, distance: 29.7
click at [222, 172] on div "check None of the above" at bounding box center [304, 179] width 362 height 18
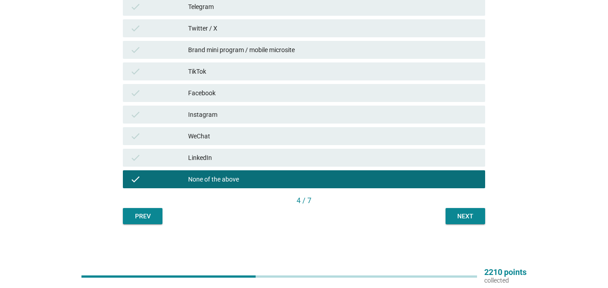
click at [471, 207] on div "4 / 7" at bounding box center [304, 202] width 362 height 13
click at [464, 223] on button "Next" at bounding box center [465, 216] width 40 height 16
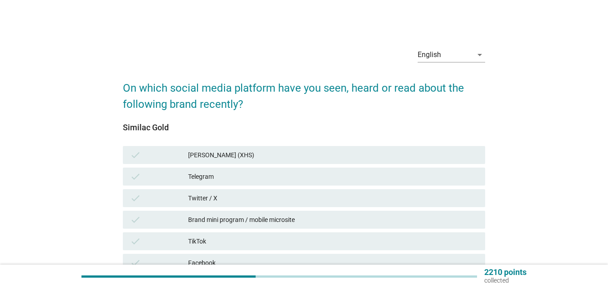
click at [229, 172] on div "Telegram" at bounding box center [333, 176] width 290 height 11
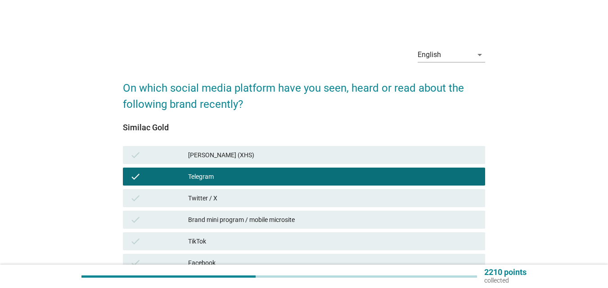
click at [232, 172] on div "Telegram" at bounding box center [333, 176] width 290 height 11
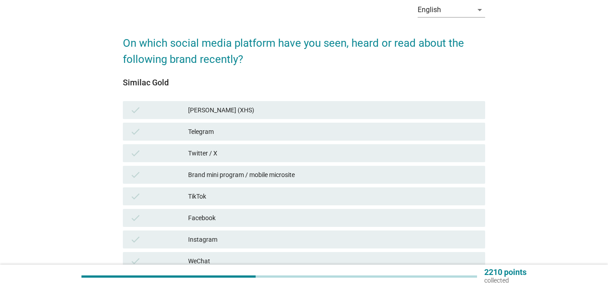
drag, startPoint x: 228, startPoint y: 177, endPoint x: 245, endPoint y: 177, distance: 17.1
click at [230, 177] on div "Brand mini program / mobile microsite" at bounding box center [333, 175] width 290 height 11
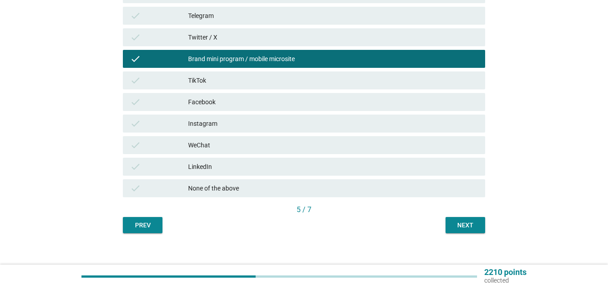
scroll to position [170, 0]
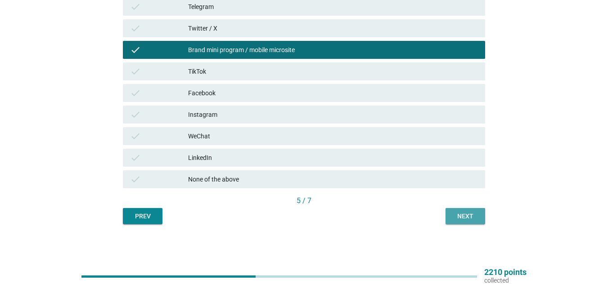
click at [454, 216] on div "Next" at bounding box center [465, 216] width 25 height 9
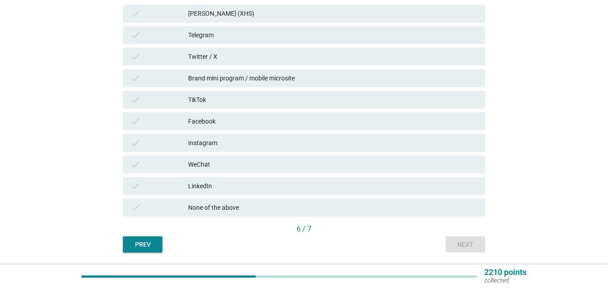
scroll to position [170, 0]
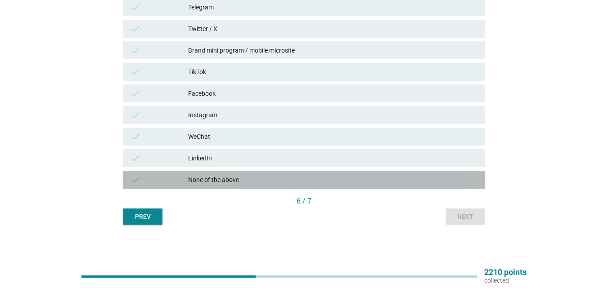
click at [206, 180] on div "None of the above" at bounding box center [333, 180] width 290 height 11
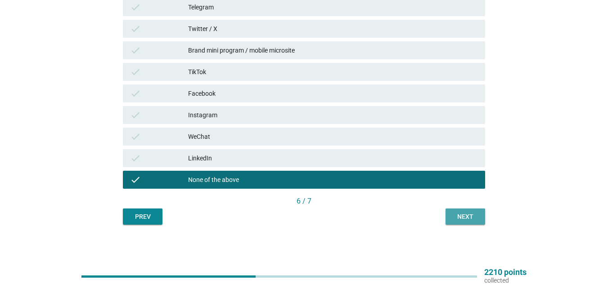
click at [457, 224] on button "Next" at bounding box center [465, 217] width 40 height 16
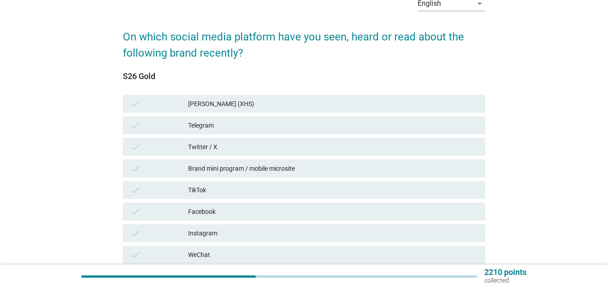
scroll to position [135, 0]
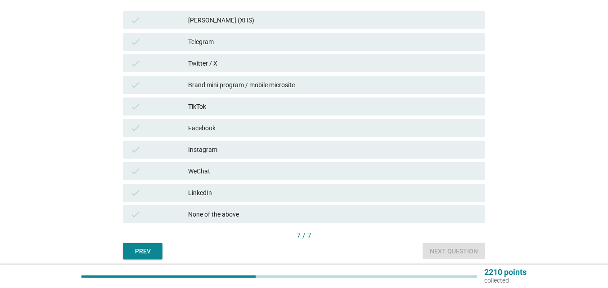
click at [234, 92] on div "check Brand mini program / mobile microsite" at bounding box center [304, 85] width 362 height 18
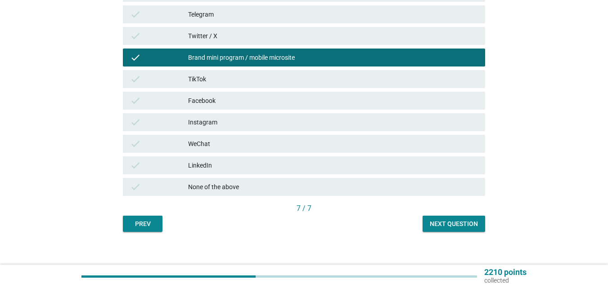
scroll to position [170, 0]
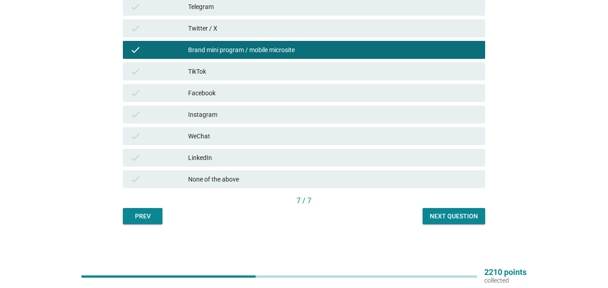
click at [476, 221] on div "Next question" at bounding box center [454, 216] width 48 height 9
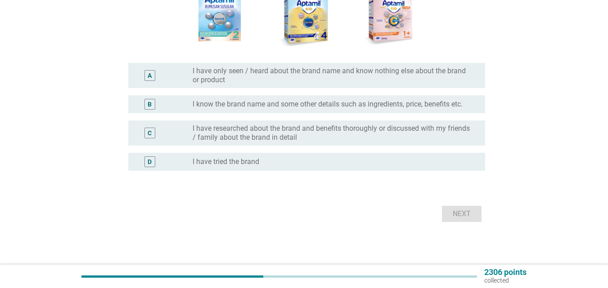
scroll to position [232, 0]
click at [414, 112] on div "B radio_button_unchecked I know the brand name and some other details such as i…" at bounding box center [306, 104] width 357 height 18
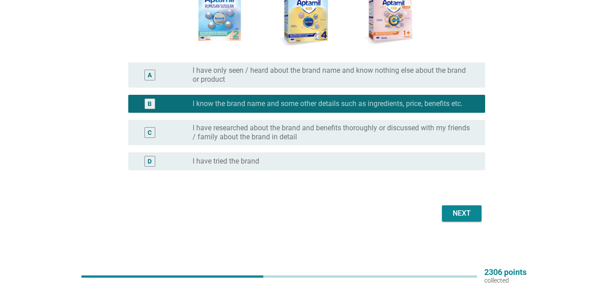
click at [470, 221] on button "Next" at bounding box center [462, 214] width 40 height 16
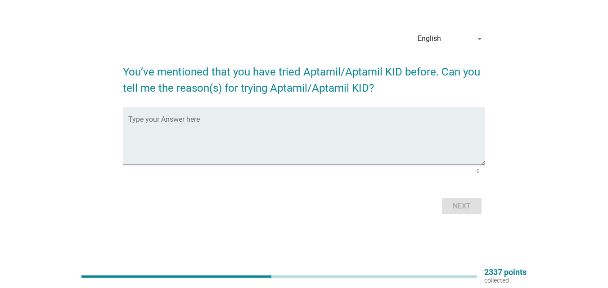
scroll to position [0, 0]
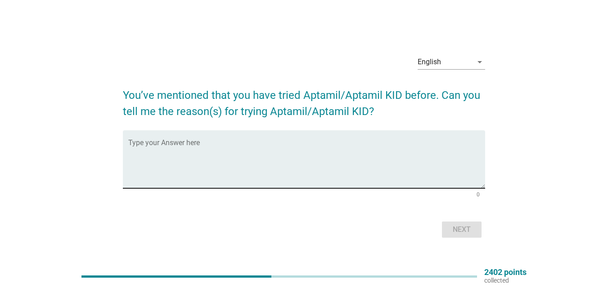
click at [188, 157] on textarea "Type your Answer here" at bounding box center [306, 164] width 357 height 47
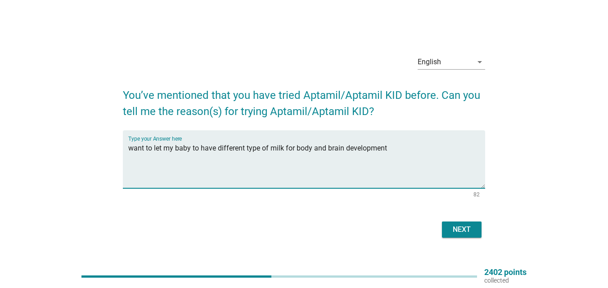
type textarea "want to let my baby to have different type of milk for body and brain developme…"
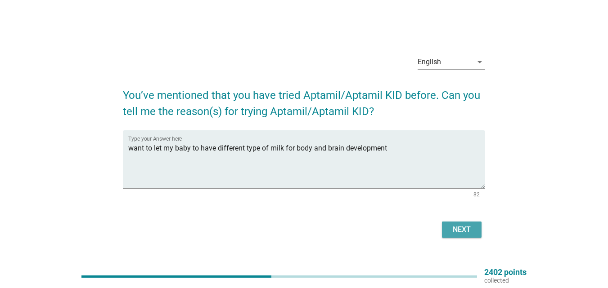
click at [468, 237] on button "Next" at bounding box center [462, 230] width 40 height 16
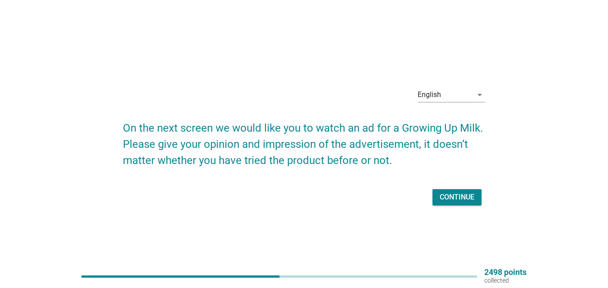
click at [444, 198] on div "Continue" at bounding box center [456, 197] width 35 height 11
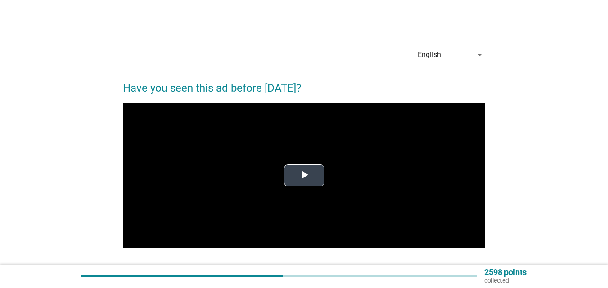
click at [304, 175] on span "Video Player" at bounding box center [304, 175] width 0 height 0
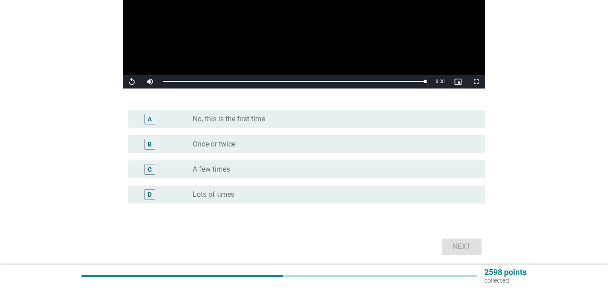
scroll to position [180, 0]
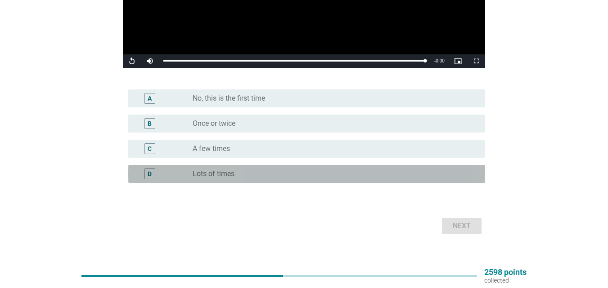
click at [219, 174] on label "Lots of times" at bounding box center [214, 174] width 42 height 9
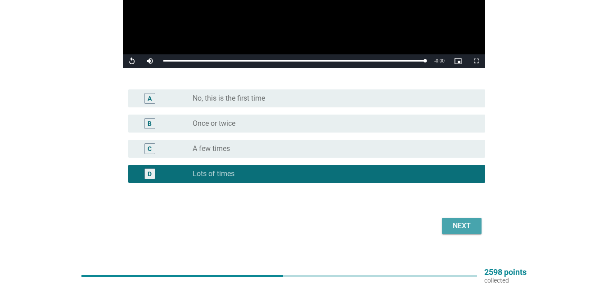
click at [471, 224] on div "Next" at bounding box center [461, 226] width 25 height 11
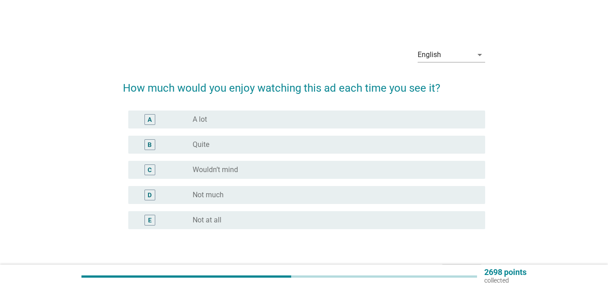
click at [232, 150] on div "B radio_button_unchecked Quite" at bounding box center [306, 145] width 357 height 18
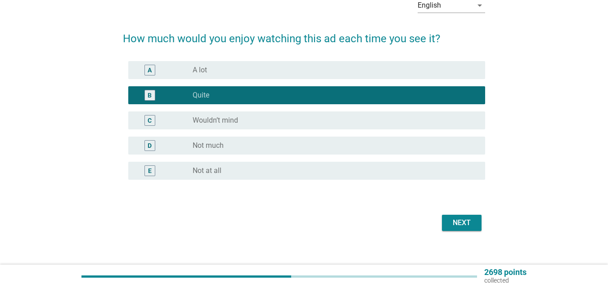
scroll to position [59, 0]
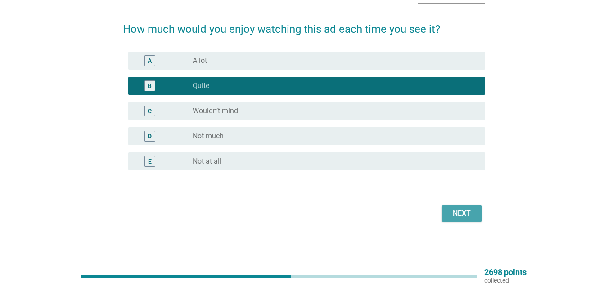
click at [469, 213] on div "Next" at bounding box center [461, 213] width 25 height 11
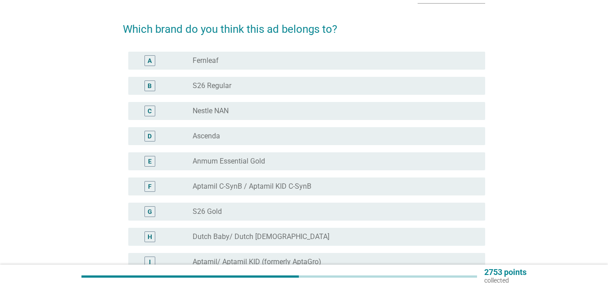
scroll to position [0, 0]
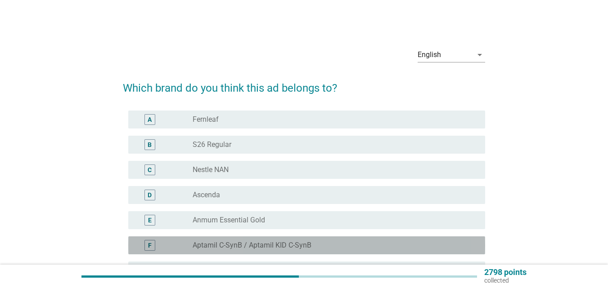
drag, startPoint x: 278, startPoint y: 246, endPoint x: 502, endPoint y: 240, distance: 223.7
click at [279, 246] on label "Aptamil C-SynB / Aptamil KID C-SynB" at bounding box center [252, 245] width 119 height 9
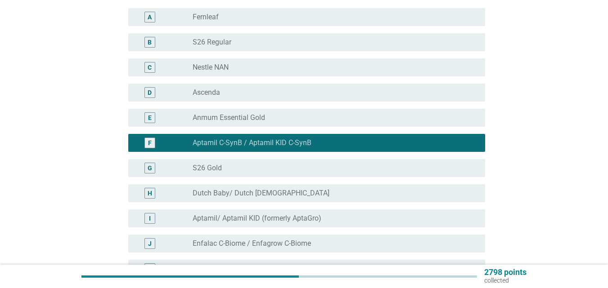
scroll to position [180, 0]
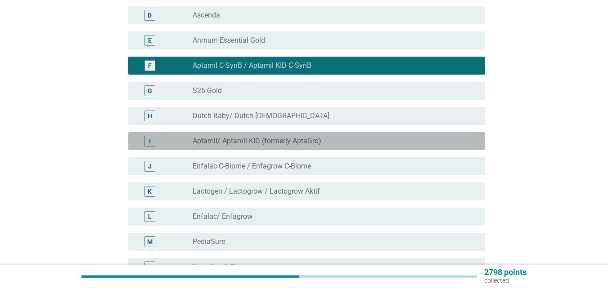
click at [328, 139] on div "radio_button_unchecked Aptamil/ Aptamil KID (formerly AptaGro)" at bounding box center [332, 141] width 278 height 9
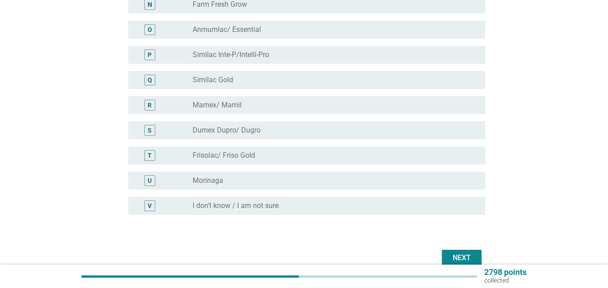
scroll to position [442, 0]
click at [475, 255] on button "Next" at bounding box center [462, 259] width 40 height 16
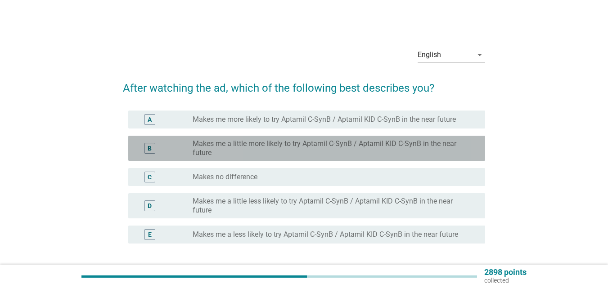
click at [263, 153] on label "Makes me a little more likely to try Aptamil C-SynB / Aptamil KID C-SynB in the…" at bounding box center [332, 148] width 278 height 18
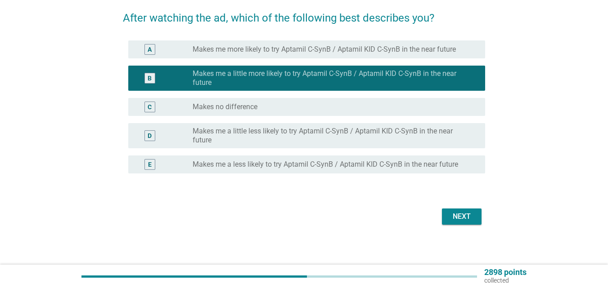
scroll to position [73, 0]
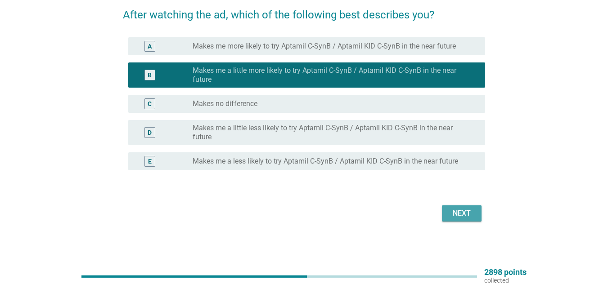
click at [465, 216] on div "Next" at bounding box center [461, 213] width 25 height 11
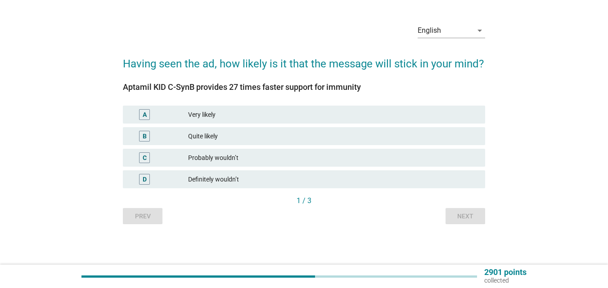
scroll to position [0, 0]
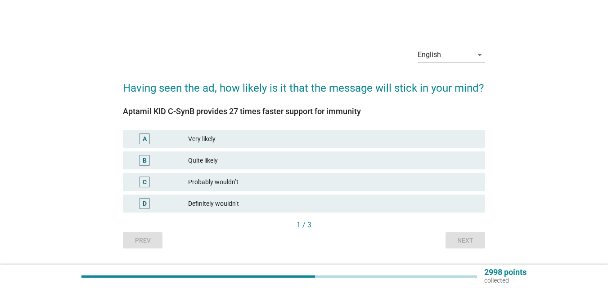
drag, startPoint x: 235, startPoint y: 161, endPoint x: 346, endPoint y: 184, distance: 113.8
click at [238, 161] on div "Quite likely" at bounding box center [333, 160] width 290 height 11
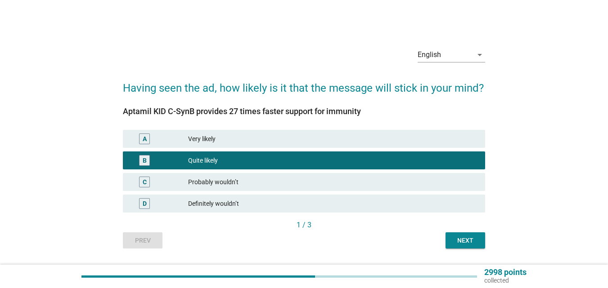
click at [464, 241] on div "Next" at bounding box center [465, 240] width 25 height 9
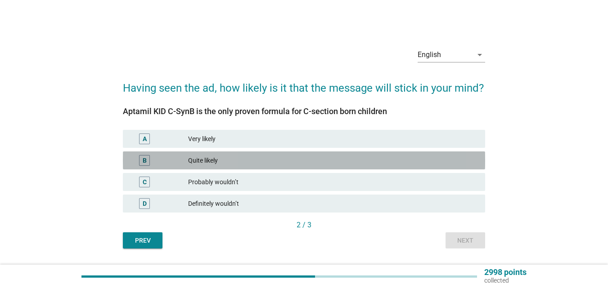
click at [221, 160] on div "Quite likely" at bounding box center [333, 160] width 290 height 11
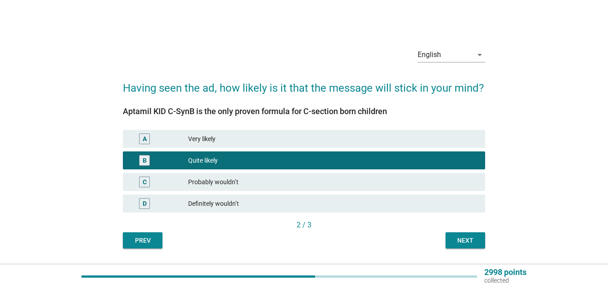
click at [479, 239] on button "Next" at bounding box center [465, 241] width 40 height 16
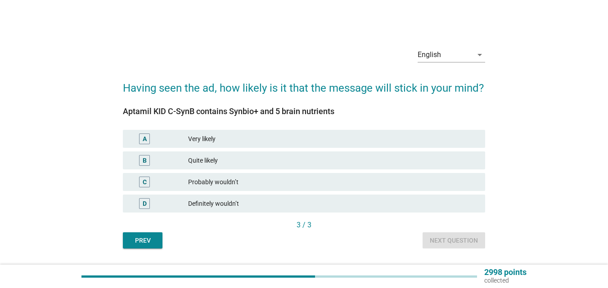
click at [229, 161] on div "Quite likely" at bounding box center [333, 160] width 290 height 11
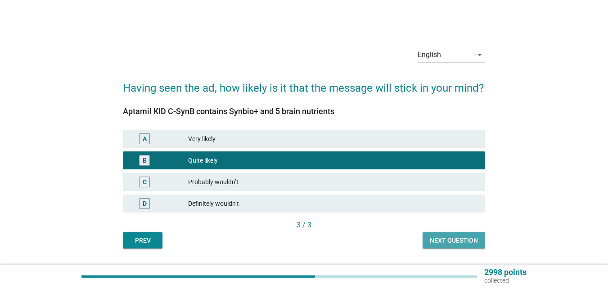
click at [440, 243] on div "Next question" at bounding box center [454, 240] width 48 height 9
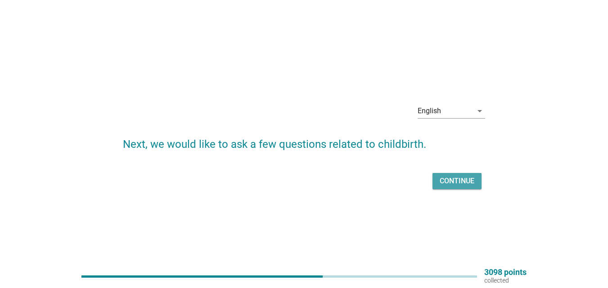
click at [459, 177] on div "Continue" at bounding box center [456, 181] width 35 height 11
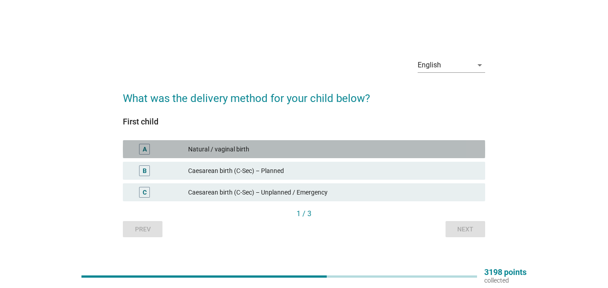
click at [337, 148] on div "Natural / vaginal birth" at bounding box center [333, 149] width 290 height 11
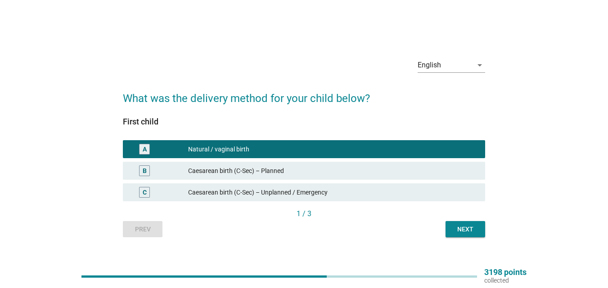
click at [455, 223] on button "Next" at bounding box center [465, 229] width 40 height 16
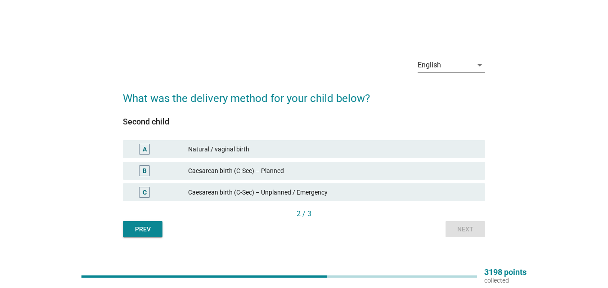
click at [232, 148] on div "Natural / vaginal birth" at bounding box center [333, 149] width 290 height 11
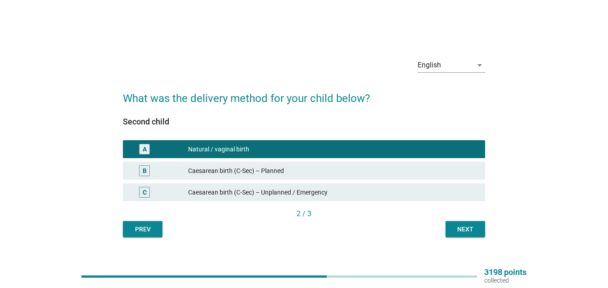
click at [464, 235] on button "Next" at bounding box center [465, 229] width 40 height 16
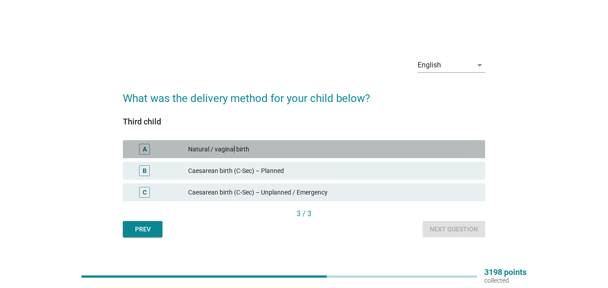
drag, startPoint x: 233, startPoint y: 147, endPoint x: 564, endPoint y: 200, distance: 335.4
click at [233, 147] on div "Natural / vaginal birth" at bounding box center [333, 149] width 290 height 11
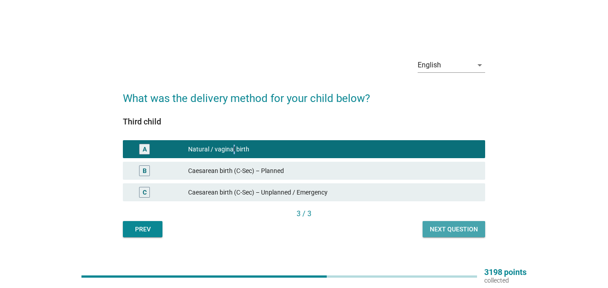
click at [476, 226] on div "Next question" at bounding box center [454, 229] width 48 height 9
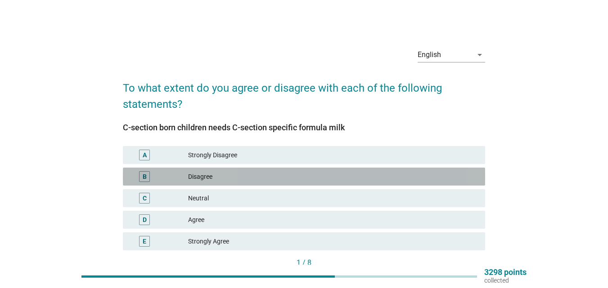
click at [218, 175] on div "Disagree" at bounding box center [333, 176] width 290 height 11
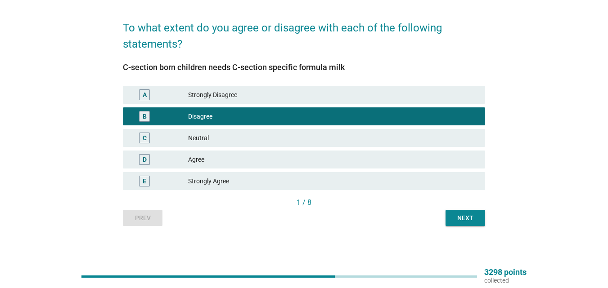
scroll to position [62, 0]
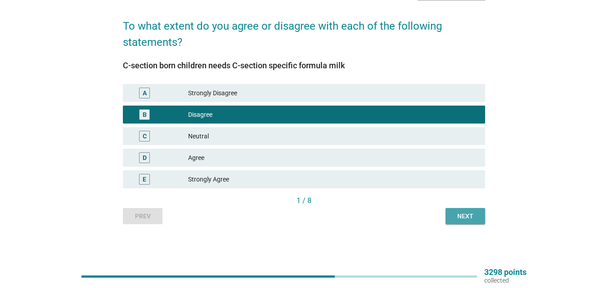
click at [461, 219] on div "Next" at bounding box center [465, 216] width 25 height 9
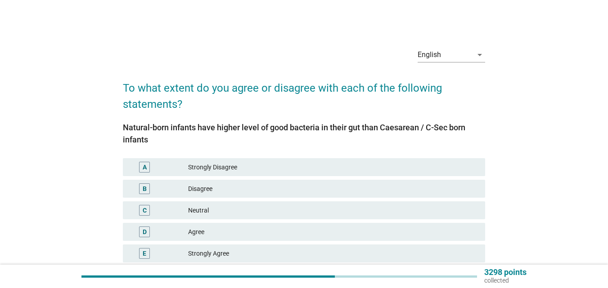
click at [219, 190] on div "Disagree" at bounding box center [333, 189] width 290 height 11
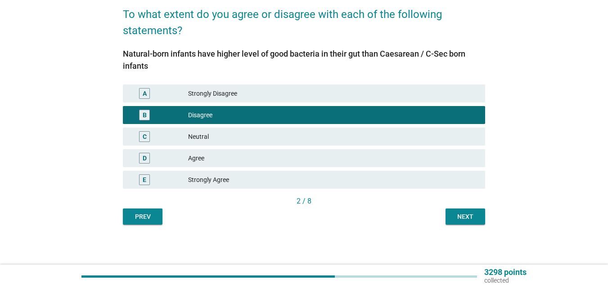
scroll to position [74, 0]
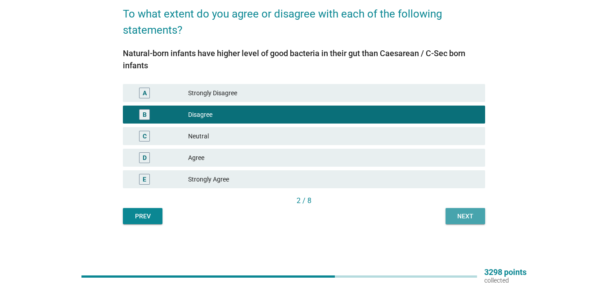
click at [465, 218] on div "Next" at bounding box center [465, 216] width 25 height 9
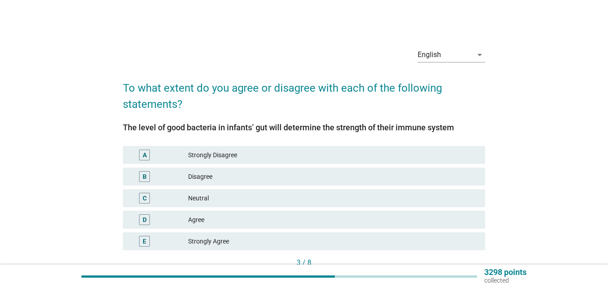
click at [231, 197] on div "Neutral" at bounding box center [333, 198] width 290 height 11
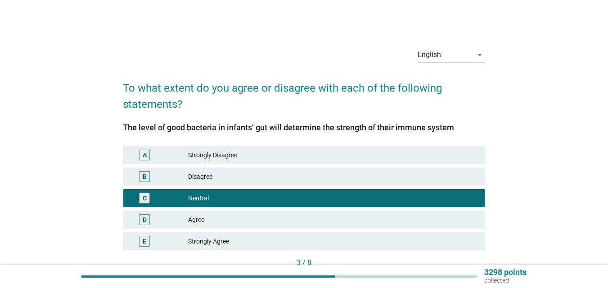
click at [215, 215] on div "Agree" at bounding box center [333, 220] width 290 height 11
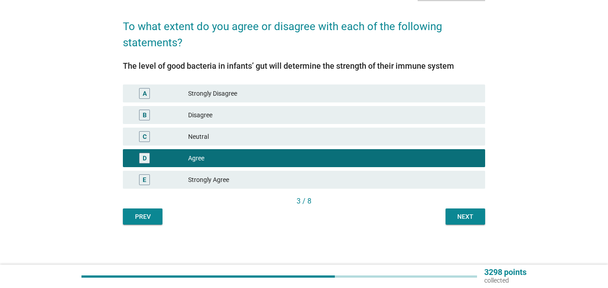
scroll to position [62, 0]
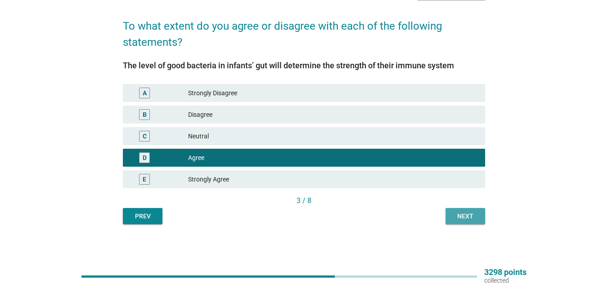
click at [466, 212] on div "Next" at bounding box center [465, 216] width 25 height 9
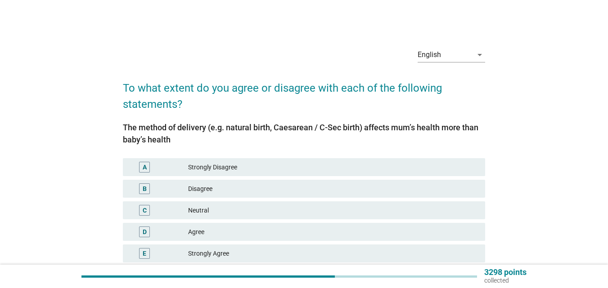
click at [187, 211] on div "C" at bounding box center [159, 210] width 58 height 11
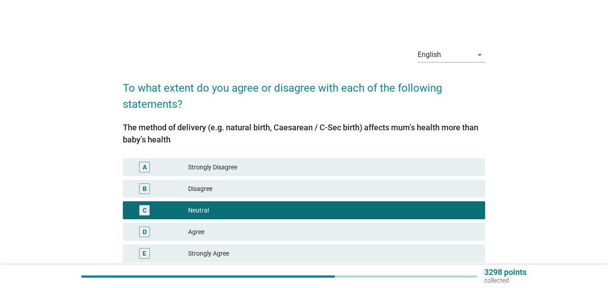
scroll to position [74, 0]
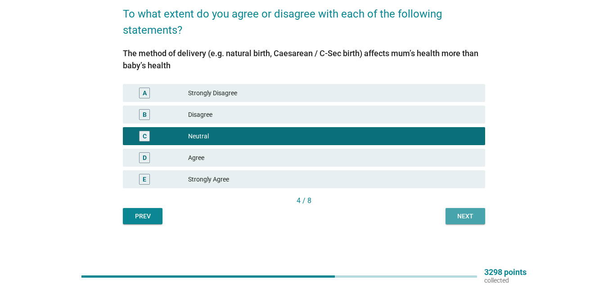
click at [467, 220] on div "Next" at bounding box center [465, 216] width 25 height 9
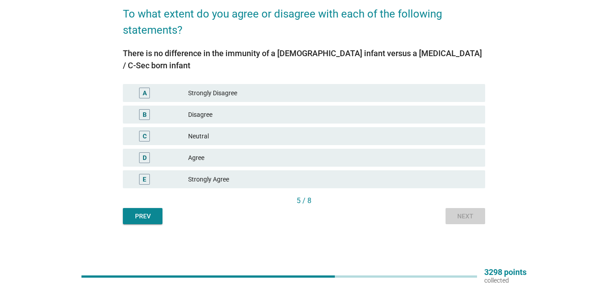
scroll to position [0, 0]
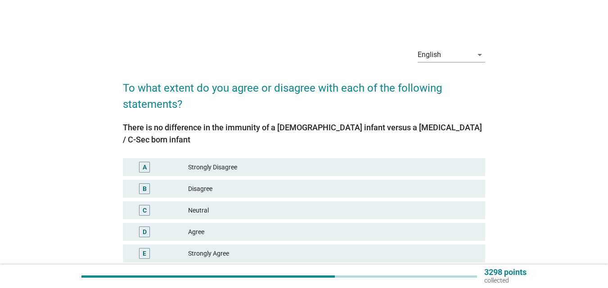
click at [247, 183] on div "B Disagree" at bounding box center [304, 189] width 362 height 18
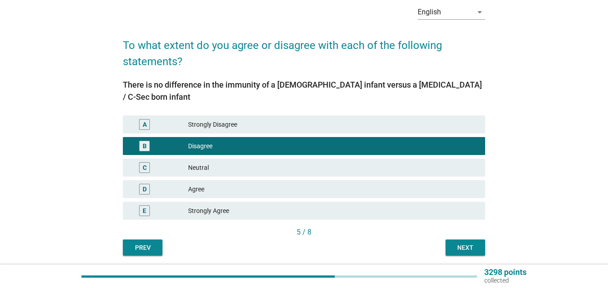
scroll to position [74, 0]
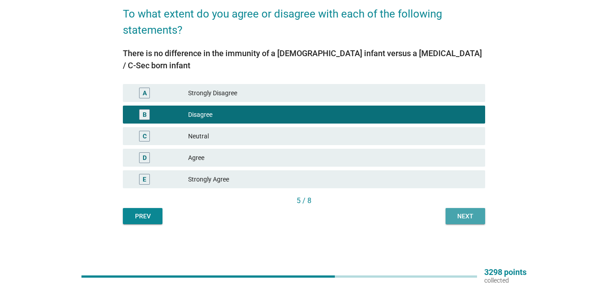
click at [465, 220] on div "Next" at bounding box center [465, 216] width 25 height 9
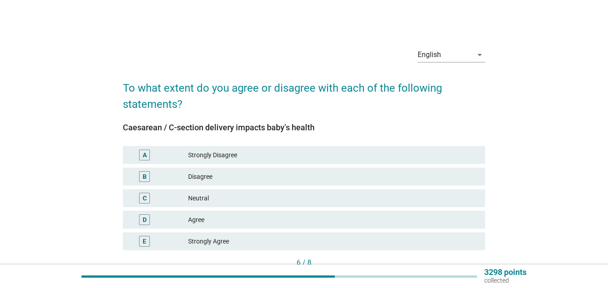
click at [209, 180] on div "Disagree" at bounding box center [333, 176] width 290 height 11
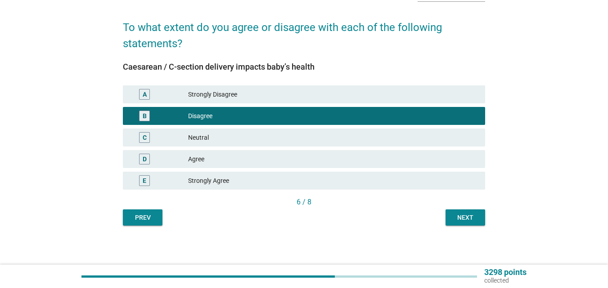
scroll to position [62, 0]
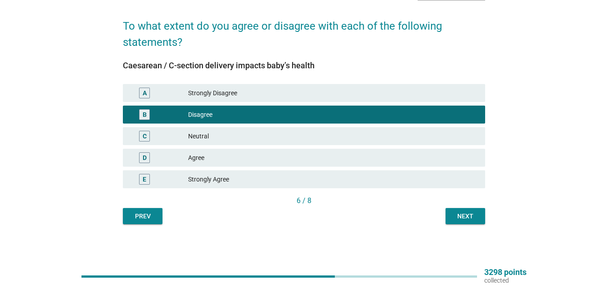
click at [469, 222] on button "Next" at bounding box center [465, 216] width 40 height 16
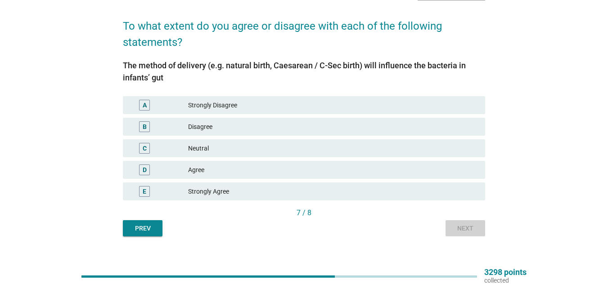
scroll to position [0, 0]
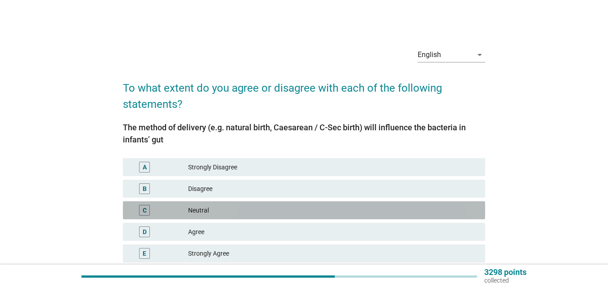
click at [270, 212] on div "Neutral" at bounding box center [333, 210] width 290 height 11
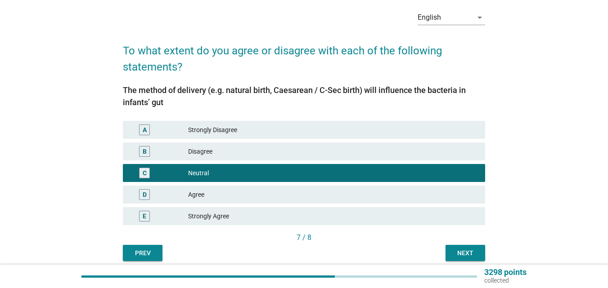
scroll to position [74, 0]
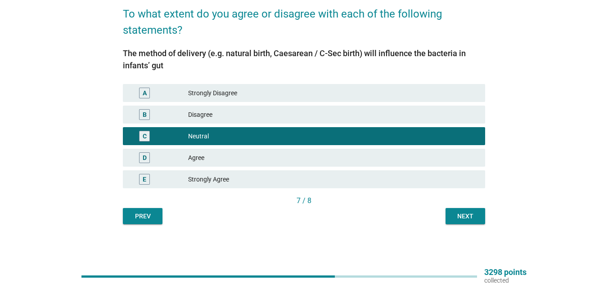
click at [470, 218] on div "Next" at bounding box center [465, 216] width 25 height 9
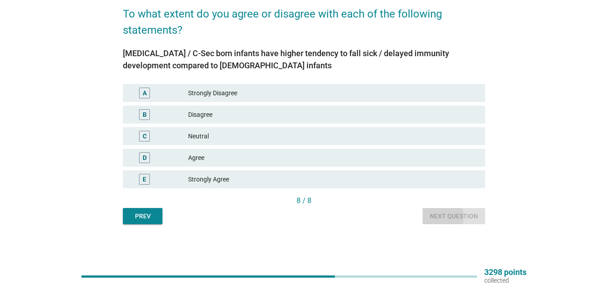
scroll to position [0, 0]
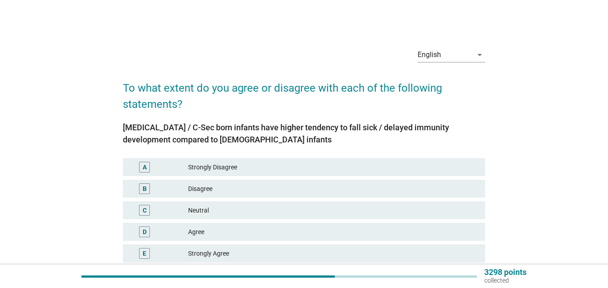
drag, startPoint x: 231, startPoint y: 190, endPoint x: 298, endPoint y: 186, distance: 67.1
click at [233, 190] on div "Disagree" at bounding box center [333, 189] width 290 height 11
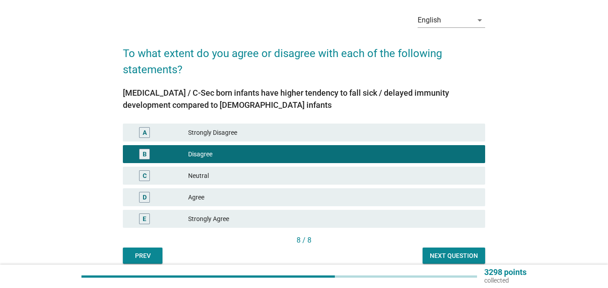
scroll to position [74, 0]
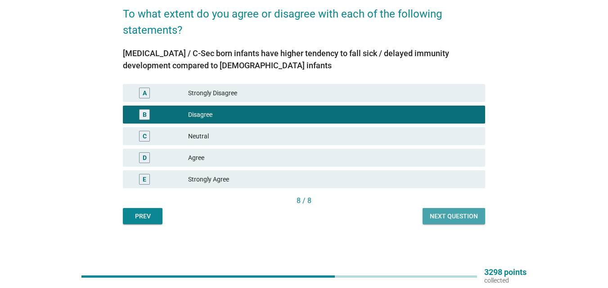
click at [473, 221] on div "Next question" at bounding box center [454, 216] width 48 height 9
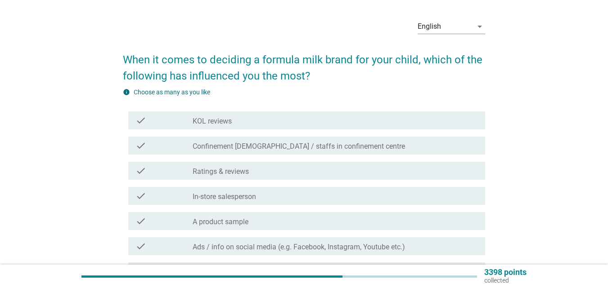
scroll to position [45, 0]
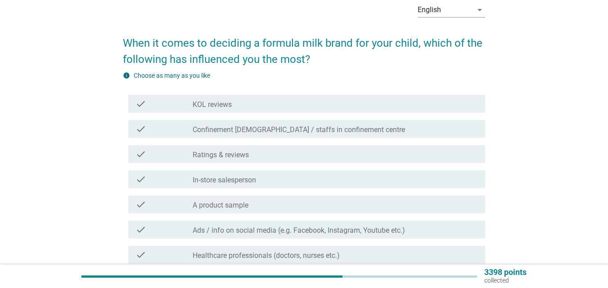
click at [251, 207] on div "check_box_outline_blank A product sample" at bounding box center [335, 204] width 285 height 11
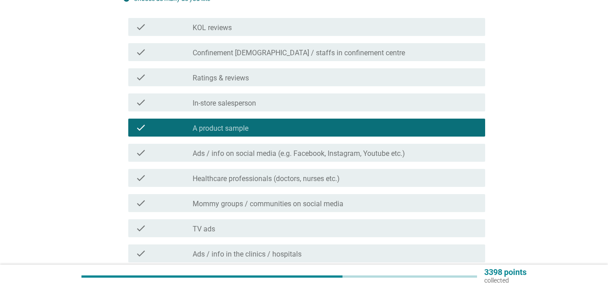
scroll to position [135, 0]
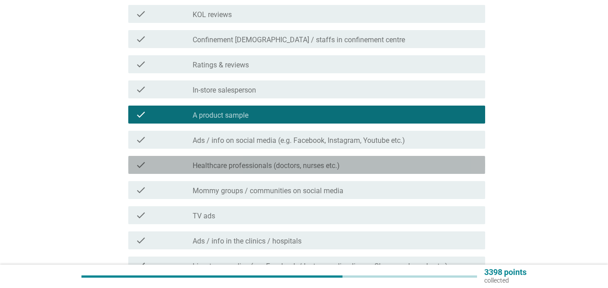
click at [308, 165] on label "Healthcare professionals (doctors, nurses etc.)" at bounding box center [266, 165] width 147 height 9
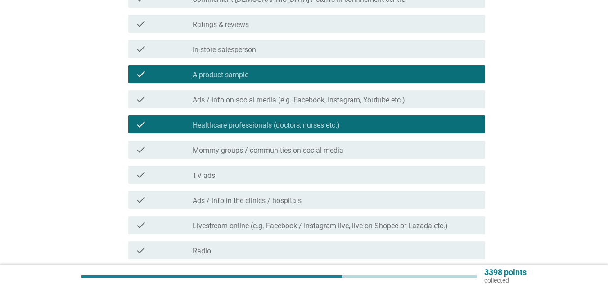
scroll to position [180, 0]
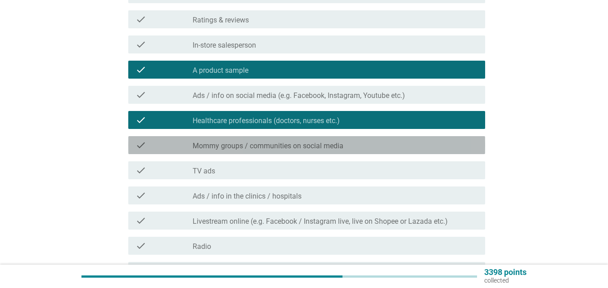
click at [282, 142] on label "Mommy groups / communities on social media" at bounding box center [268, 146] width 151 height 9
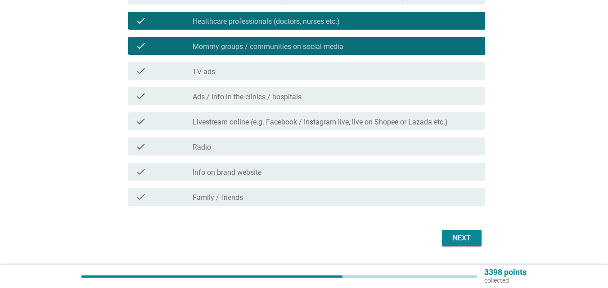
scroll to position [304, 0]
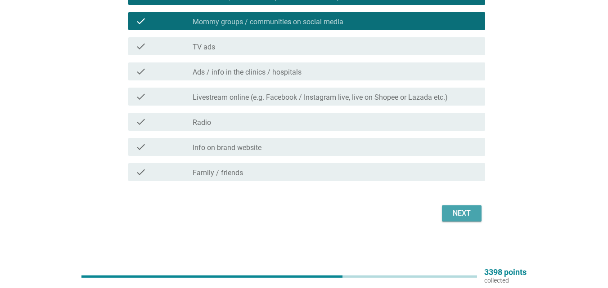
click at [470, 217] on div "Next" at bounding box center [461, 213] width 25 height 11
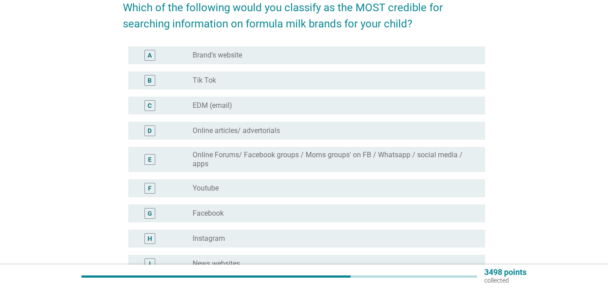
scroll to position [90, 0]
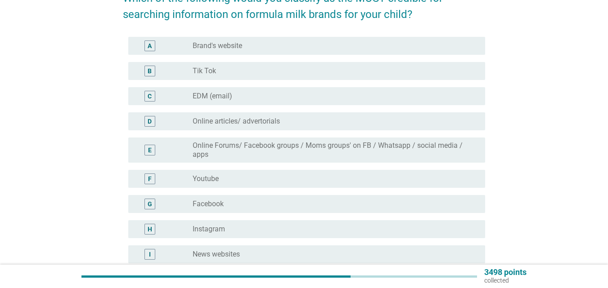
click at [199, 43] on label "Brand's website" at bounding box center [217, 45] width 49 height 9
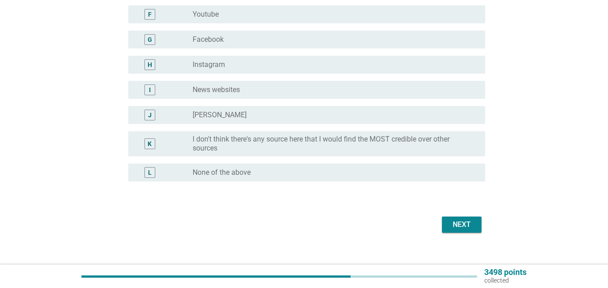
scroll to position [266, 0]
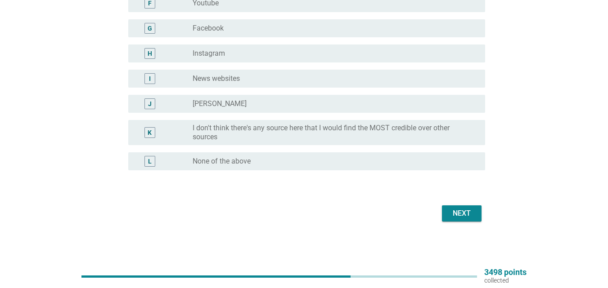
click at [444, 204] on div "Next" at bounding box center [304, 214] width 362 height 22
click at [470, 213] on div "Next" at bounding box center [461, 213] width 25 height 11
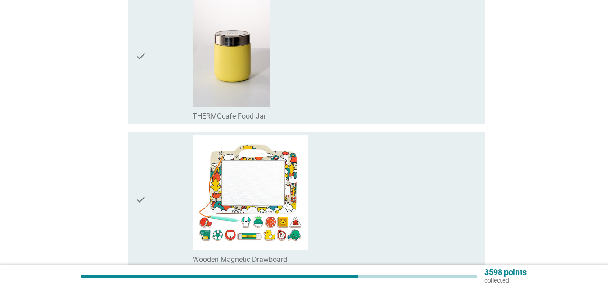
scroll to position [315, 0]
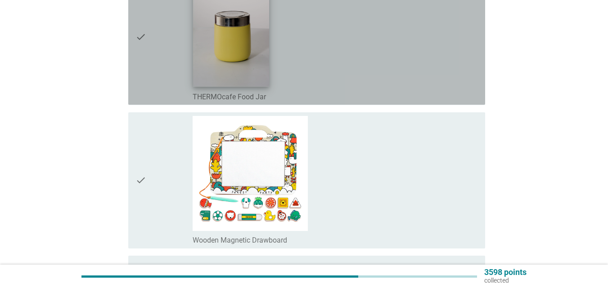
click at [234, 55] on img at bounding box center [231, 30] width 76 height 114
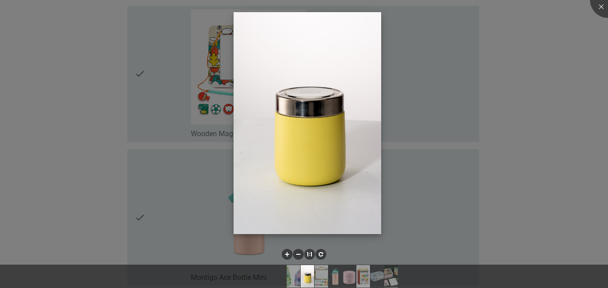
scroll to position [450, 0]
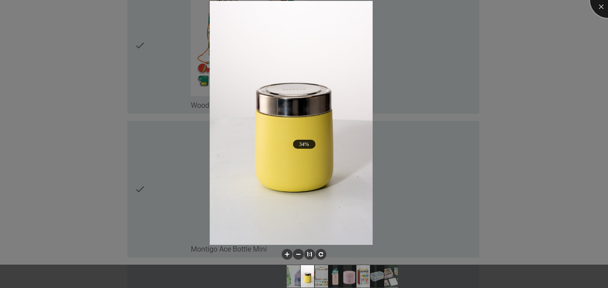
click at [596, 9] on div at bounding box center [608, 0] width 36 height 36
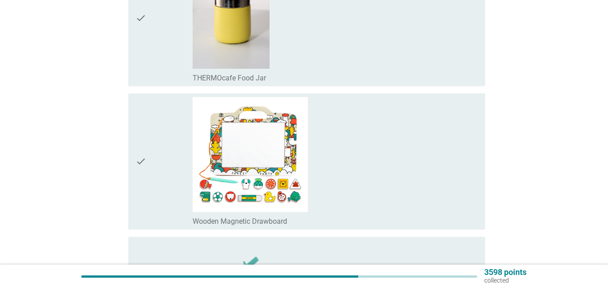
scroll to position [315, 0]
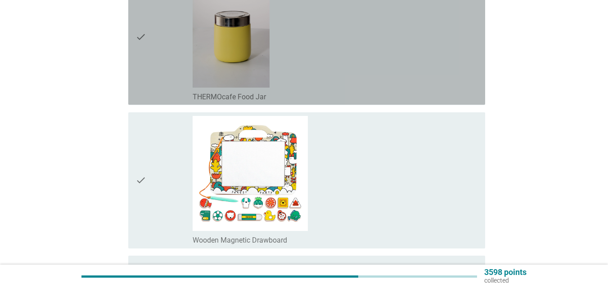
click at [145, 42] on icon "check" at bounding box center [140, 36] width 11 height 129
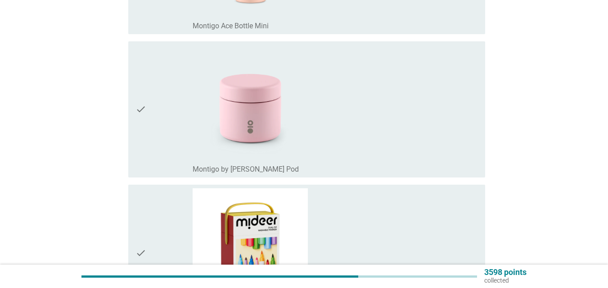
scroll to position [675, 0]
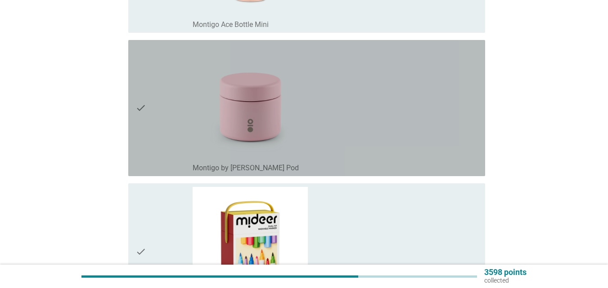
click at [142, 108] on icon "check" at bounding box center [140, 108] width 11 height 129
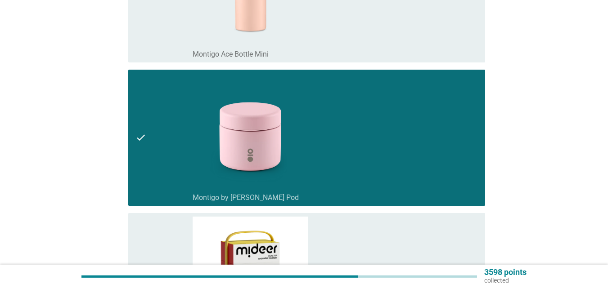
scroll to position [585, 0]
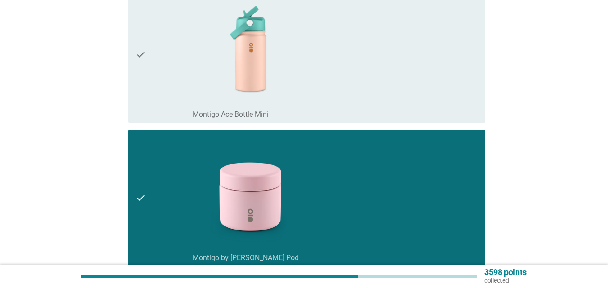
click at [141, 62] on icon "check" at bounding box center [140, 54] width 11 height 129
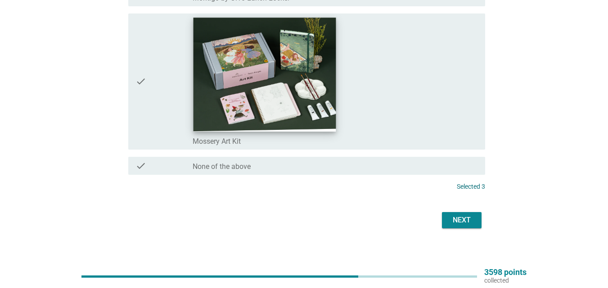
scroll to position [1139, 0]
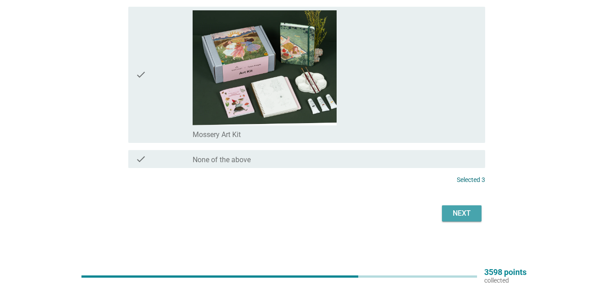
click at [474, 216] on button "Next" at bounding box center [462, 214] width 40 height 16
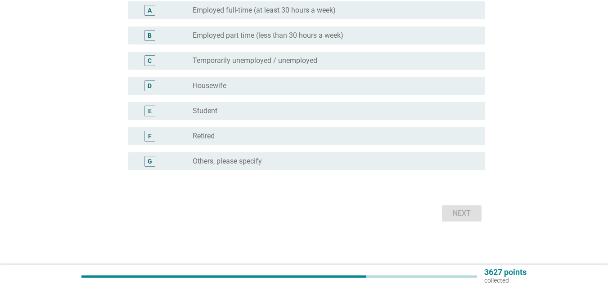
scroll to position [0, 0]
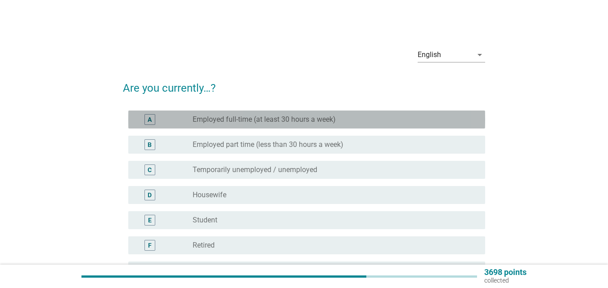
click at [167, 114] on div "A" at bounding box center [163, 119] width 57 height 11
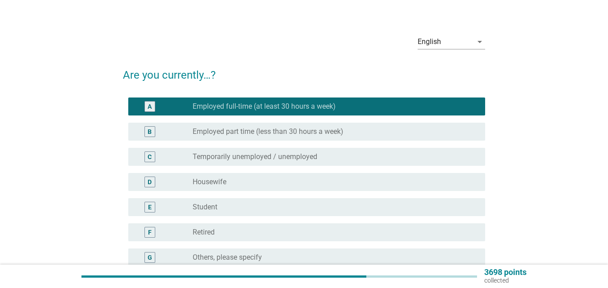
scroll to position [109, 0]
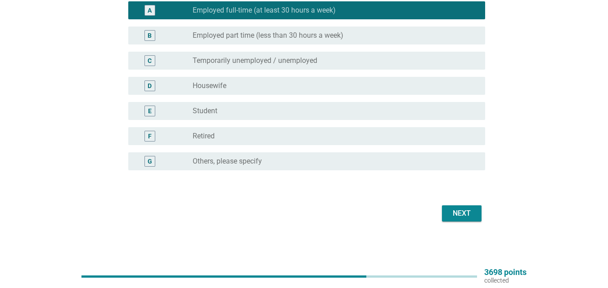
click at [466, 213] on div "Next" at bounding box center [461, 213] width 25 height 11
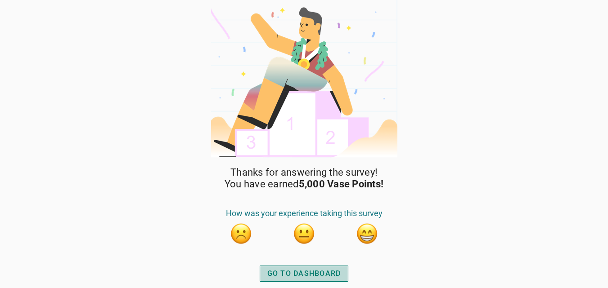
click at [303, 275] on div "GO TO DASHBOARD" at bounding box center [304, 274] width 74 height 11
